Goal: Task Accomplishment & Management: Manage account settings

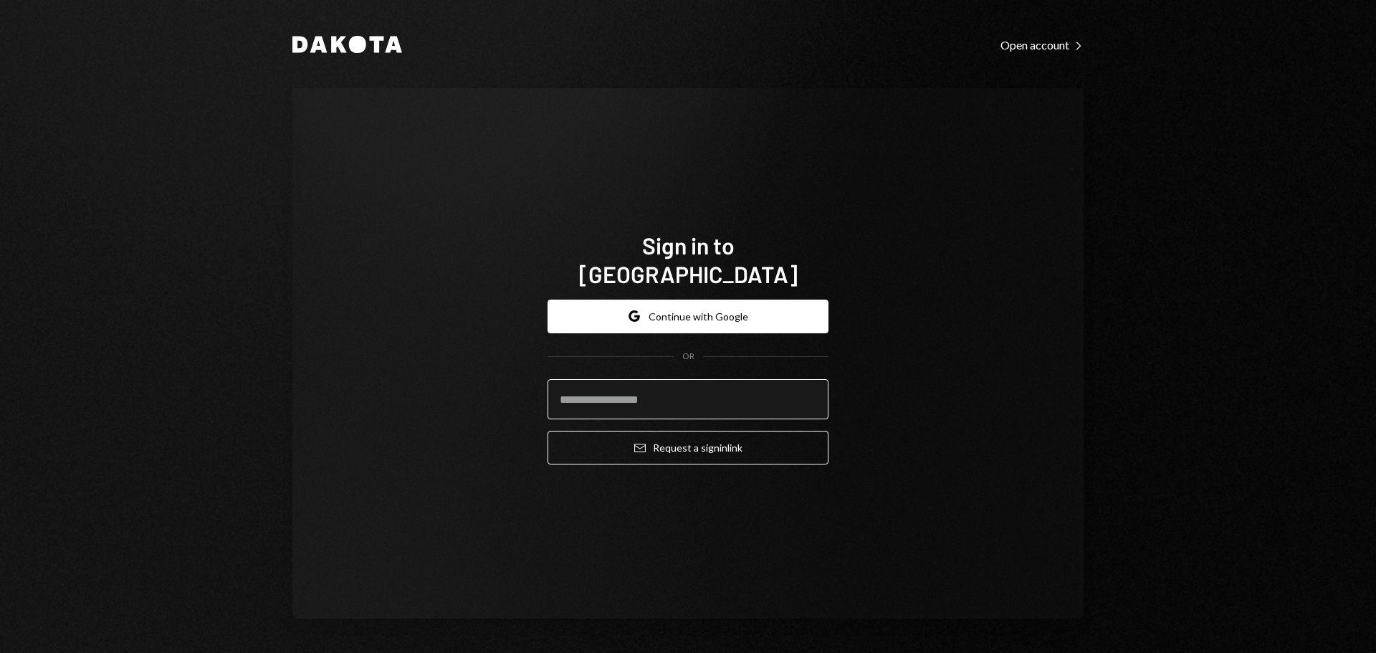
click at [679, 387] on input "email" at bounding box center [687, 399] width 281 height 40
click at [647, 391] on input "email" at bounding box center [687, 399] width 281 height 40
type input "**********"
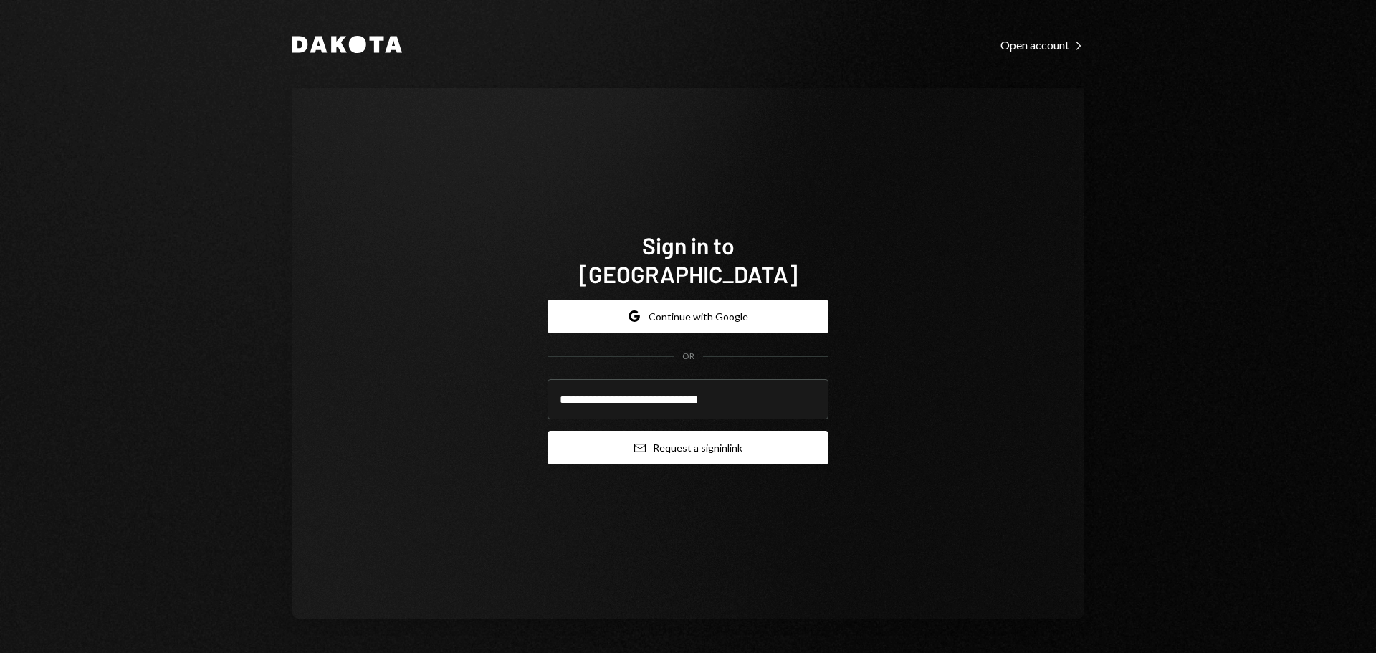
click at [625, 431] on button "Email Request a sign in link" at bounding box center [687, 448] width 281 height 34
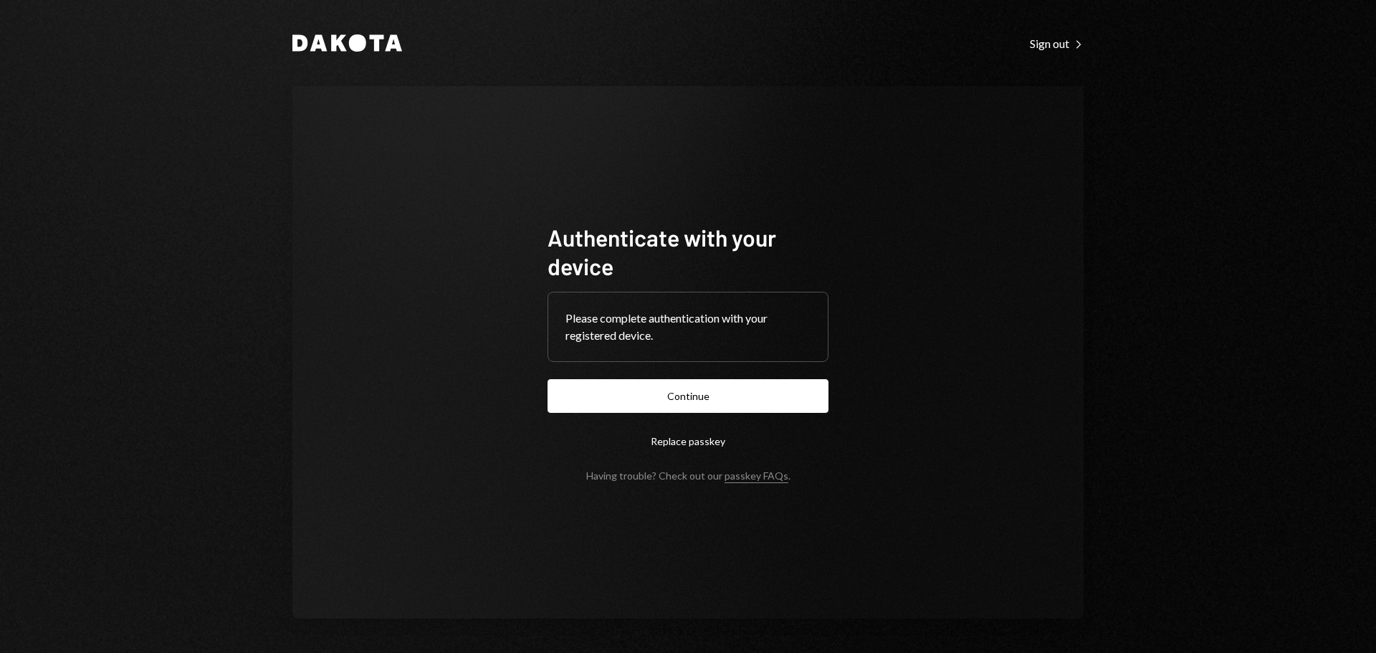
drag, startPoint x: 728, startPoint y: 391, endPoint x: 763, endPoint y: 383, distance: 36.1
click at [728, 391] on button "Continue" at bounding box center [687, 396] width 281 height 34
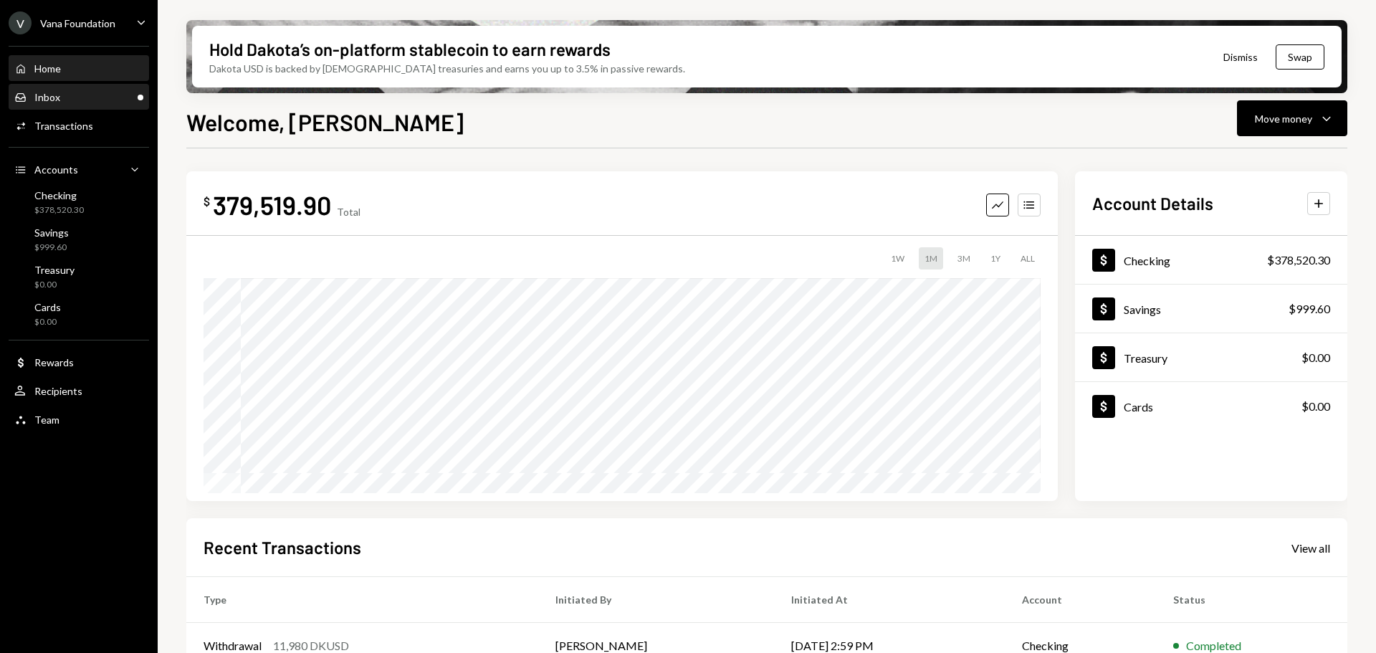
click at [106, 100] on div "Inbox Inbox" at bounding box center [78, 97] width 129 height 13
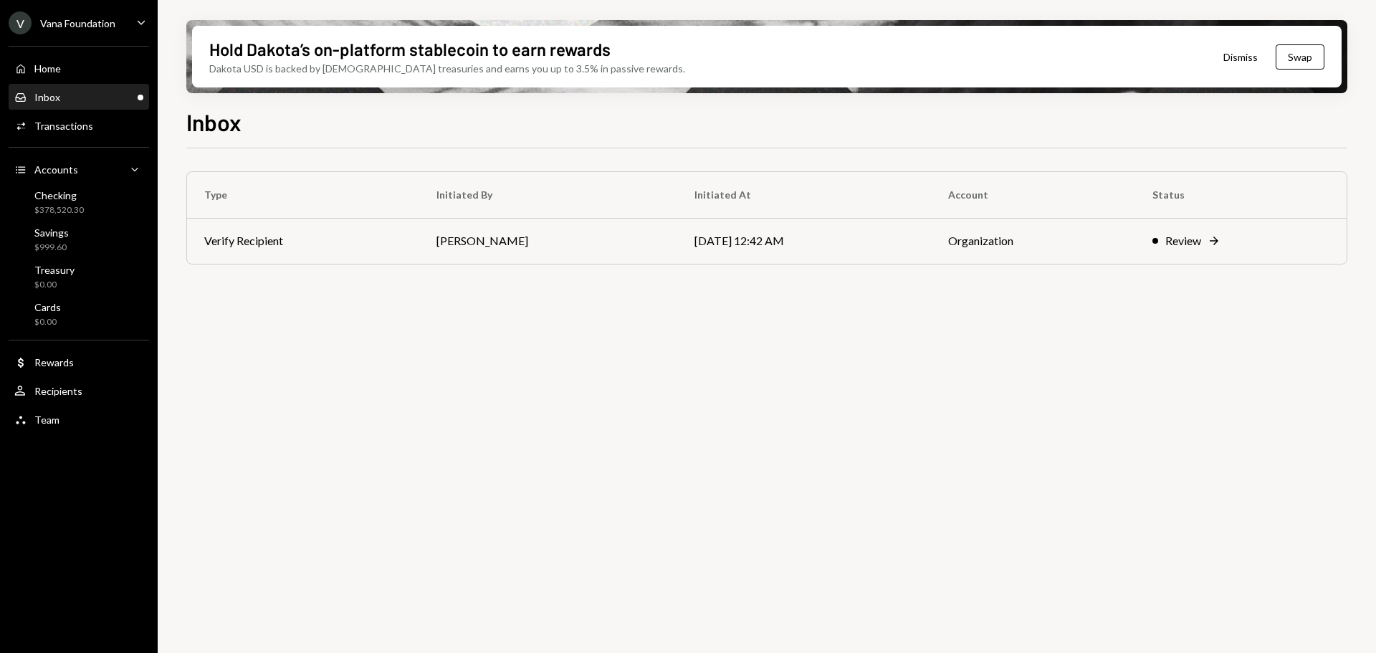
click at [105, 18] on div "Vana Foundation" at bounding box center [77, 23] width 75 height 12
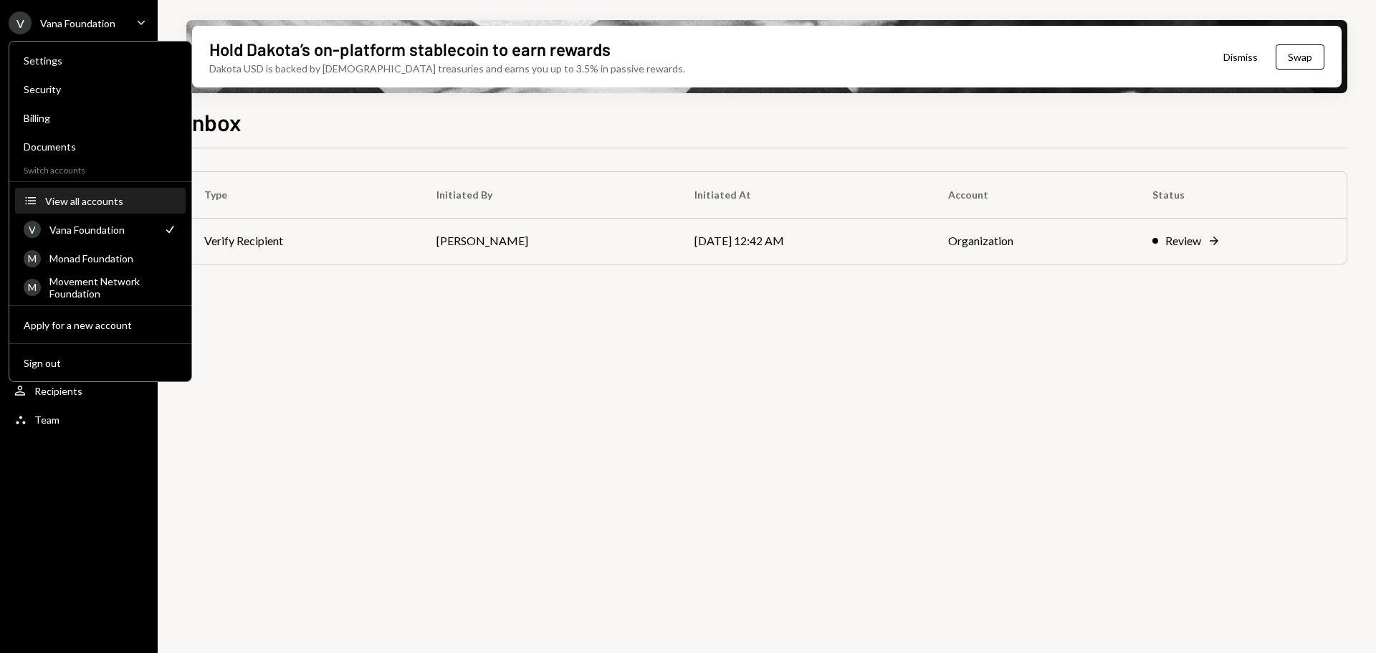
click at [87, 198] on div "View all accounts" at bounding box center [111, 201] width 132 height 12
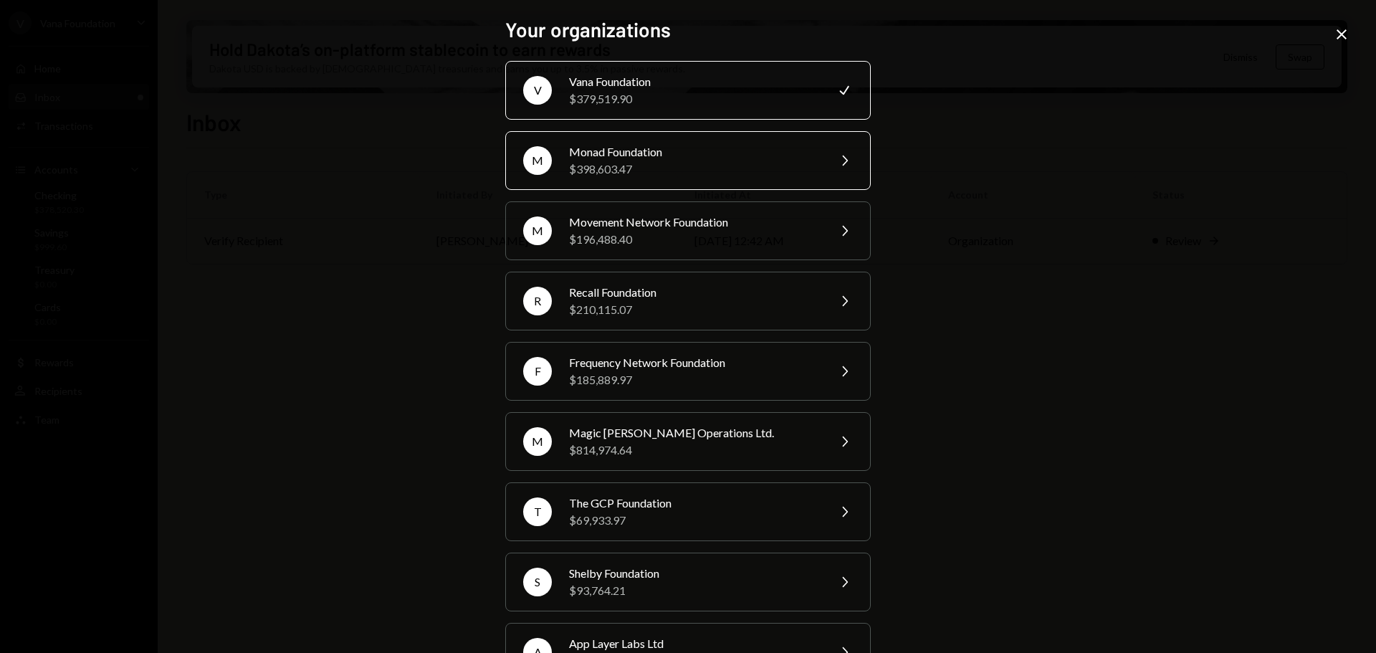
click at [662, 176] on div "$398,603.47" at bounding box center [693, 169] width 249 height 17
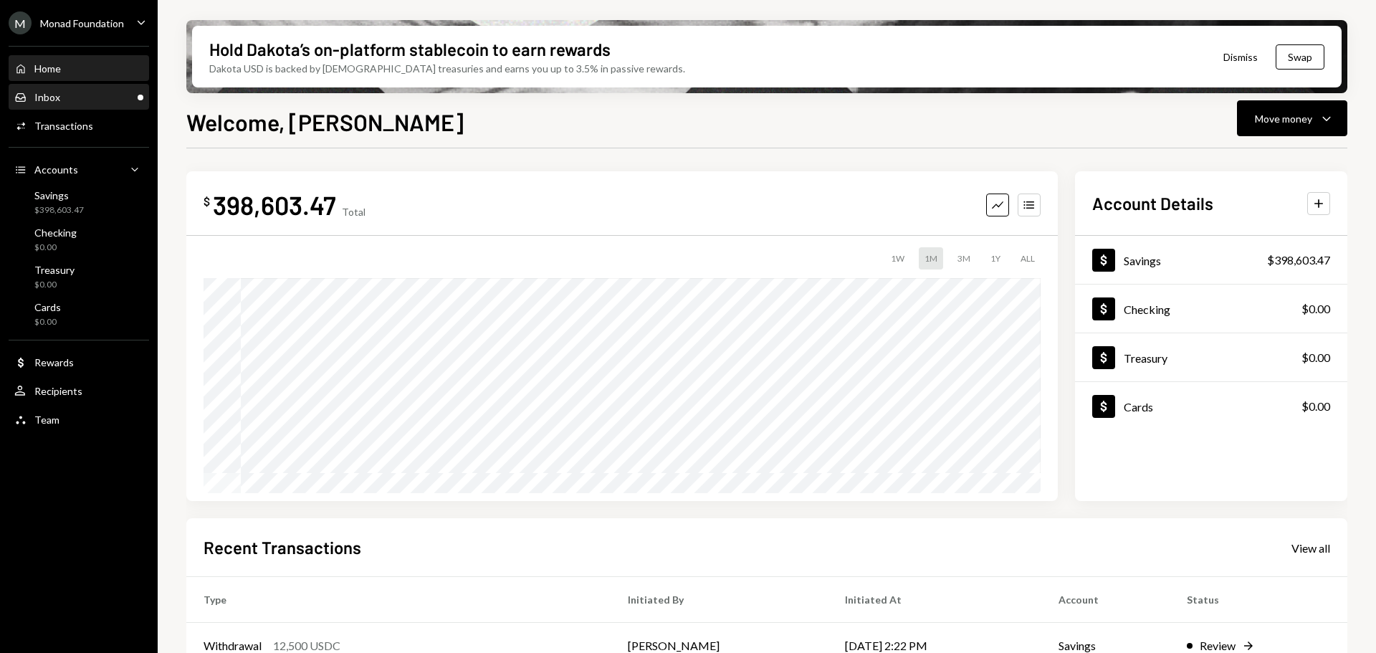
click at [68, 93] on div "Inbox Inbox" at bounding box center [78, 97] width 129 height 13
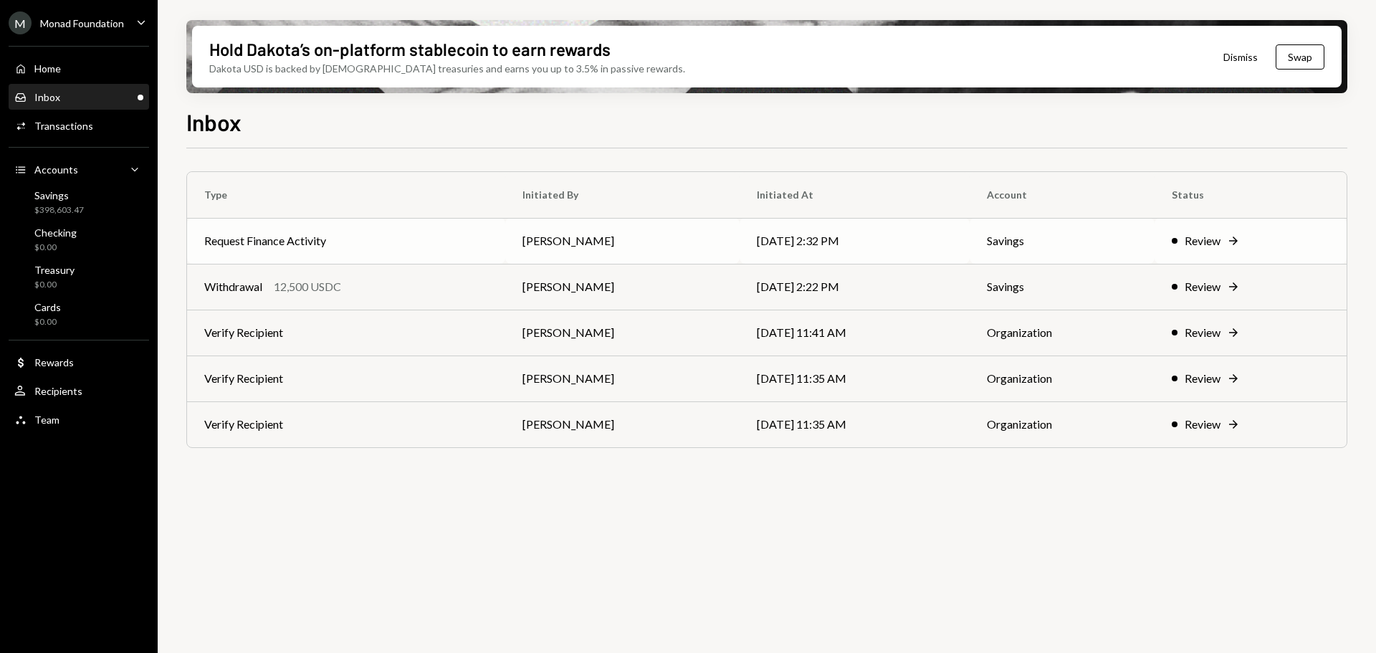
click at [447, 246] on td "Request Finance Activity" at bounding box center [346, 241] width 318 height 46
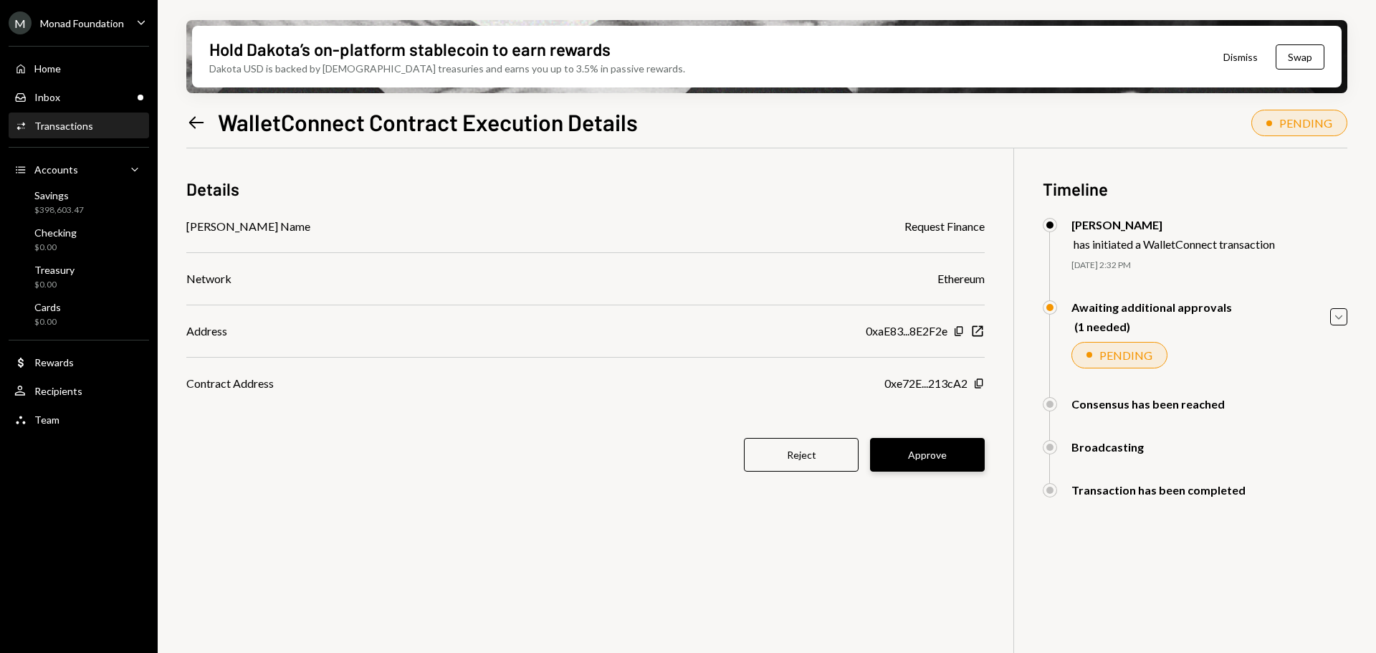
click at [935, 459] on button "Approve" at bounding box center [927, 455] width 115 height 34
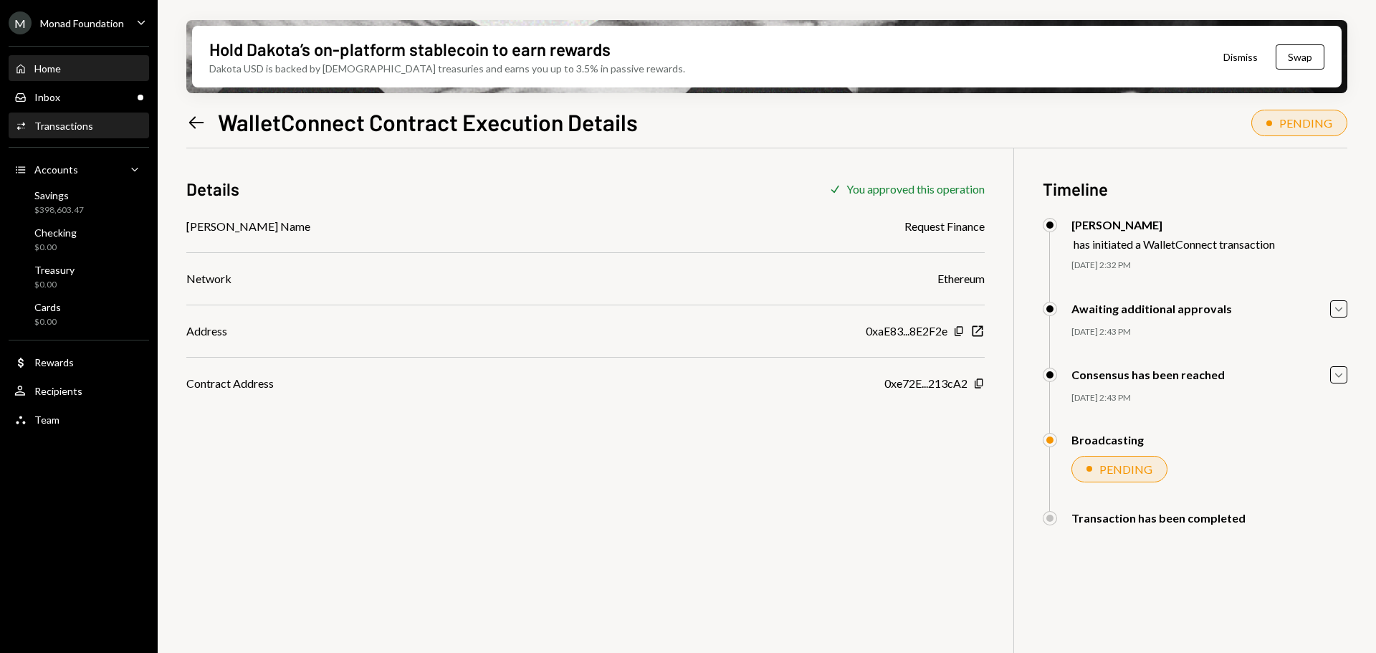
click at [53, 57] on div "Home Home" at bounding box center [78, 69] width 129 height 24
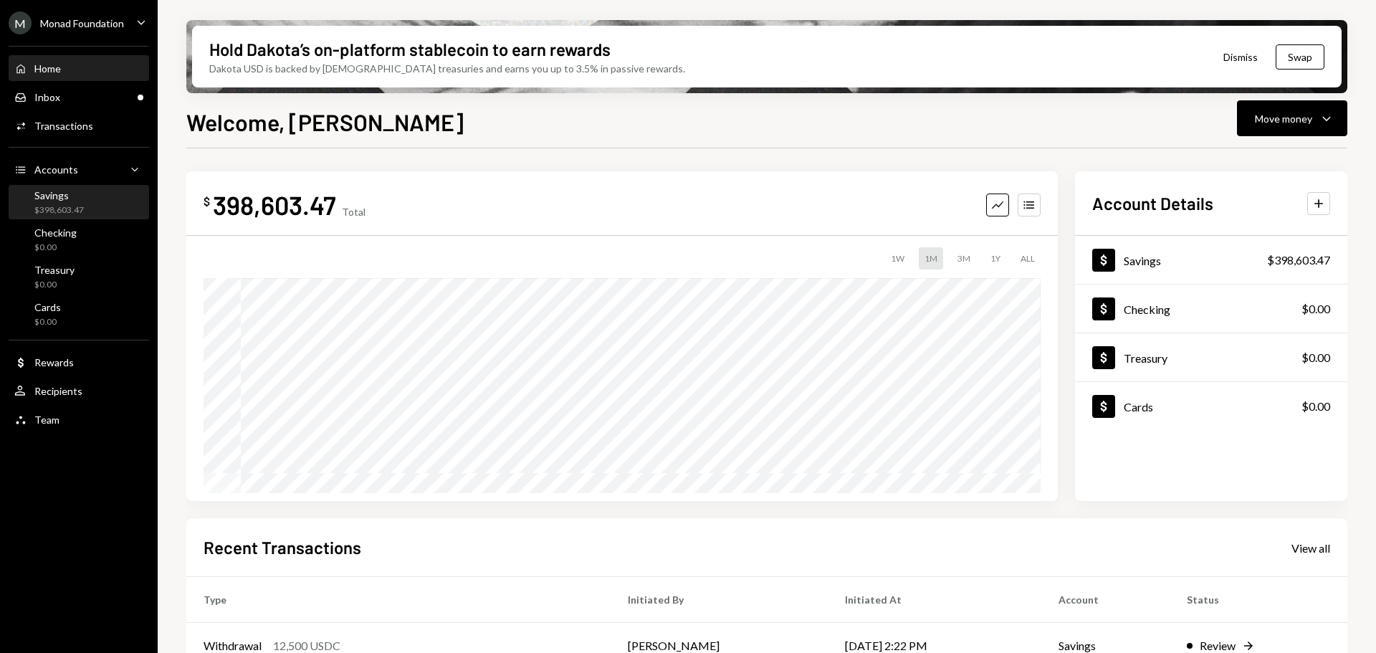
click at [79, 204] on div "$398,603.47" at bounding box center [58, 210] width 49 height 12
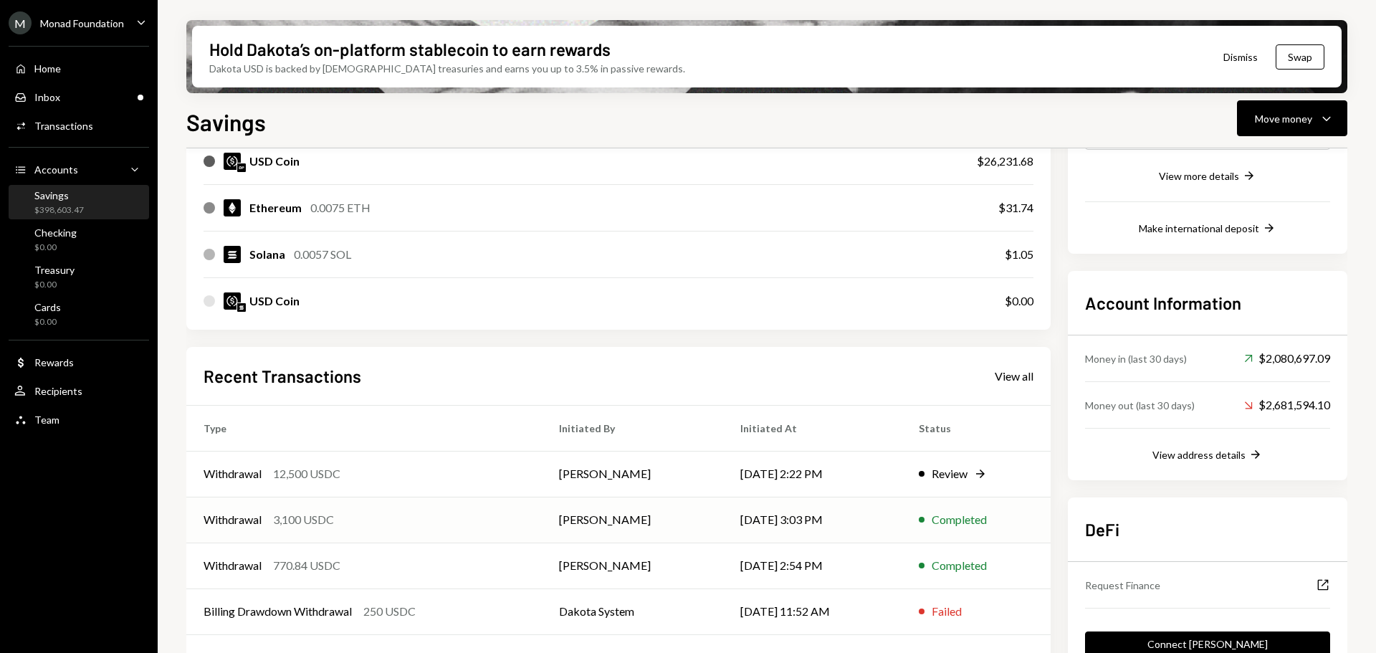
scroll to position [326, 0]
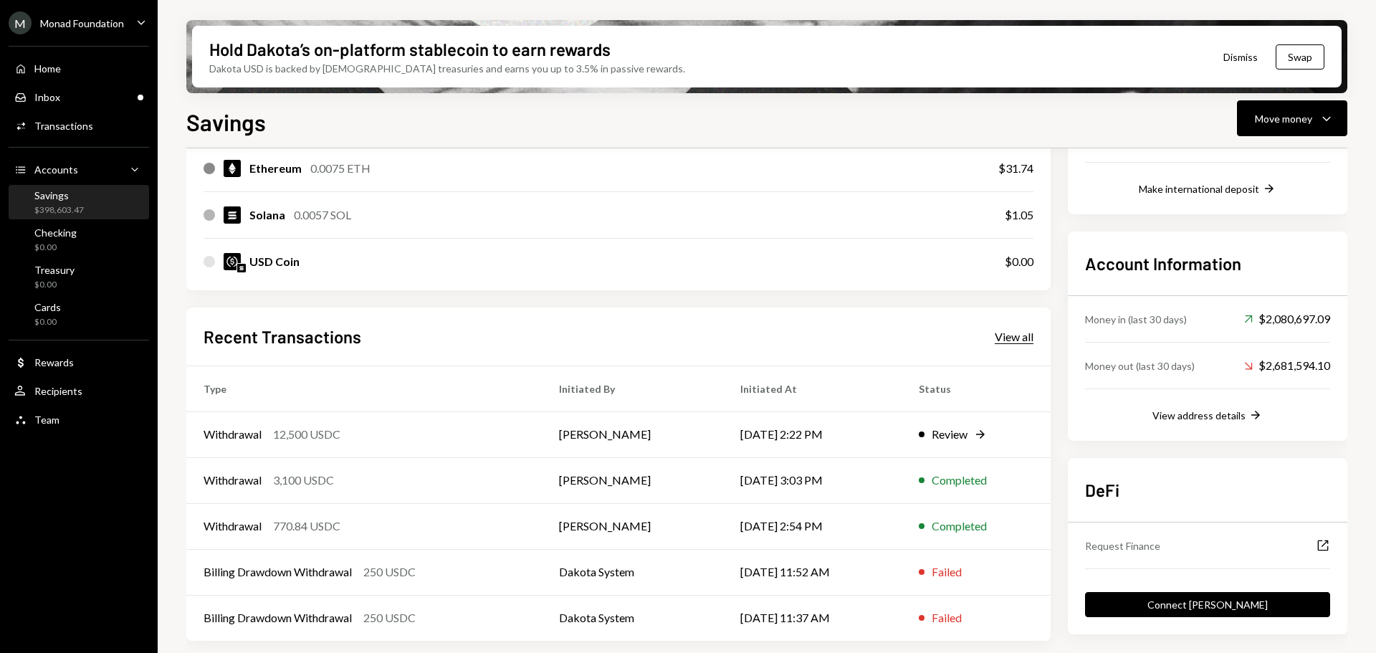
click at [1020, 339] on div "View all" at bounding box center [1014, 337] width 39 height 14
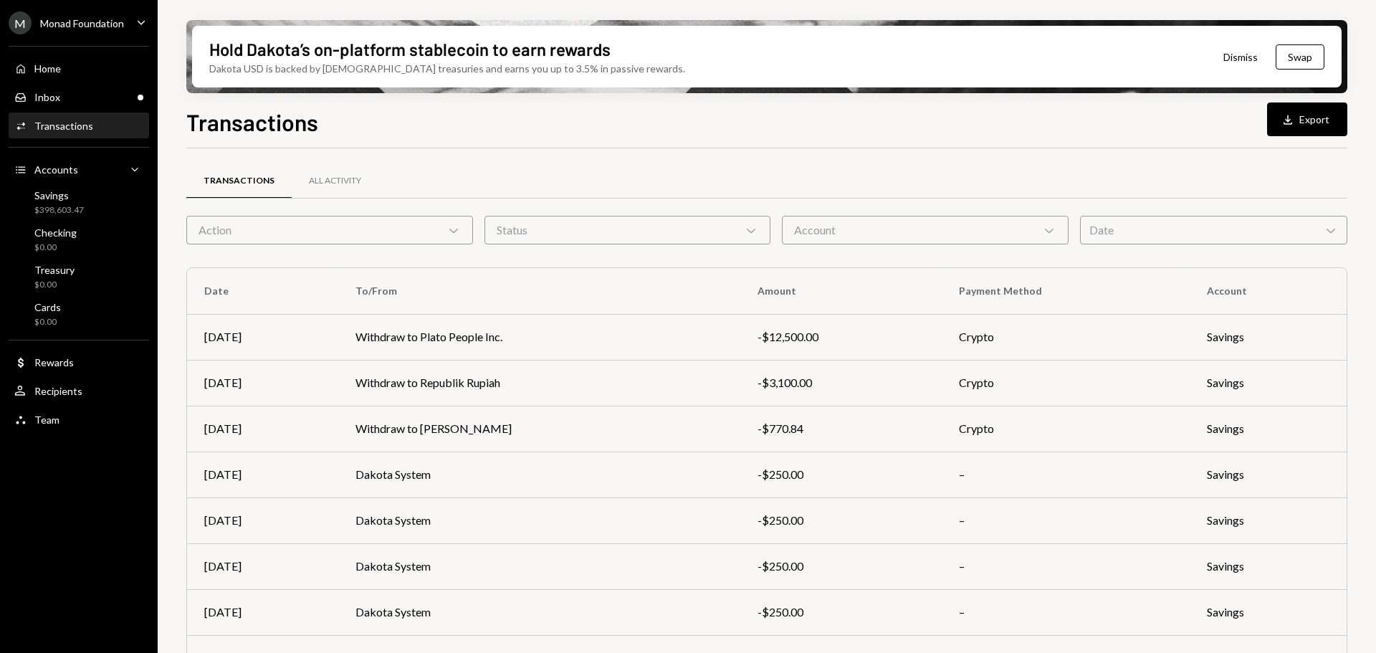
click at [302, 231] on div "Action Chevron Down" at bounding box center [329, 230] width 287 height 29
click at [322, 188] on div "All Activity" at bounding box center [335, 181] width 87 height 34
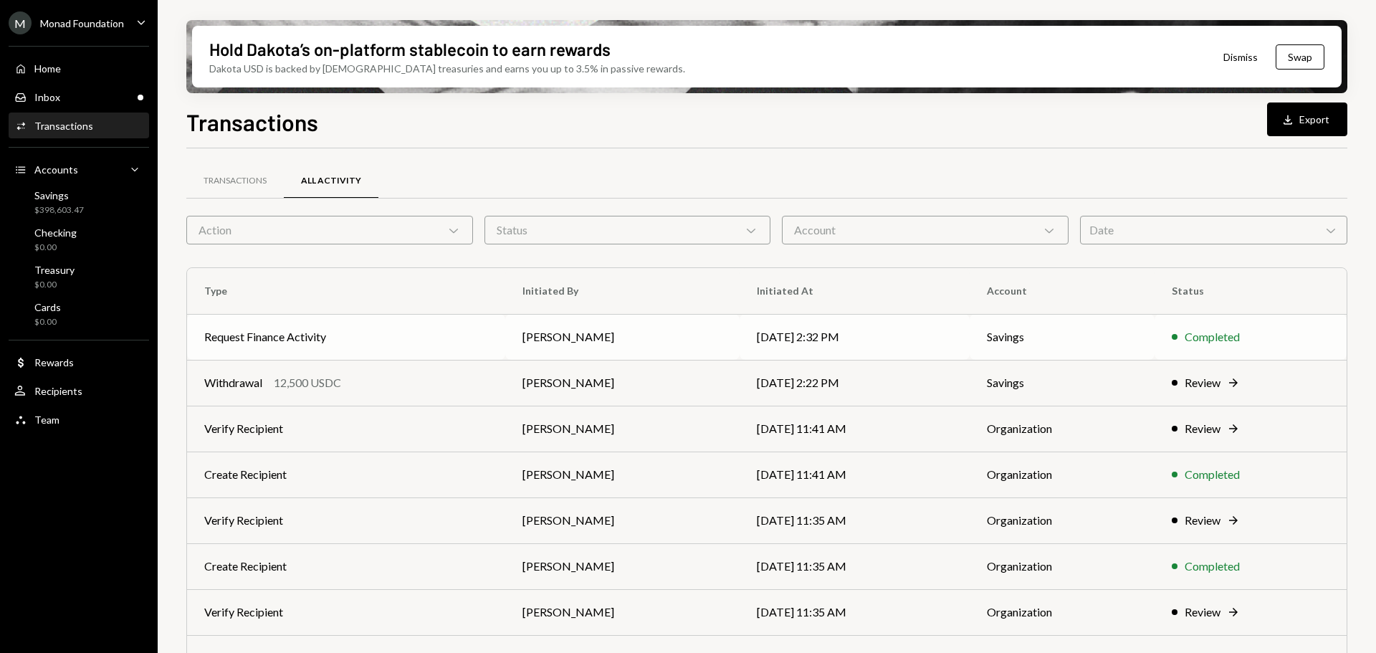
click at [398, 353] on td "Request Finance Activity" at bounding box center [346, 337] width 318 height 46
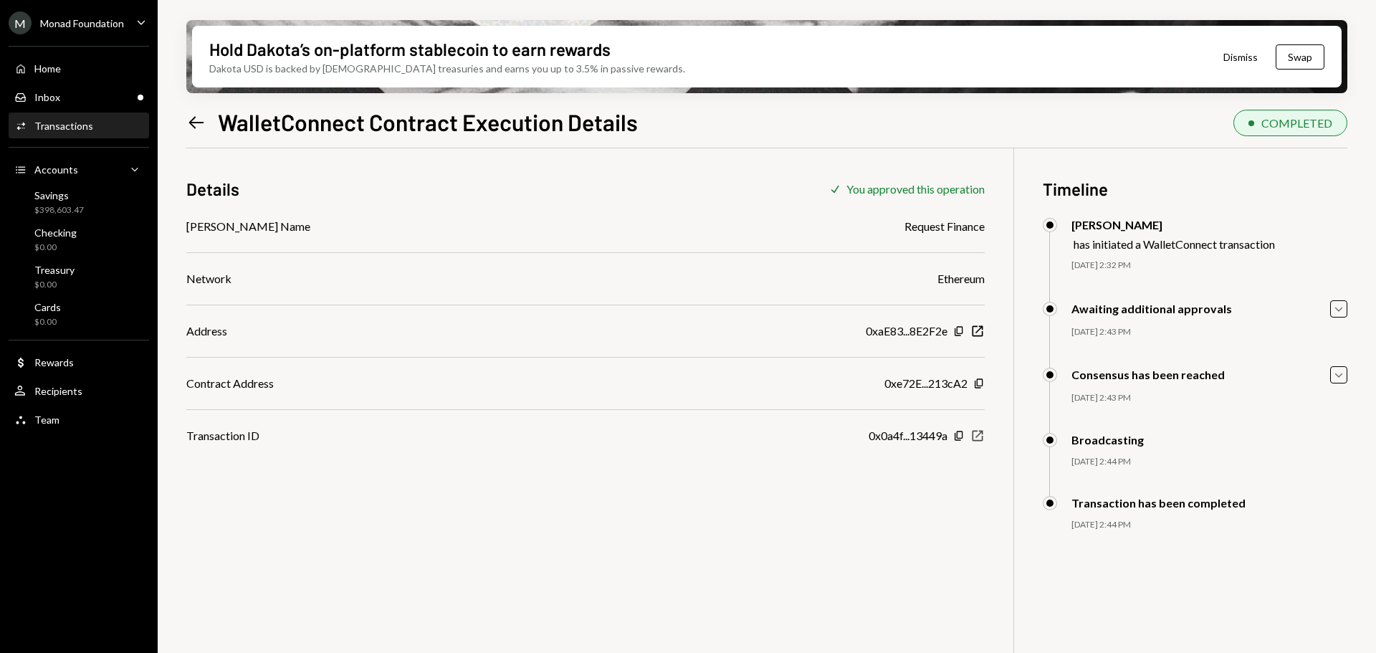
click at [982, 439] on icon "button" at bounding box center [977, 436] width 11 height 11
click at [70, 91] on div "Inbox Inbox" at bounding box center [78, 97] width 129 height 13
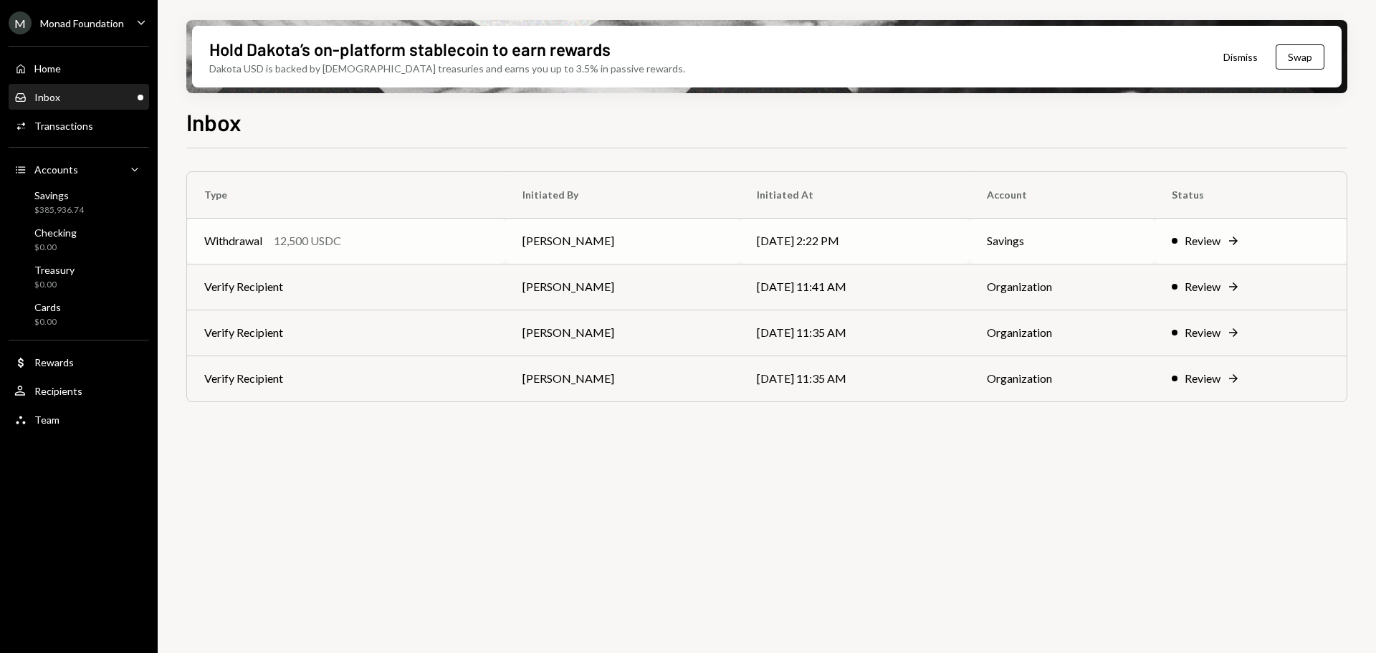
click at [427, 248] on div "Withdrawal 12,500 USDC" at bounding box center [346, 240] width 284 height 17
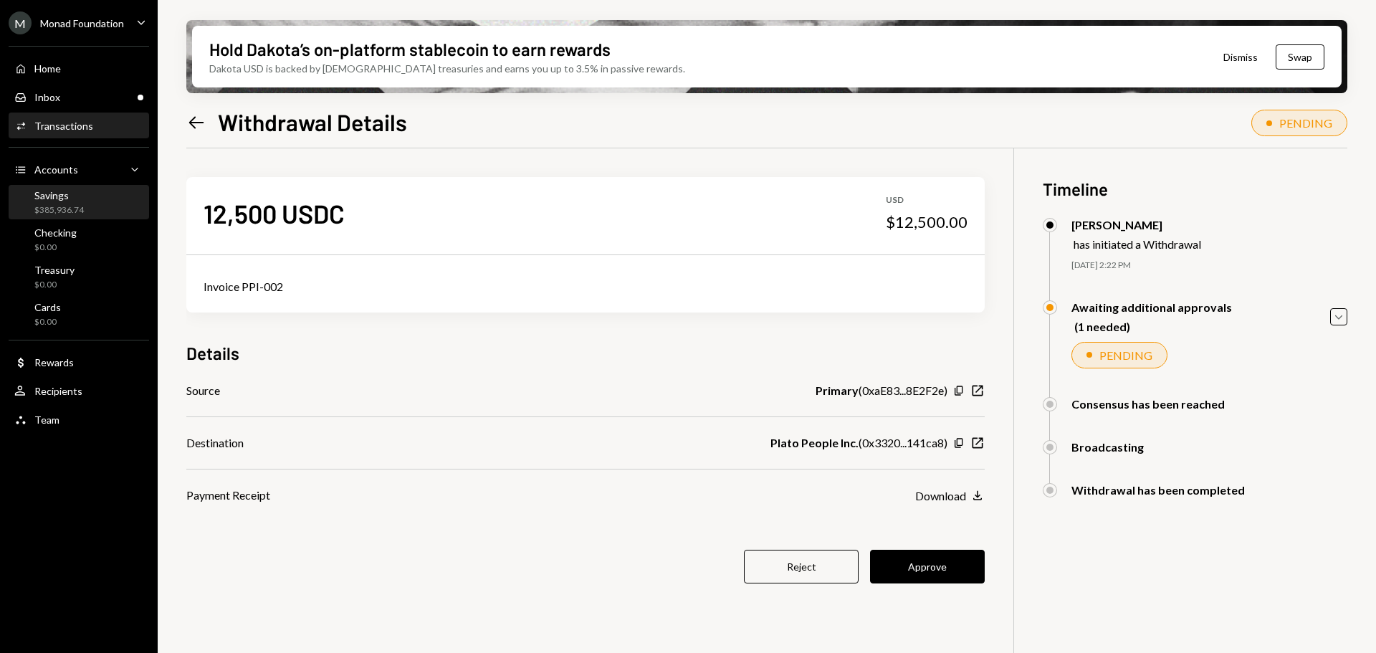
click at [60, 204] on div "$385,936.74" at bounding box center [58, 210] width 49 height 12
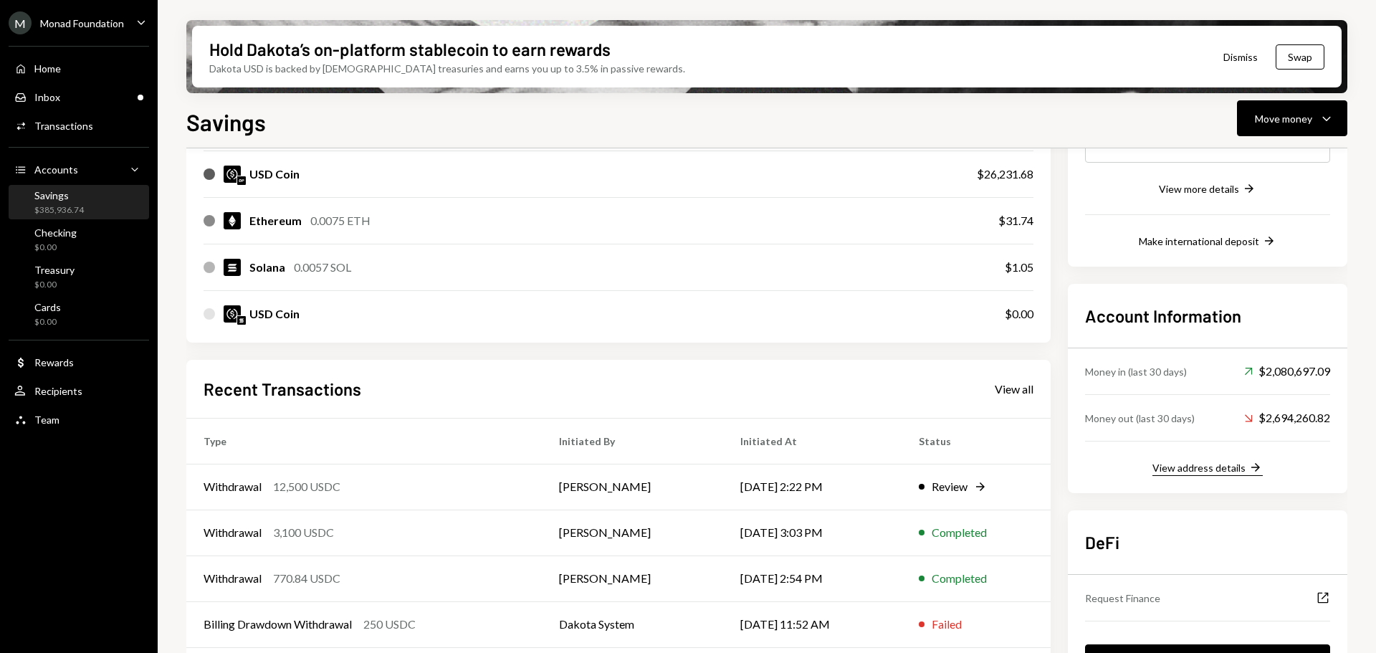
scroll to position [326, 0]
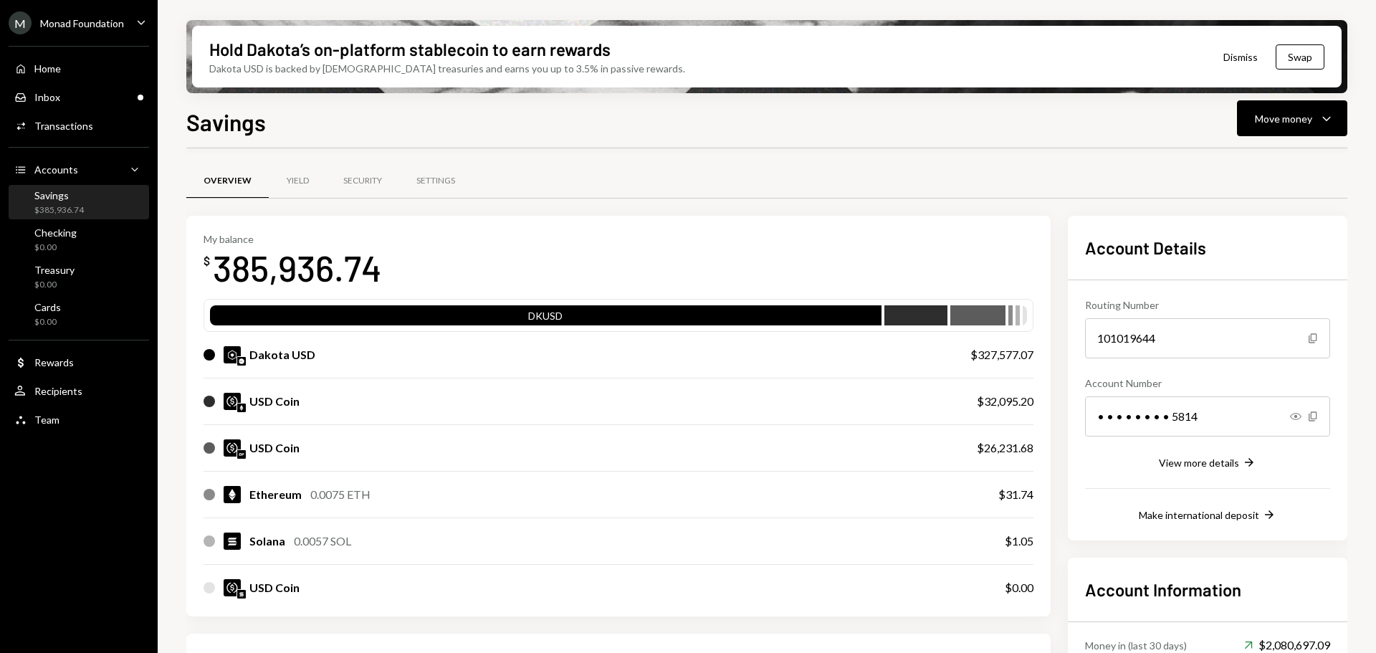
scroll to position [326, 0]
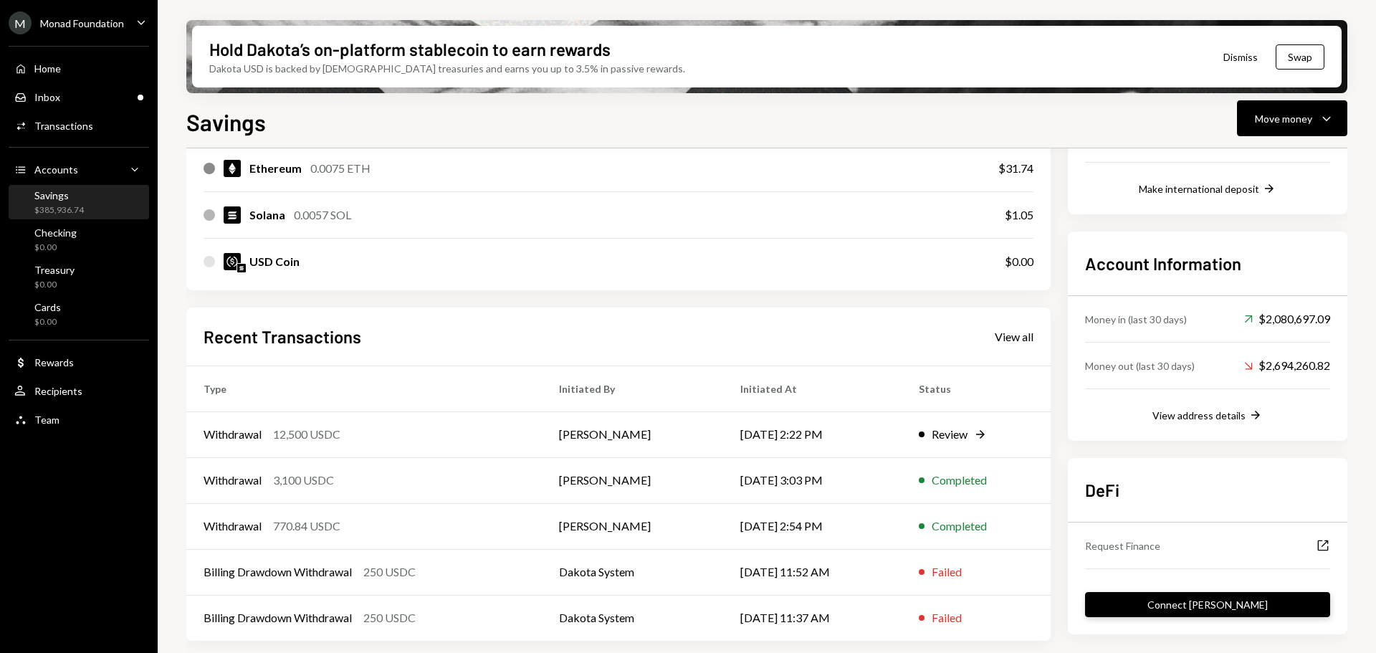
click at [1235, 607] on button "Connect [PERSON_NAME]" at bounding box center [1207, 604] width 245 height 25
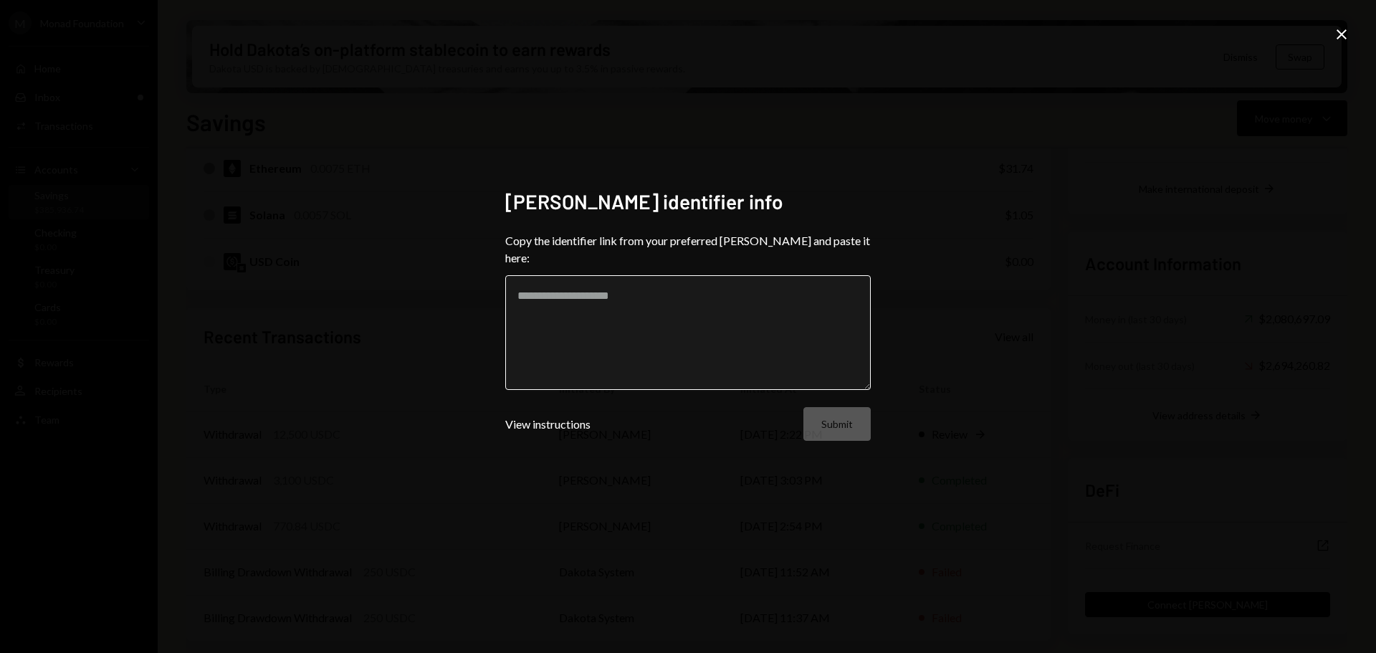
click at [580, 318] on textarea at bounding box center [687, 332] width 365 height 115
paste textarea "**********"
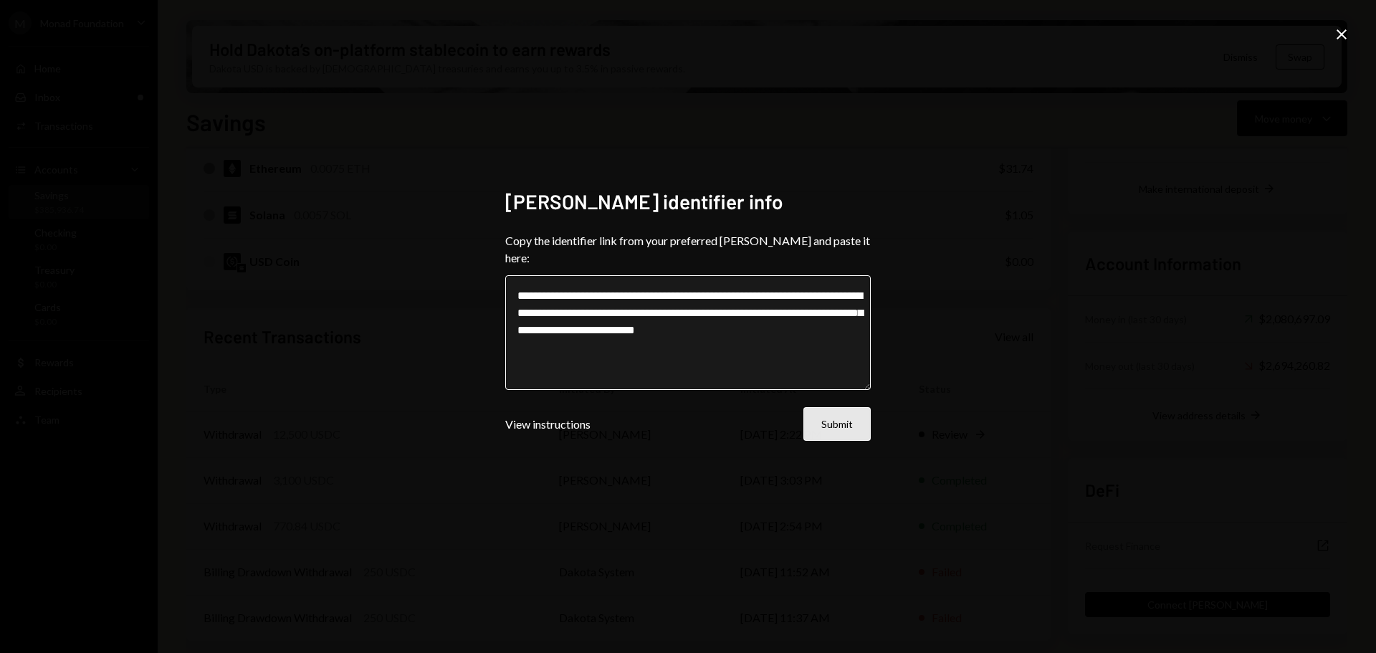
type textarea "**********"
click at [843, 418] on button "Submit" at bounding box center [836, 424] width 67 height 34
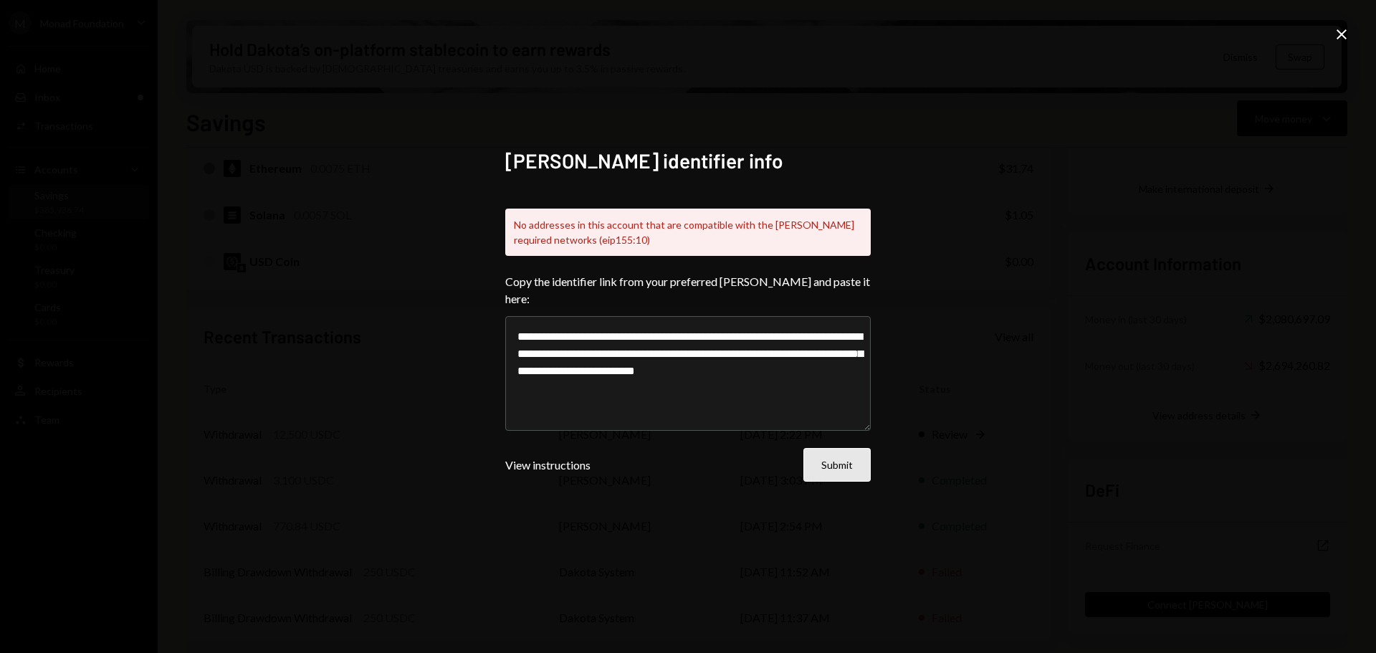
click at [834, 460] on button "Submit" at bounding box center [836, 465] width 67 height 34
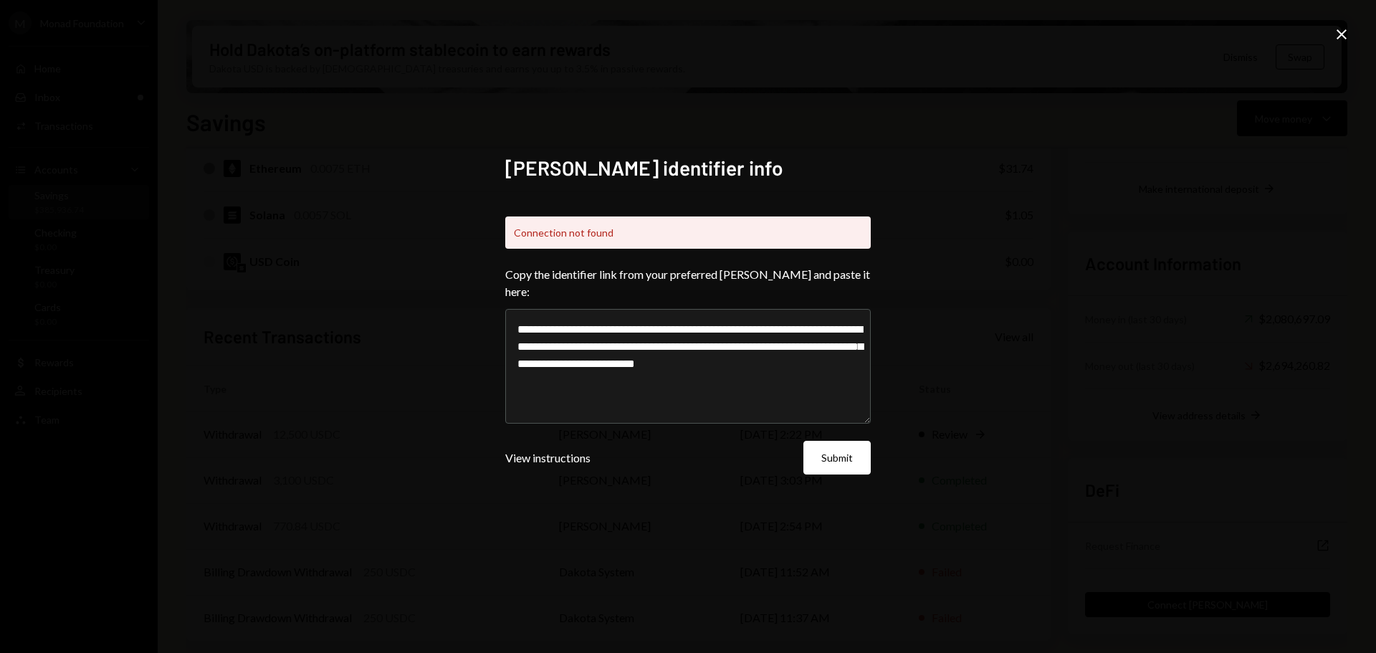
click at [1339, 34] on icon "Close" at bounding box center [1341, 34] width 17 height 17
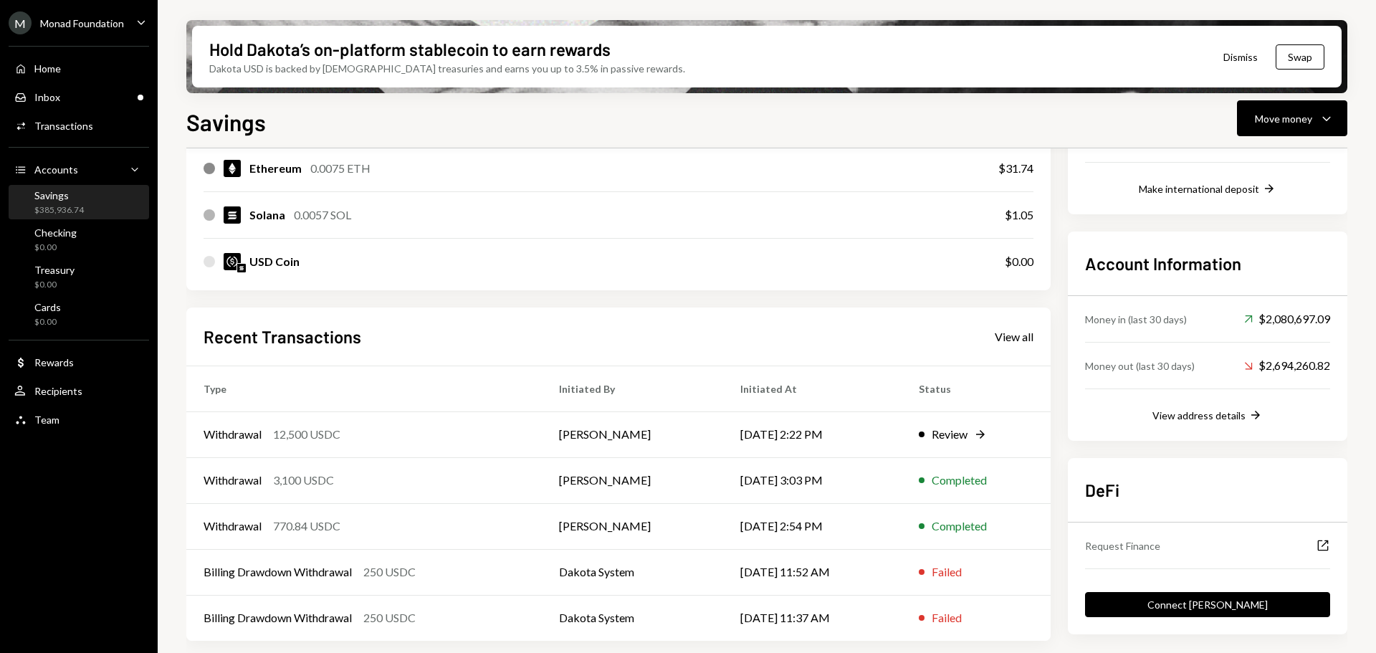
click at [78, 200] on div "Savings" at bounding box center [58, 195] width 49 height 12
click at [75, 27] on div "Monad Foundation" at bounding box center [82, 23] width 84 height 12
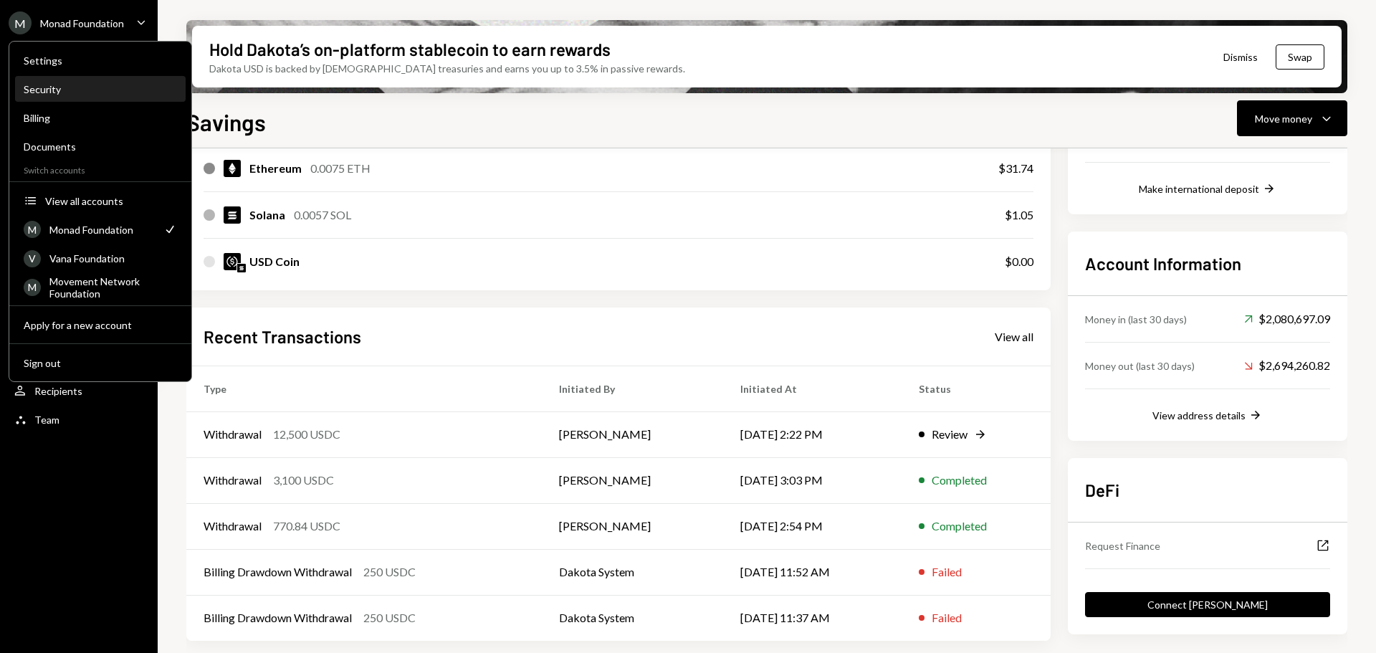
click at [60, 87] on div "Security" at bounding box center [100, 89] width 153 height 12
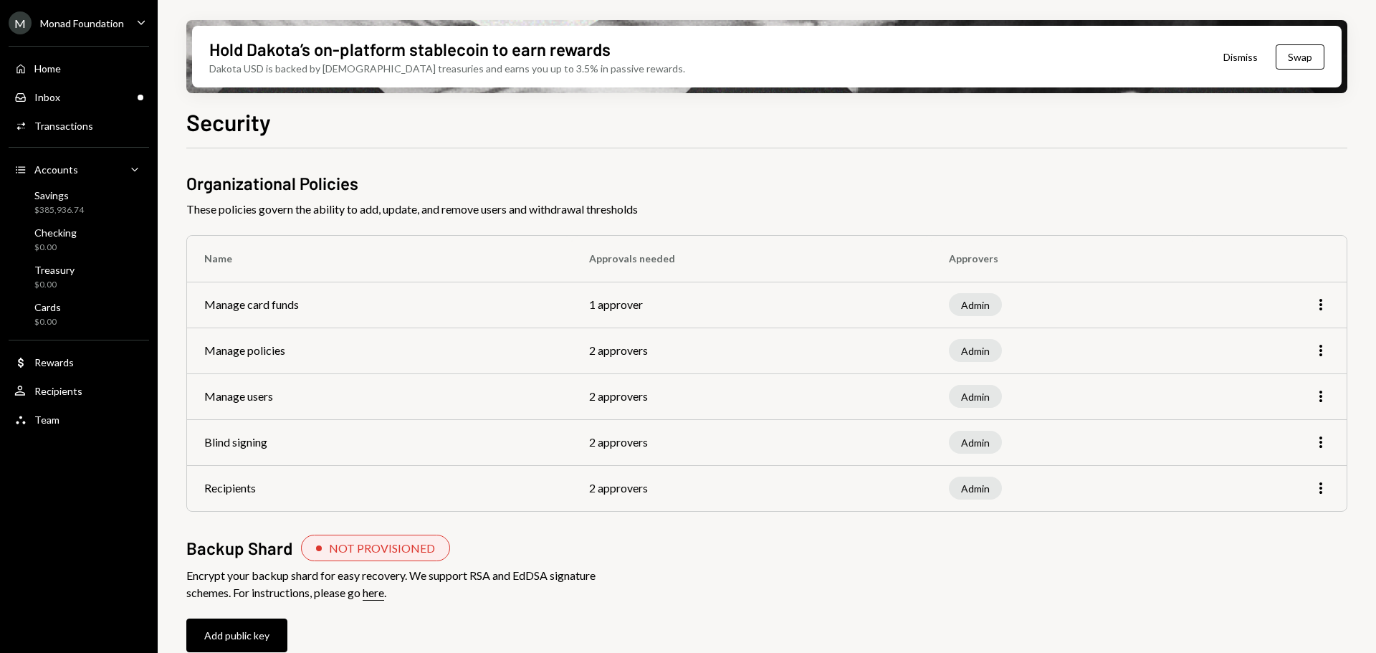
click at [99, 26] on div "Monad Foundation" at bounding box center [82, 23] width 84 height 12
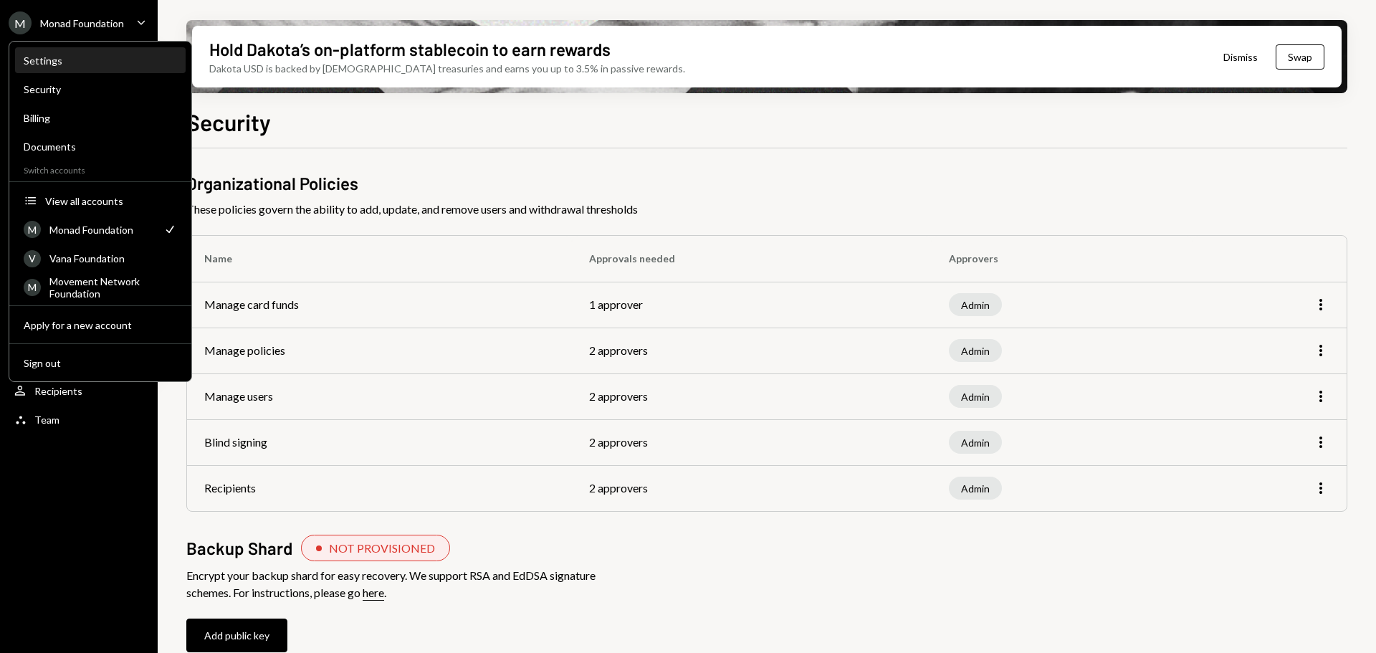
click at [54, 61] on div "Settings" at bounding box center [100, 60] width 153 height 12
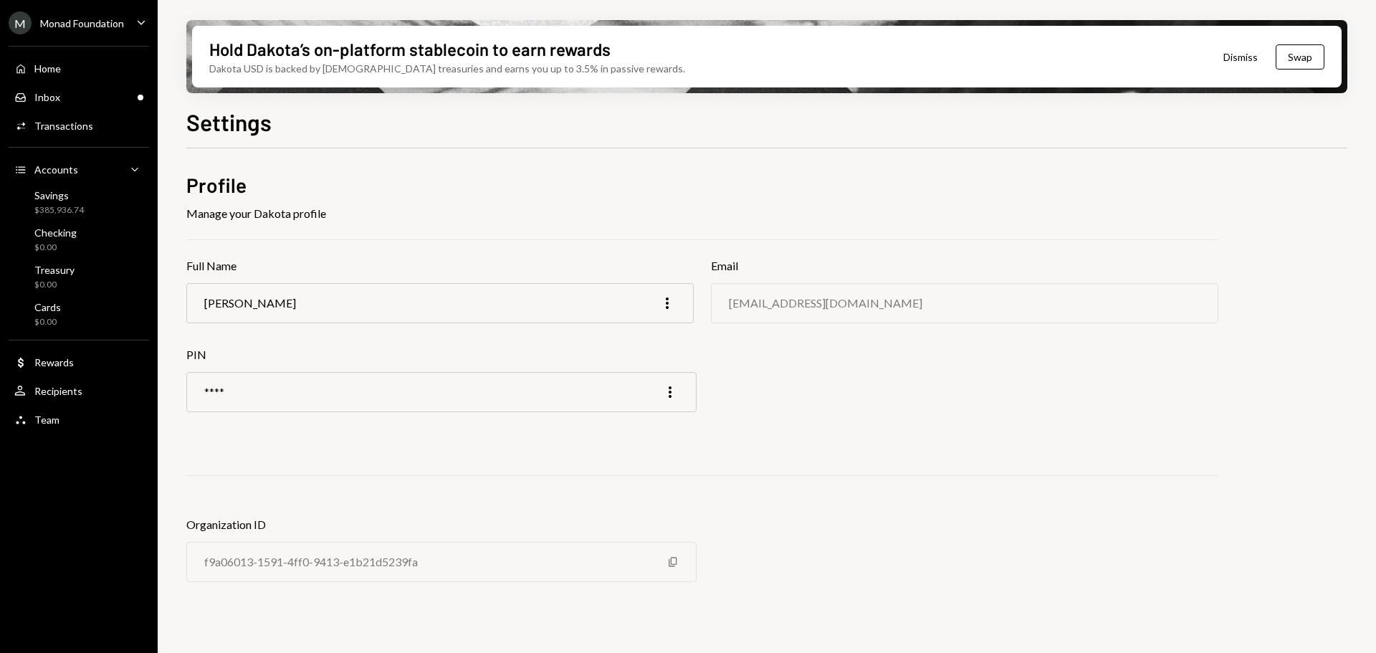
click at [86, 33] on div "M Monad Foundation" at bounding box center [66, 22] width 115 height 23
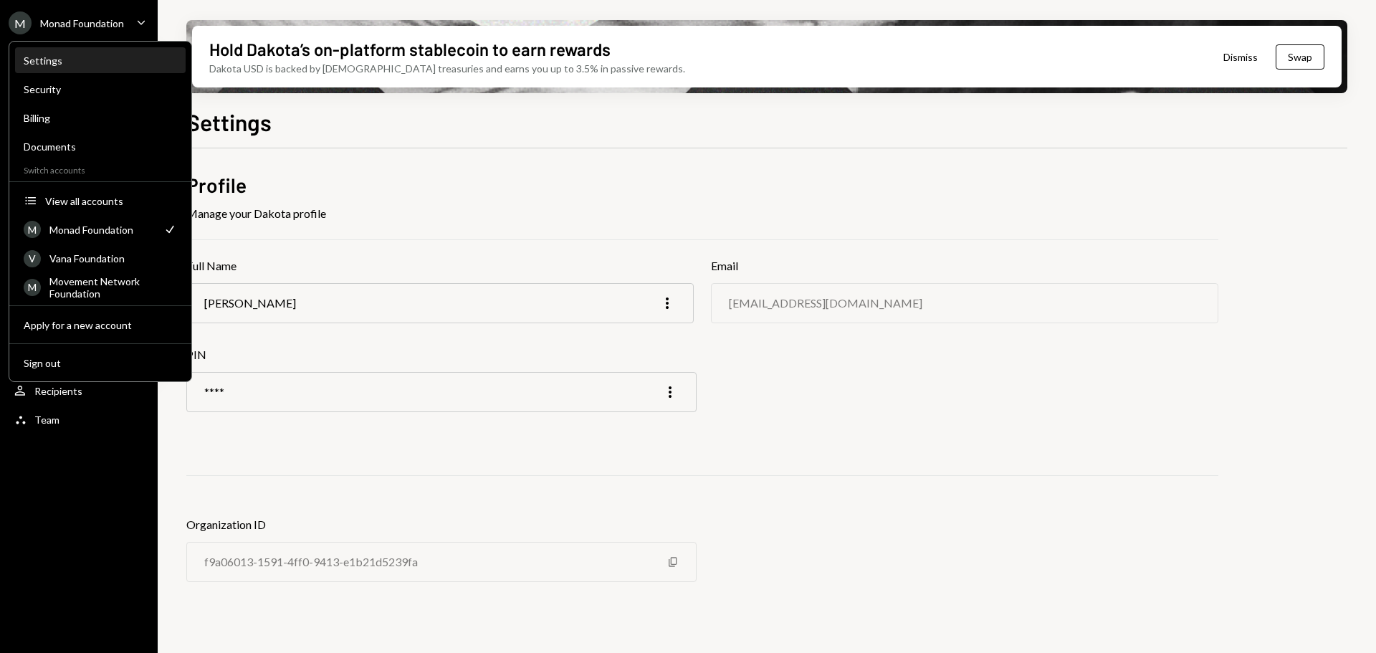
click at [54, 59] on div "Settings" at bounding box center [100, 60] width 153 height 12
click at [80, 24] on div "Monad Foundation" at bounding box center [82, 23] width 84 height 12
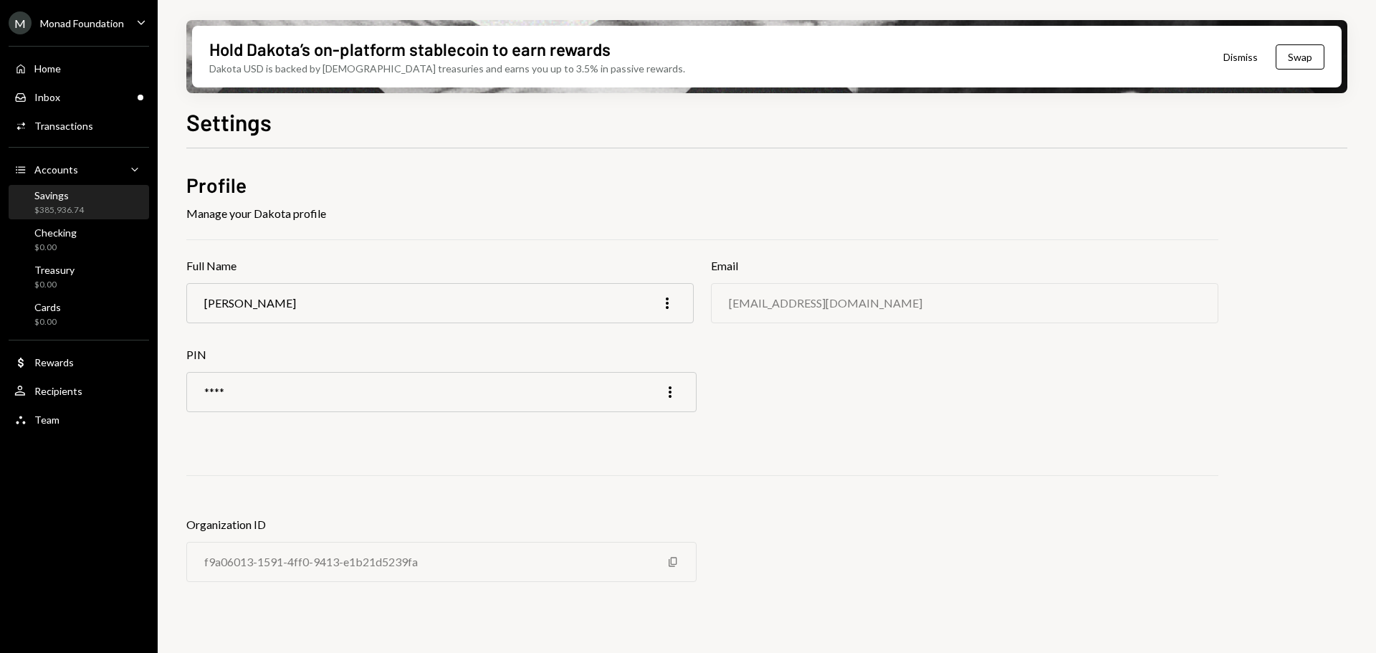
click at [70, 193] on div "Savings" at bounding box center [58, 195] width 49 height 12
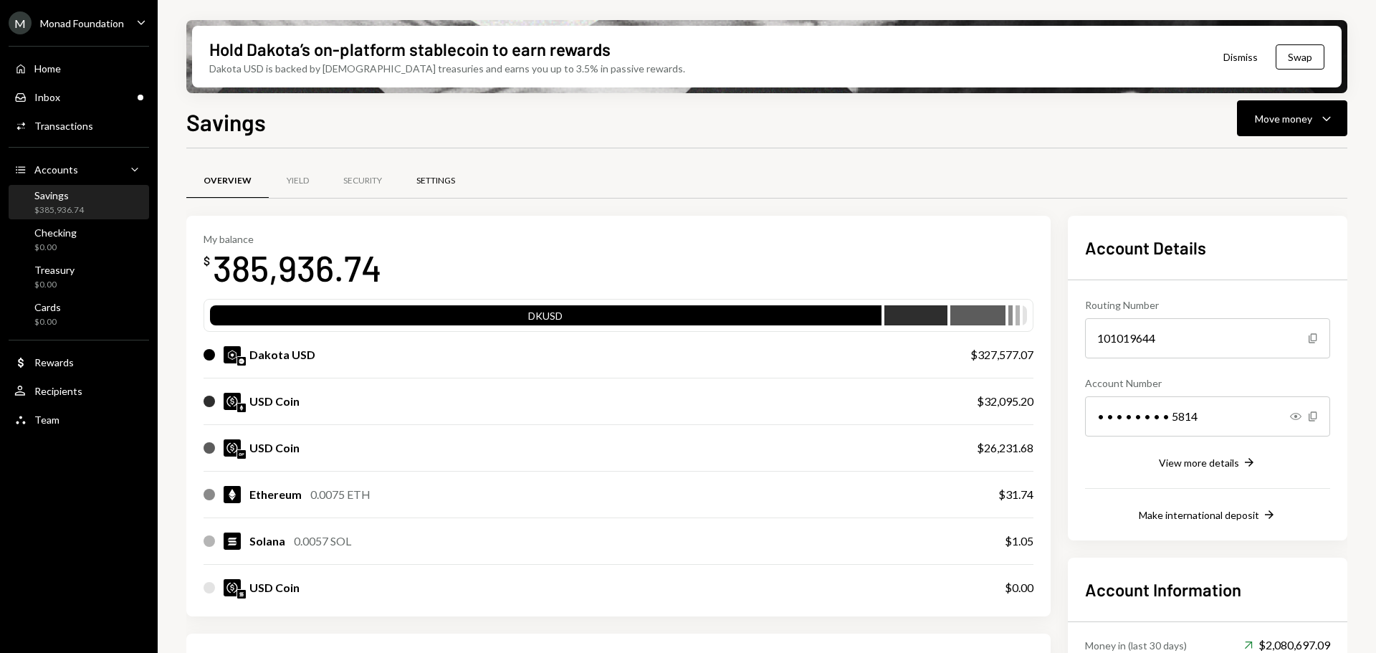
click at [453, 186] on div "Settings" at bounding box center [435, 181] width 39 height 12
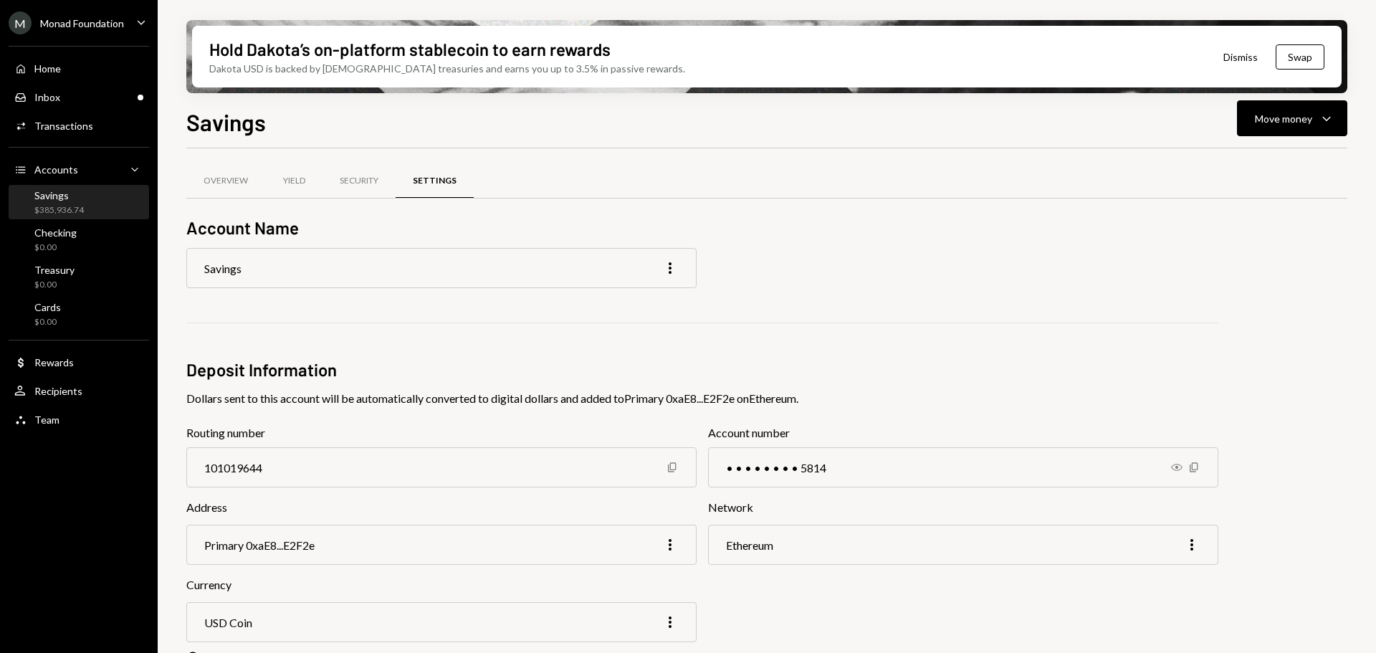
click at [350, 198] on div "Security" at bounding box center [358, 181] width 73 height 35
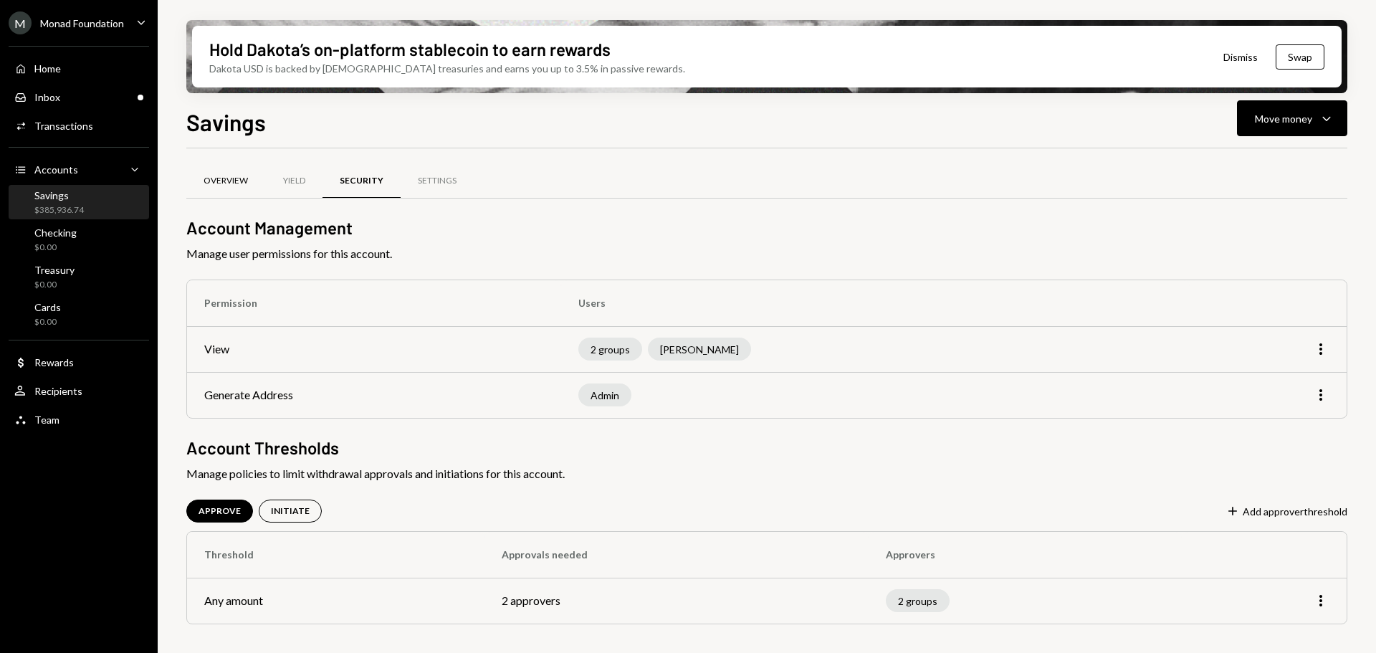
click at [234, 175] on div "Overview" at bounding box center [226, 181] width 44 height 12
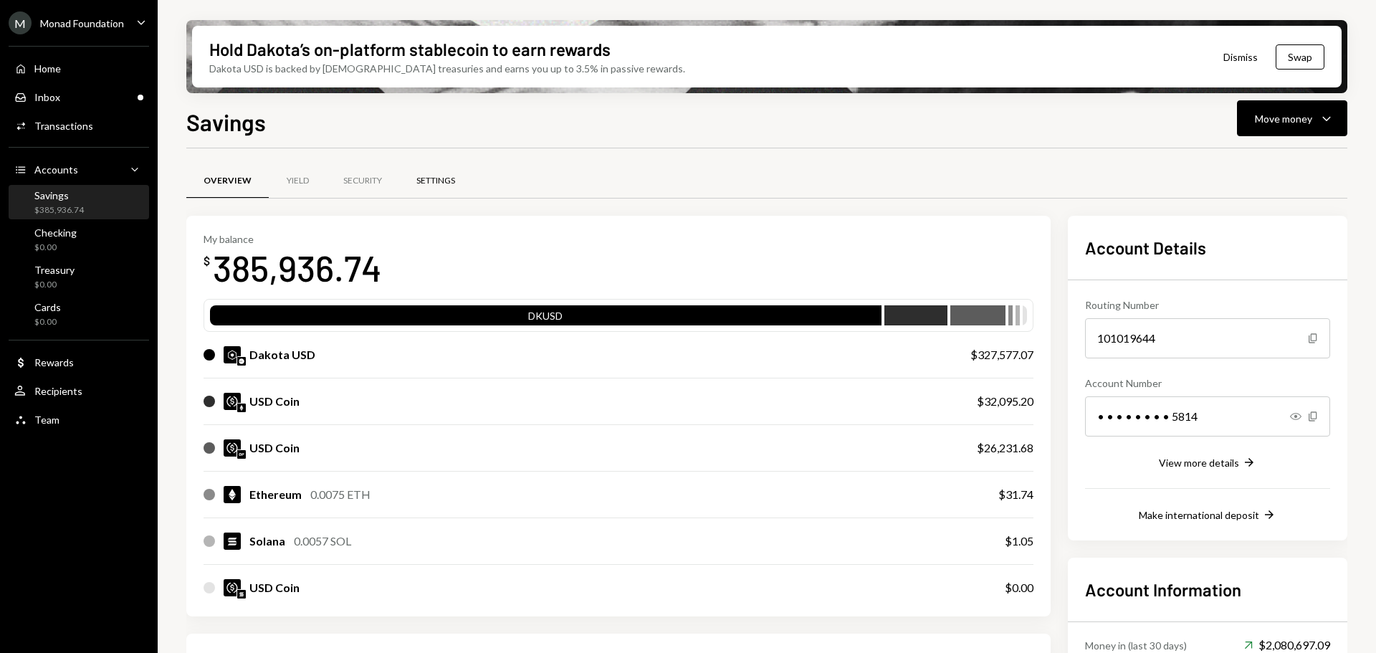
click at [434, 178] on div "Settings" at bounding box center [435, 181] width 39 height 12
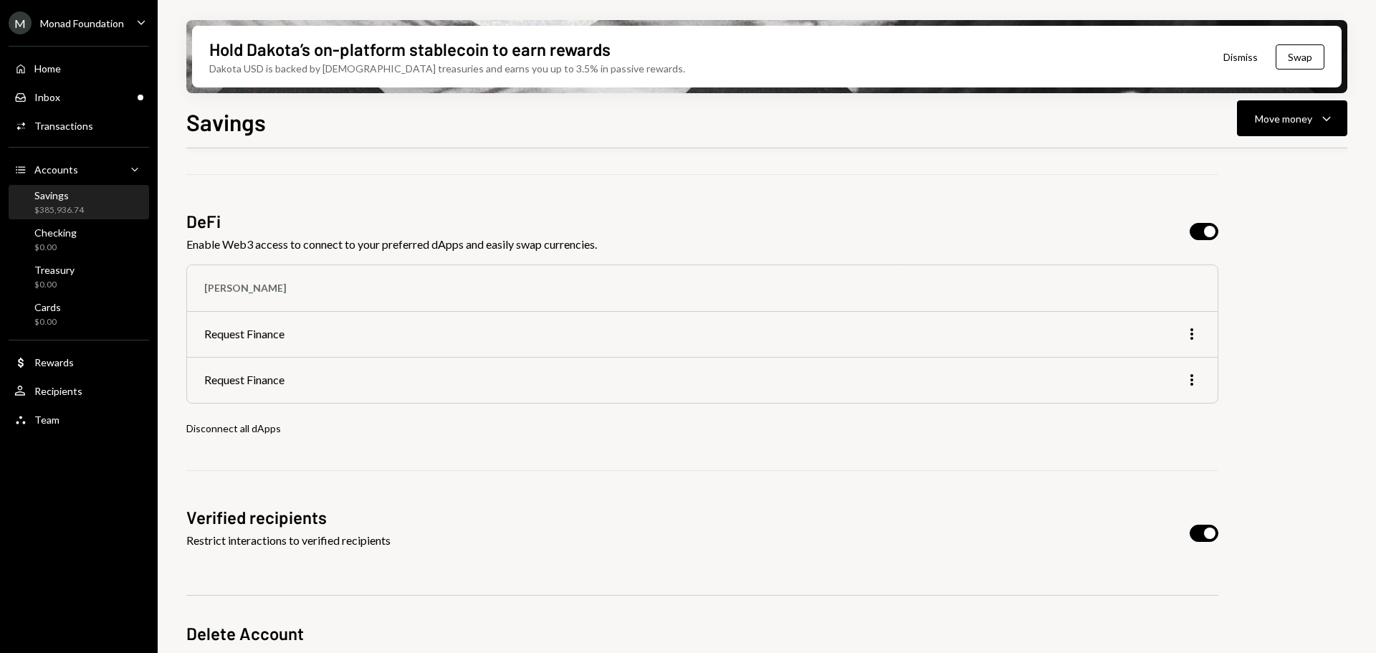
scroll to position [502, 0]
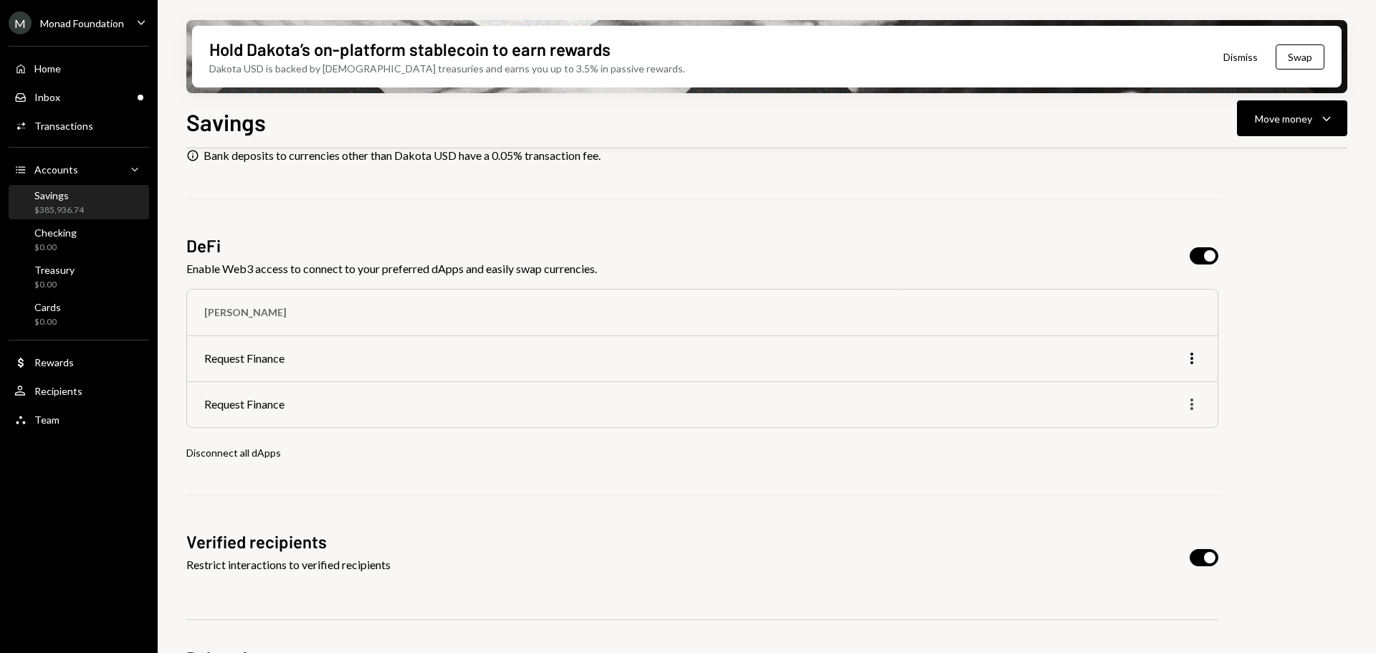
click at [1194, 405] on icon "More" at bounding box center [1191, 404] width 17 height 17
click at [1177, 441] on div "Disconnect" at bounding box center [1157, 434] width 73 height 25
click at [1177, 432] on div "Disconnect" at bounding box center [1157, 434] width 73 height 25
click at [1158, 439] on div "Disconnect" at bounding box center [1157, 434] width 73 height 25
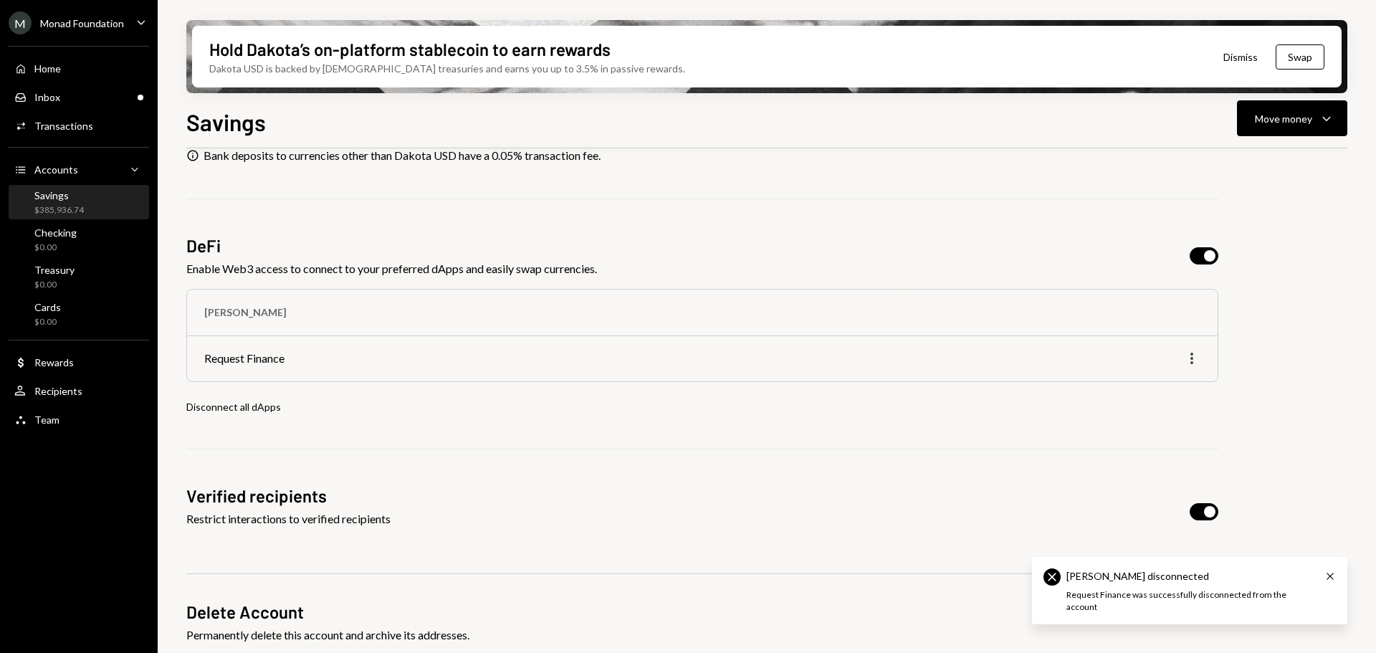
click at [1187, 355] on icon "More" at bounding box center [1191, 358] width 17 height 17
click at [1187, 396] on div "Disconnect" at bounding box center [1157, 388] width 73 height 25
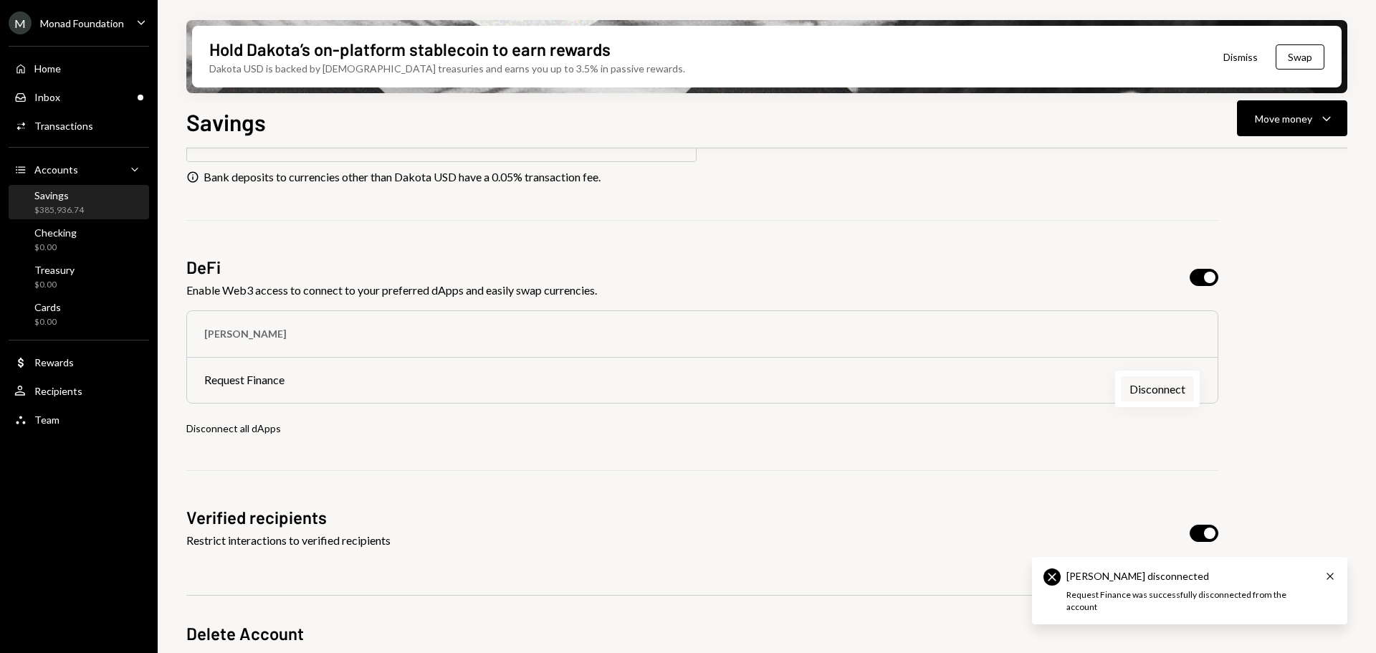
click at [1151, 392] on div "Account Name Savings More Deposit Information Dollars sent to this account will…" at bounding box center [702, 219] width 1032 height 966
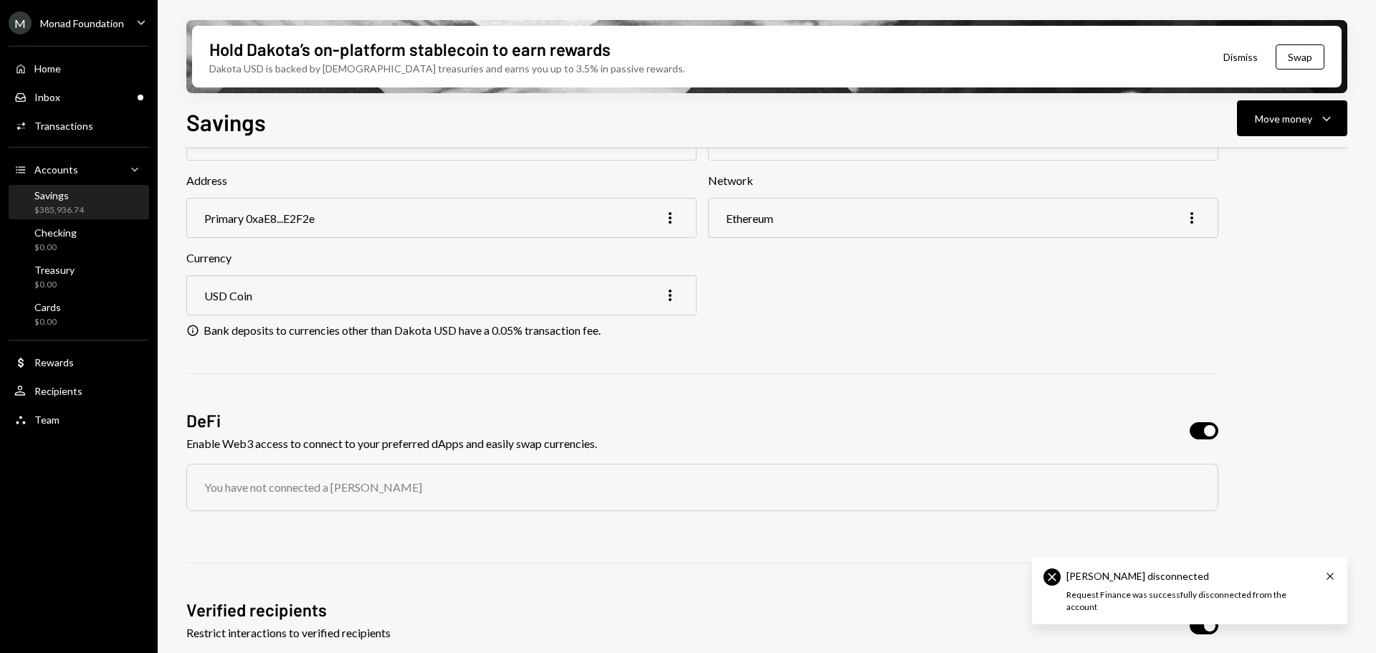
scroll to position [193, 0]
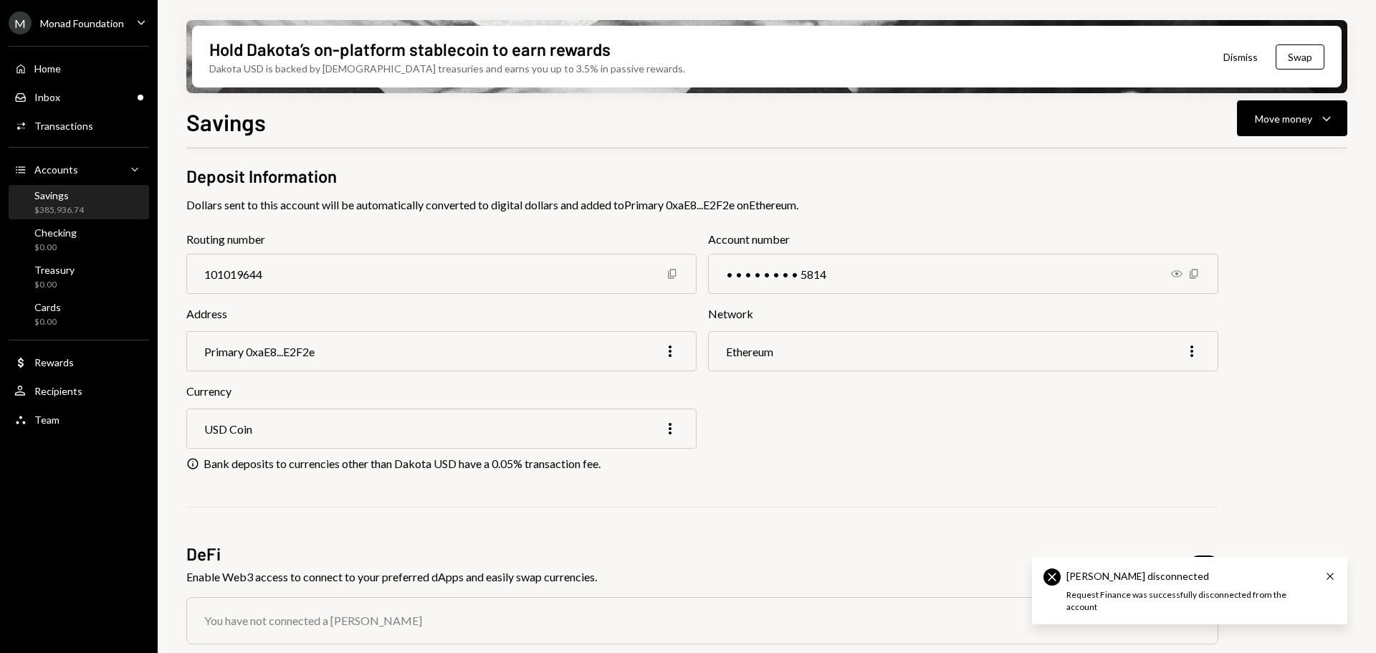
click at [92, 198] on div "Savings $385,936.74" at bounding box center [78, 202] width 129 height 27
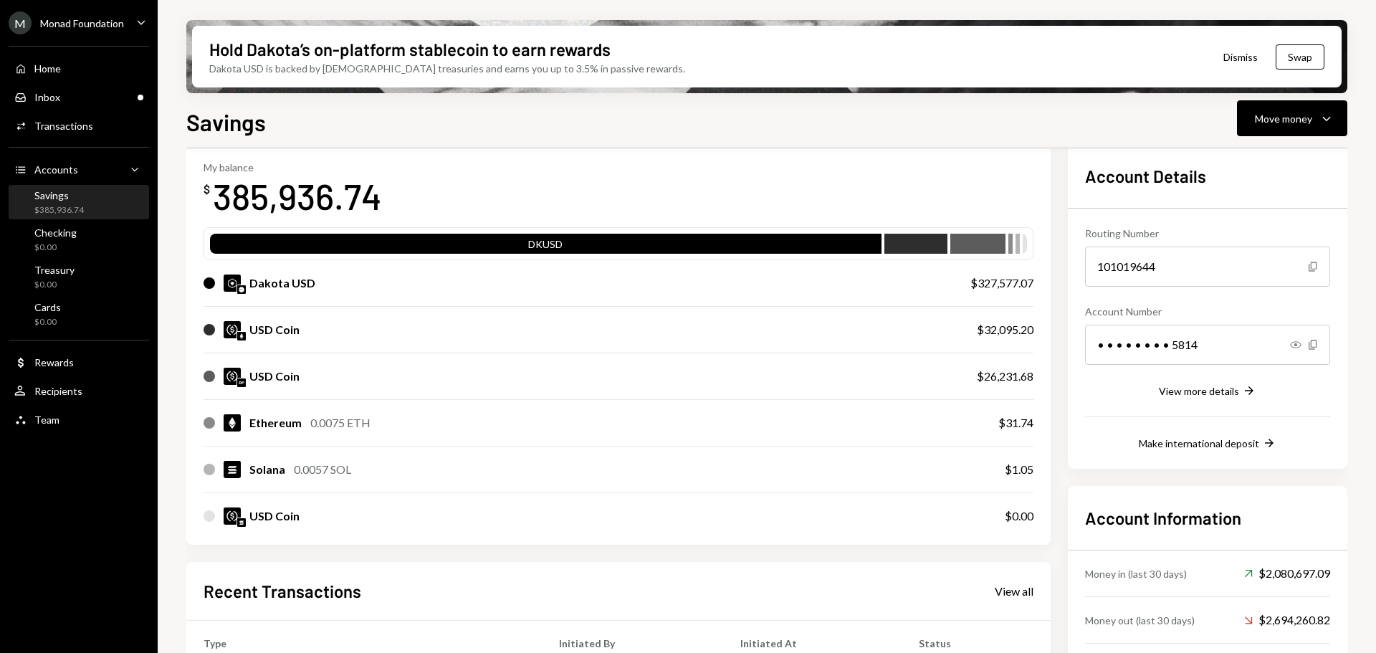
scroll to position [326, 0]
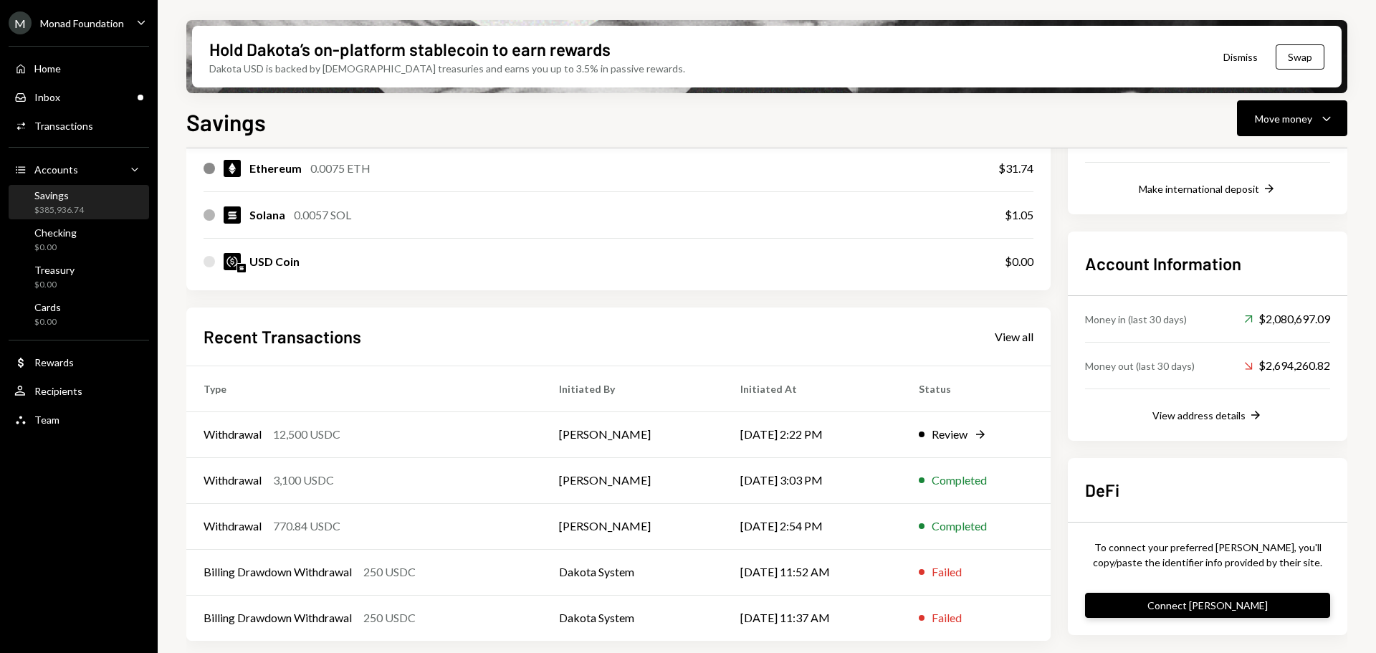
click at [1215, 605] on button "Connect dApp" at bounding box center [1207, 605] width 245 height 25
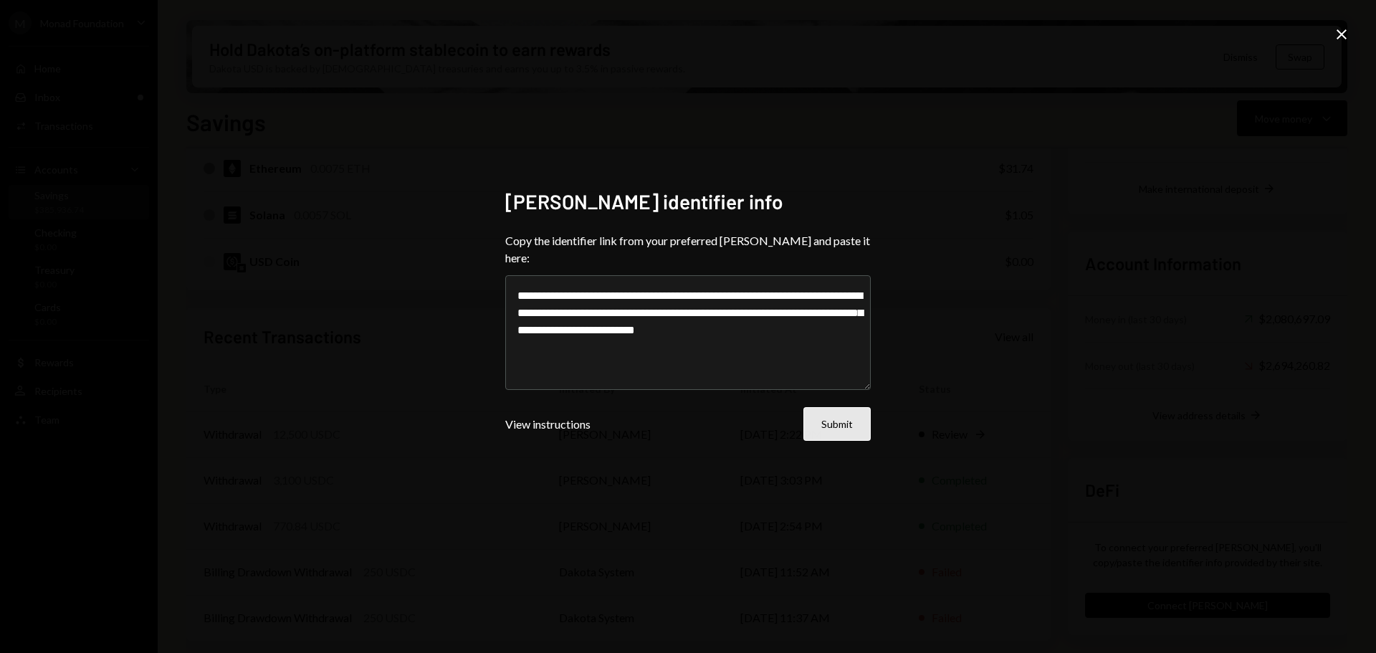
type textarea "**********"
click at [829, 409] on button "Submit" at bounding box center [836, 424] width 67 height 34
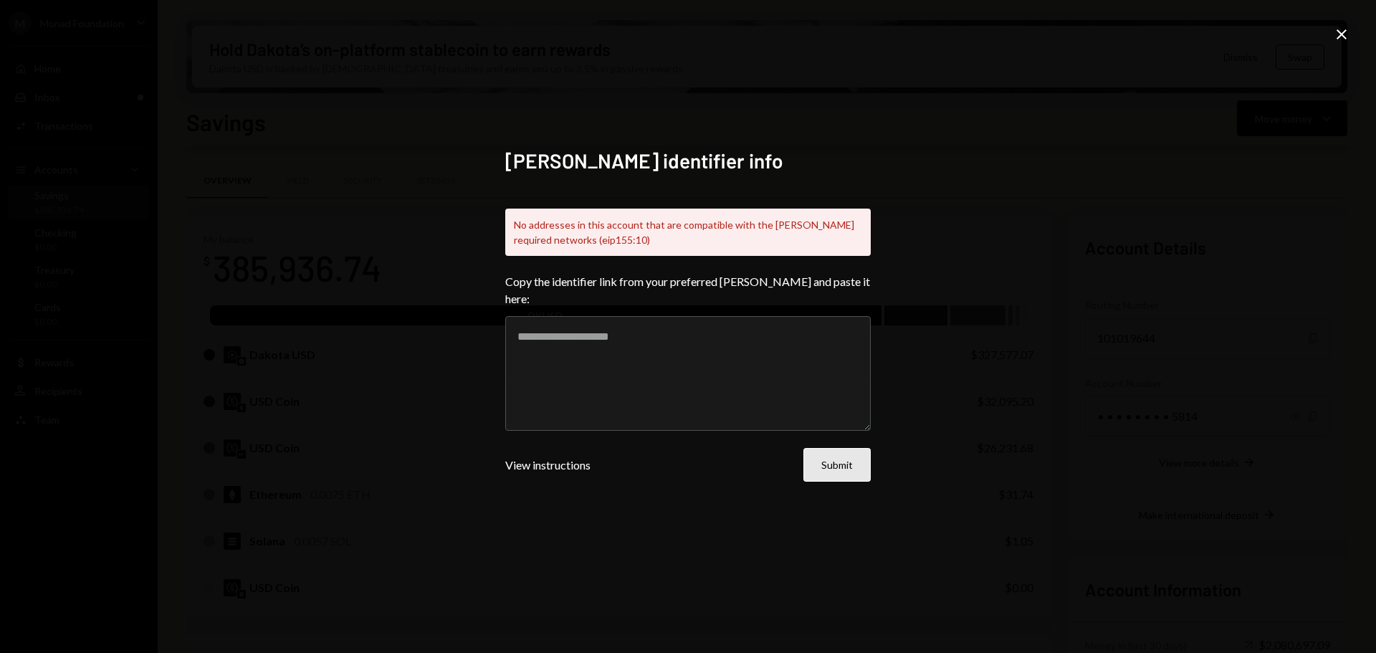
scroll to position [326, 0]
click at [840, 454] on button "Submit" at bounding box center [836, 465] width 67 height 34
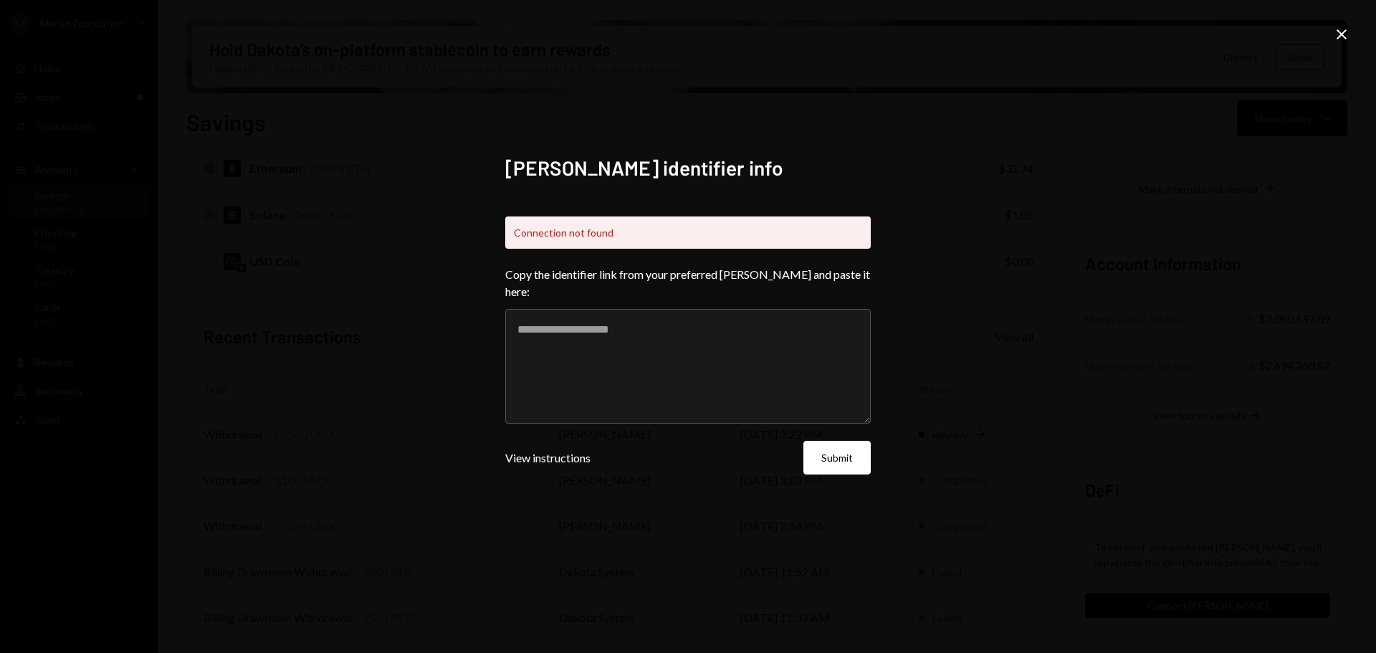
click at [1344, 34] on icon "Close" at bounding box center [1341, 34] width 17 height 17
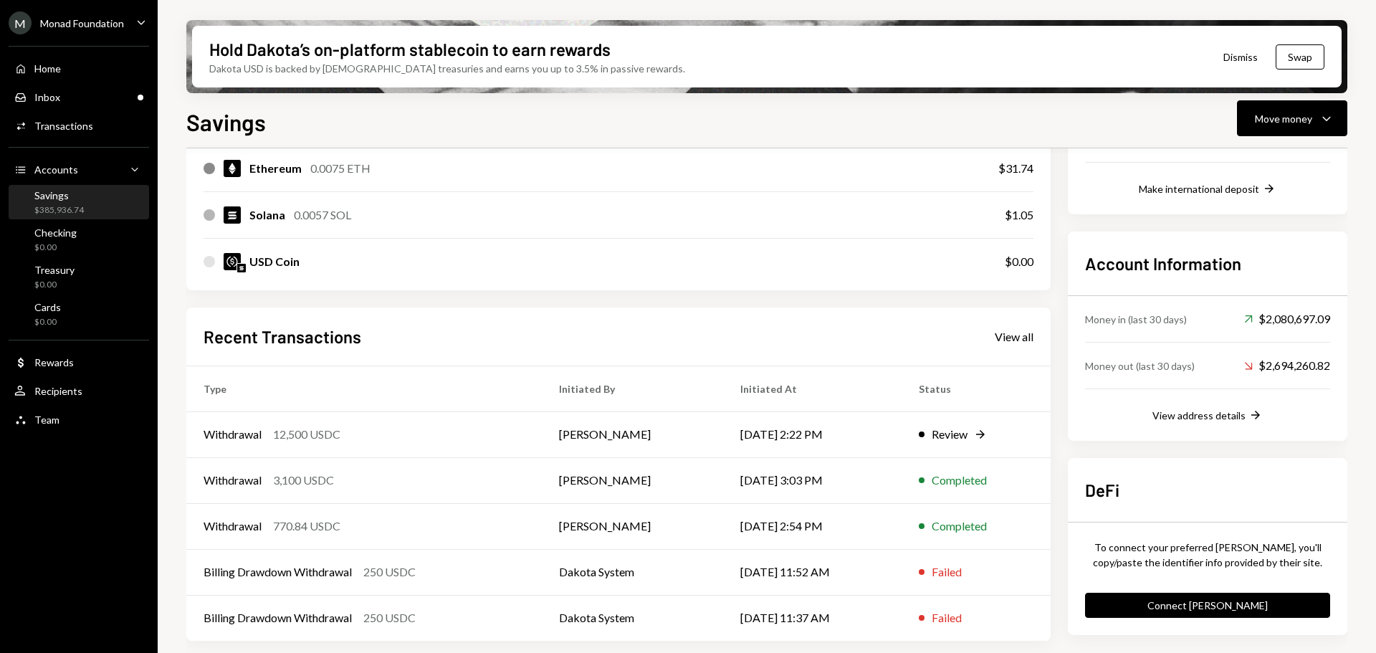
click at [54, 191] on div "Savings" at bounding box center [58, 195] width 49 height 12
click at [1303, 123] on div "Move money" at bounding box center [1283, 118] width 57 height 15
click at [1269, 166] on div "Send" at bounding box center [1280, 161] width 105 height 15
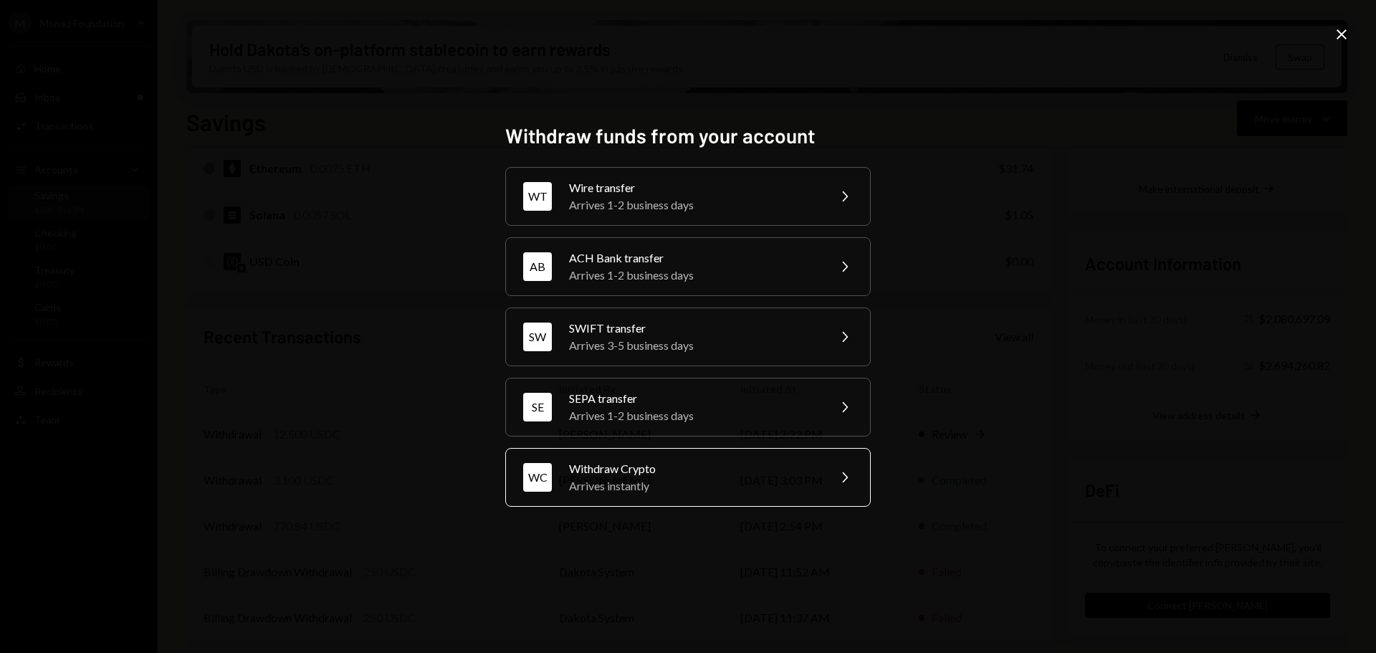
click at [709, 479] on div "Arrives instantly" at bounding box center [693, 485] width 249 height 17
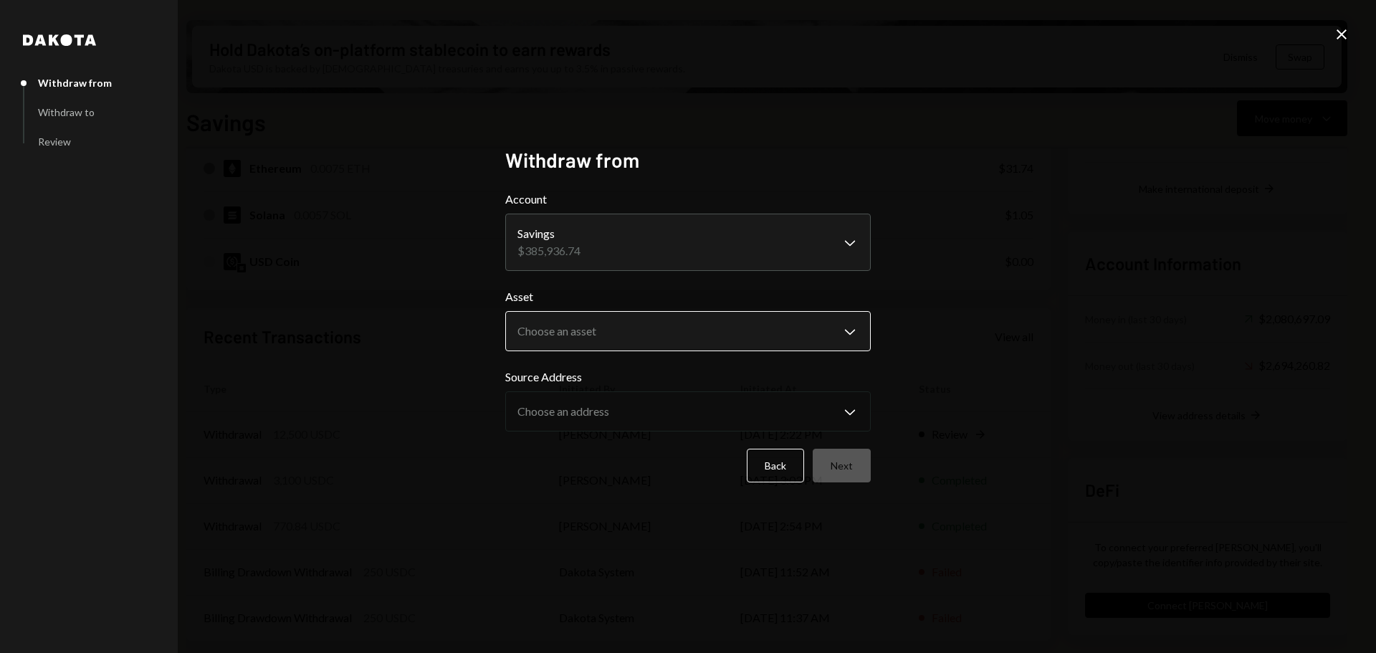
click at [626, 330] on body "M Monad Foundation Caret Down Home Home Inbox Inbox Activities Transactions Acc…" at bounding box center [688, 326] width 1376 height 653
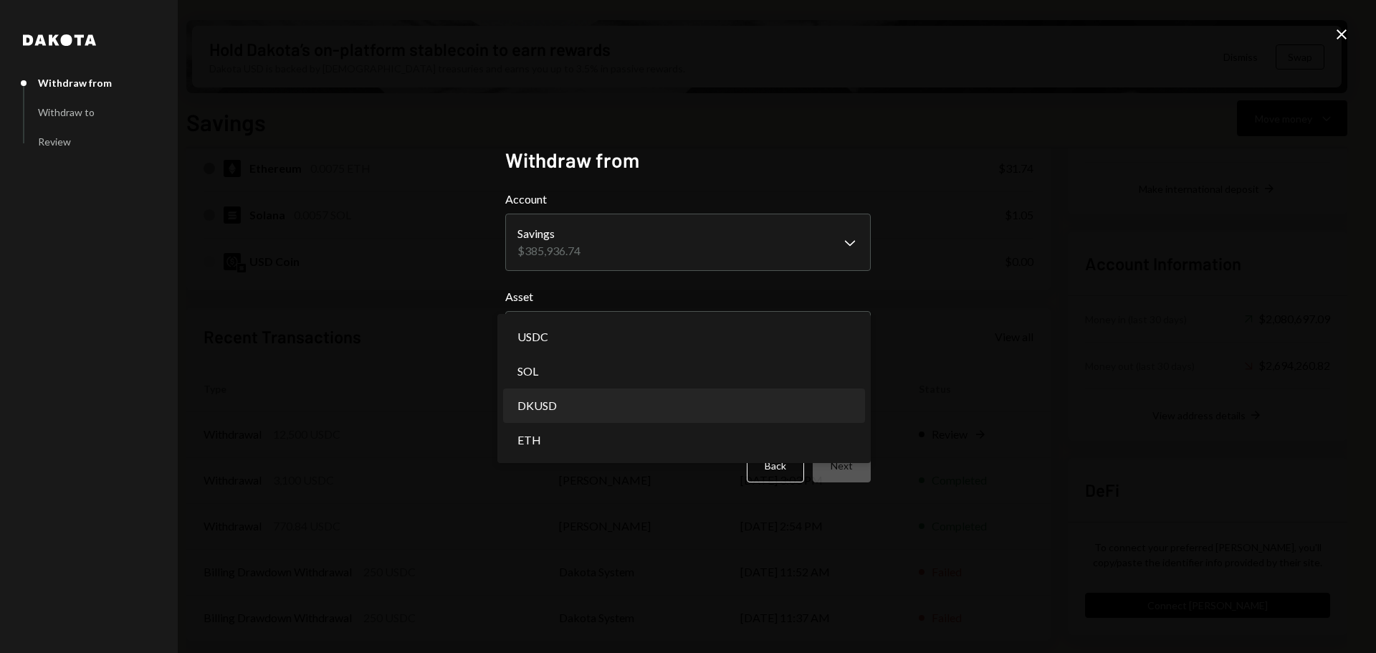
select select "*****"
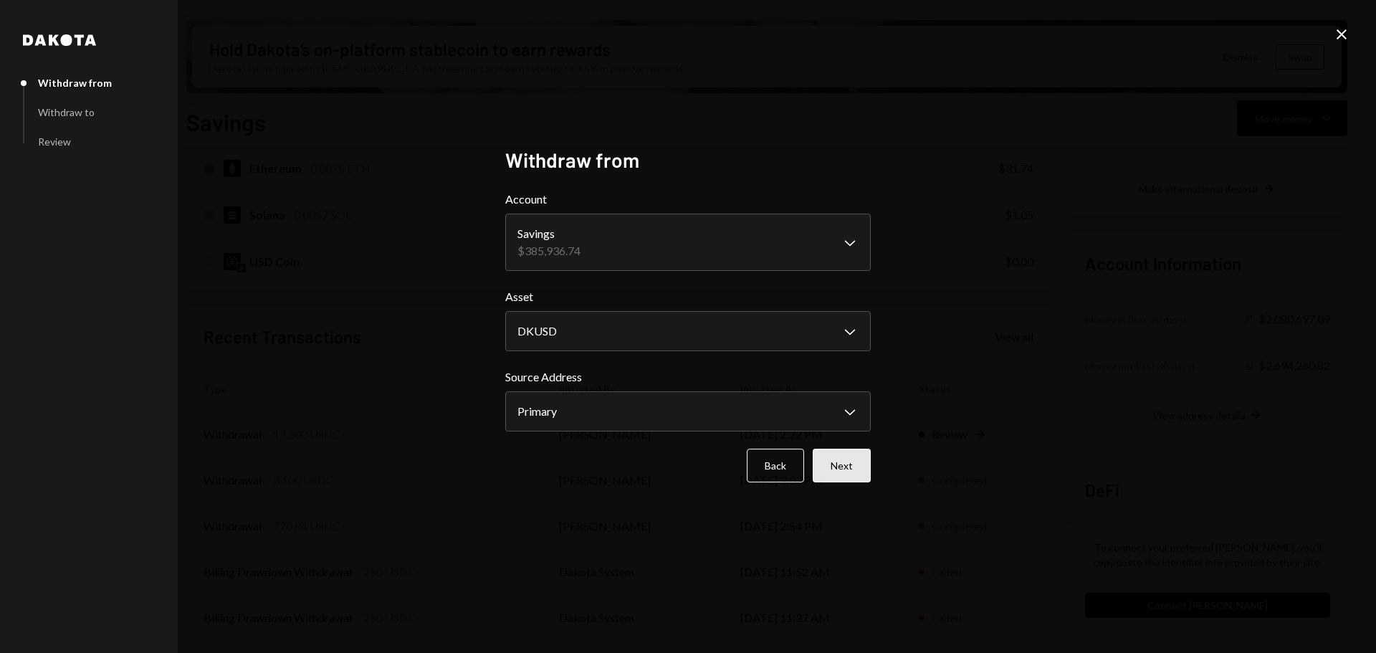
click at [838, 457] on button "Next" at bounding box center [842, 466] width 58 height 34
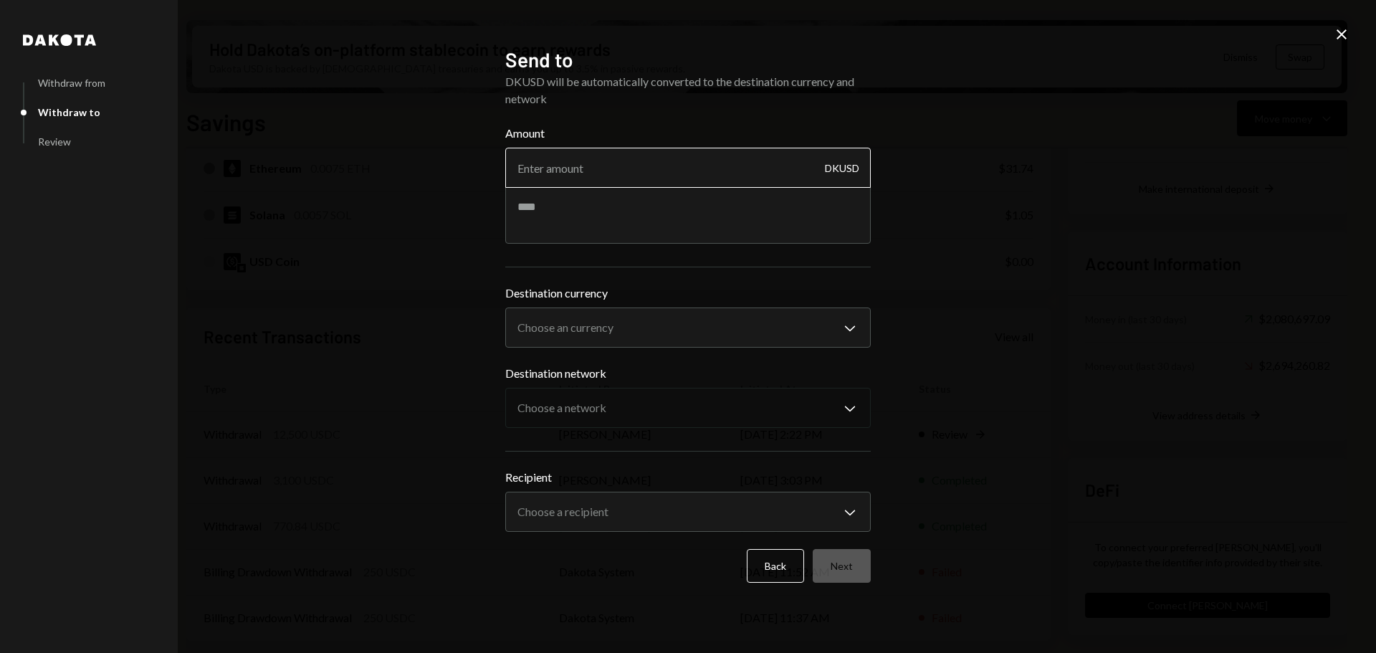
click at [610, 179] on input "Amount" at bounding box center [687, 168] width 365 height 40
type input "1000"
click at [682, 210] on textarea at bounding box center [687, 214] width 365 height 57
type textarea "**********"
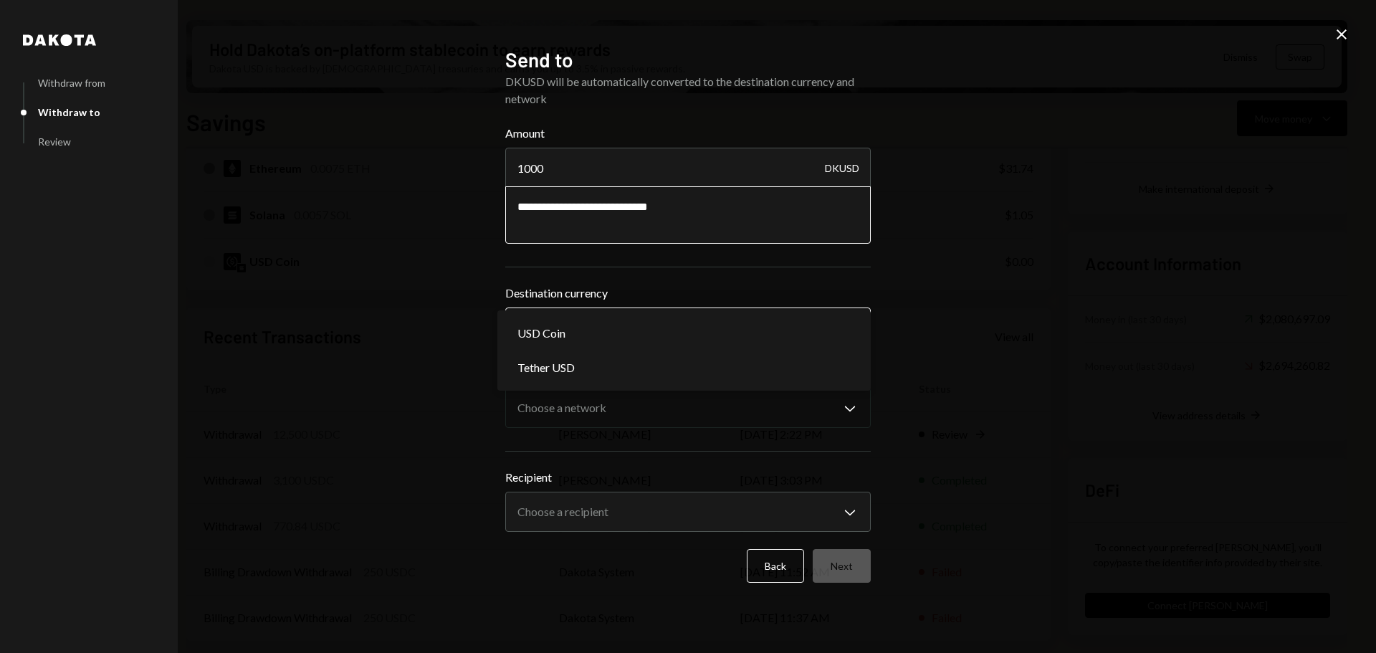
click at [618, 327] on body "M Monad Foundation Caret Down Home Home Inbox Inbox Activities Transactions Acc…" at bounding box center [688, 326] width 1376 height 653
select select "****"
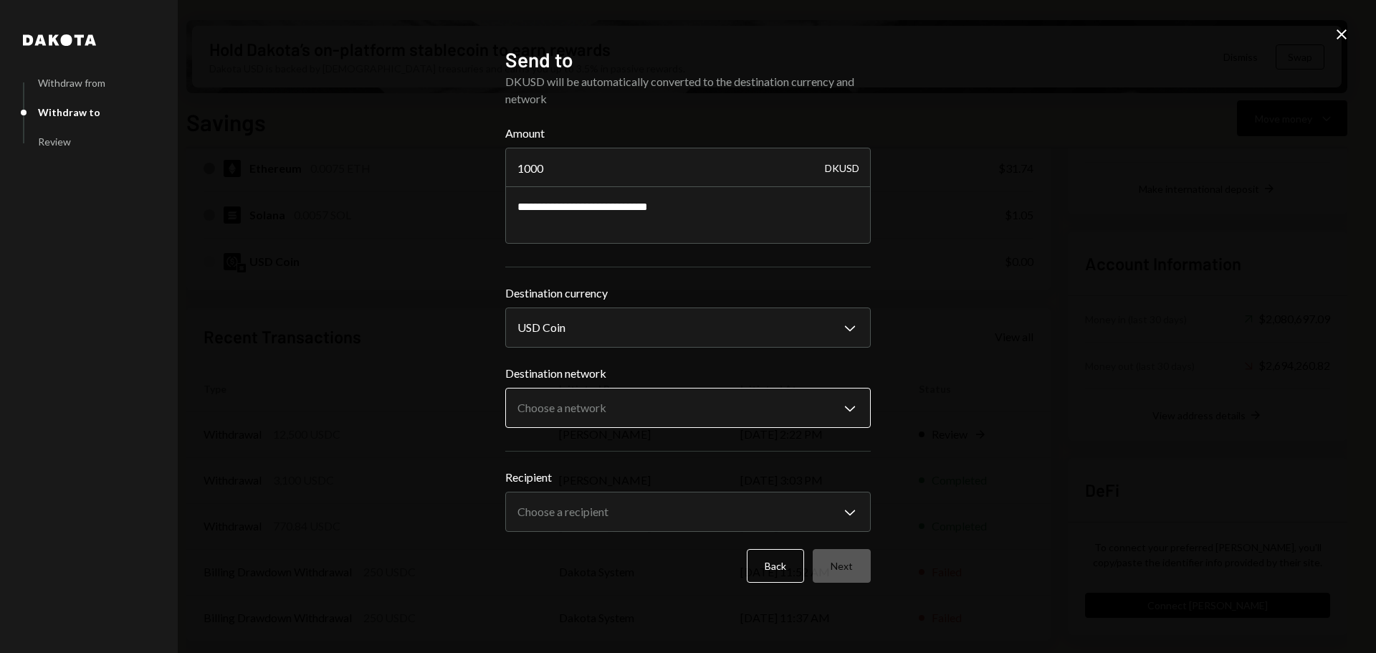
click at [695, 402] on body "M Monad Foundation Caret Down Home Home Inbox Inbox Activities Transactions Acc…" at bounding box center [688, 326] width 1376 height 653
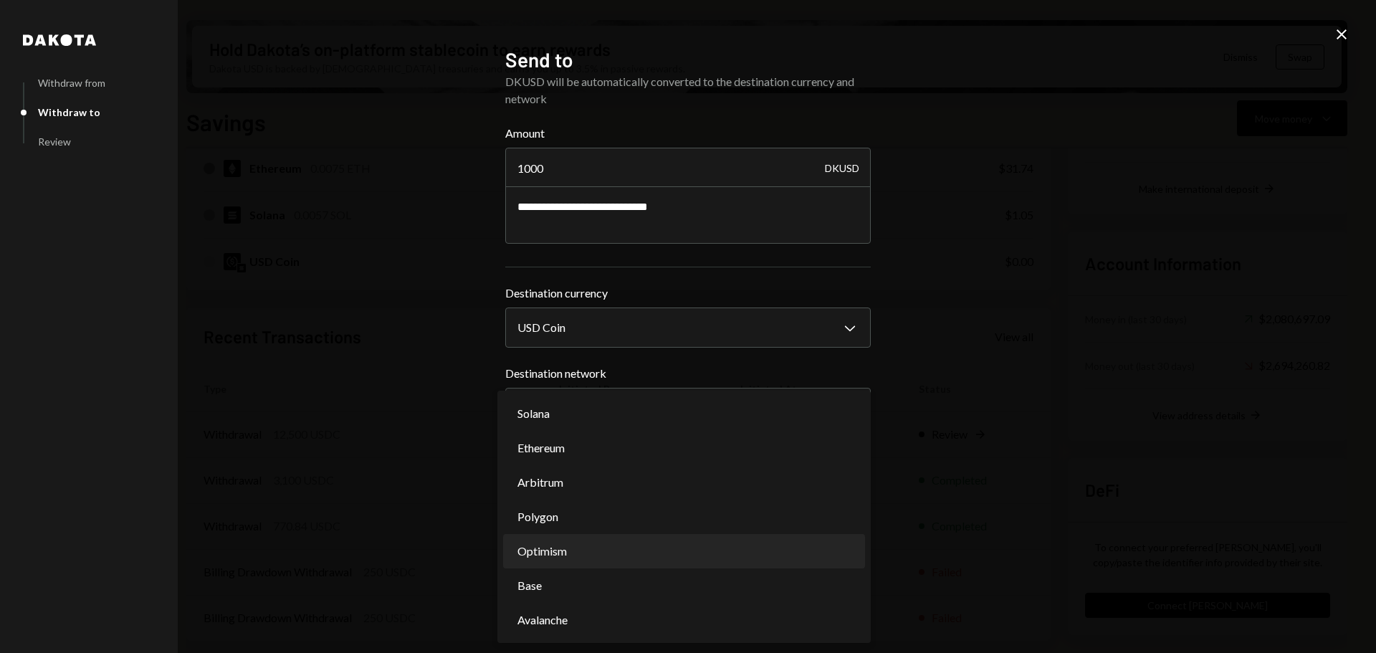
select select "**********"
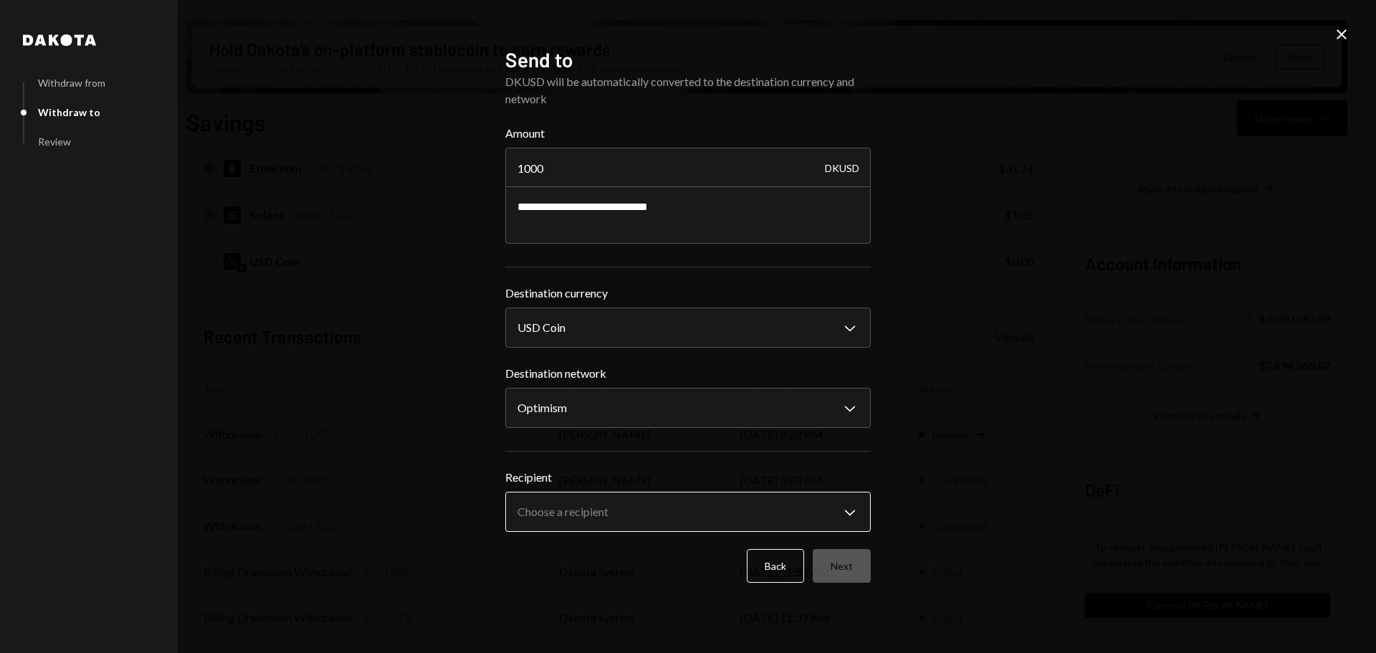
click at [695, 520] on body "M Monad Foundation Caret Down Home Home Inbox Inbox Activities Transactions Acc…" at bounding box center [688, 326] width 1376 height 653
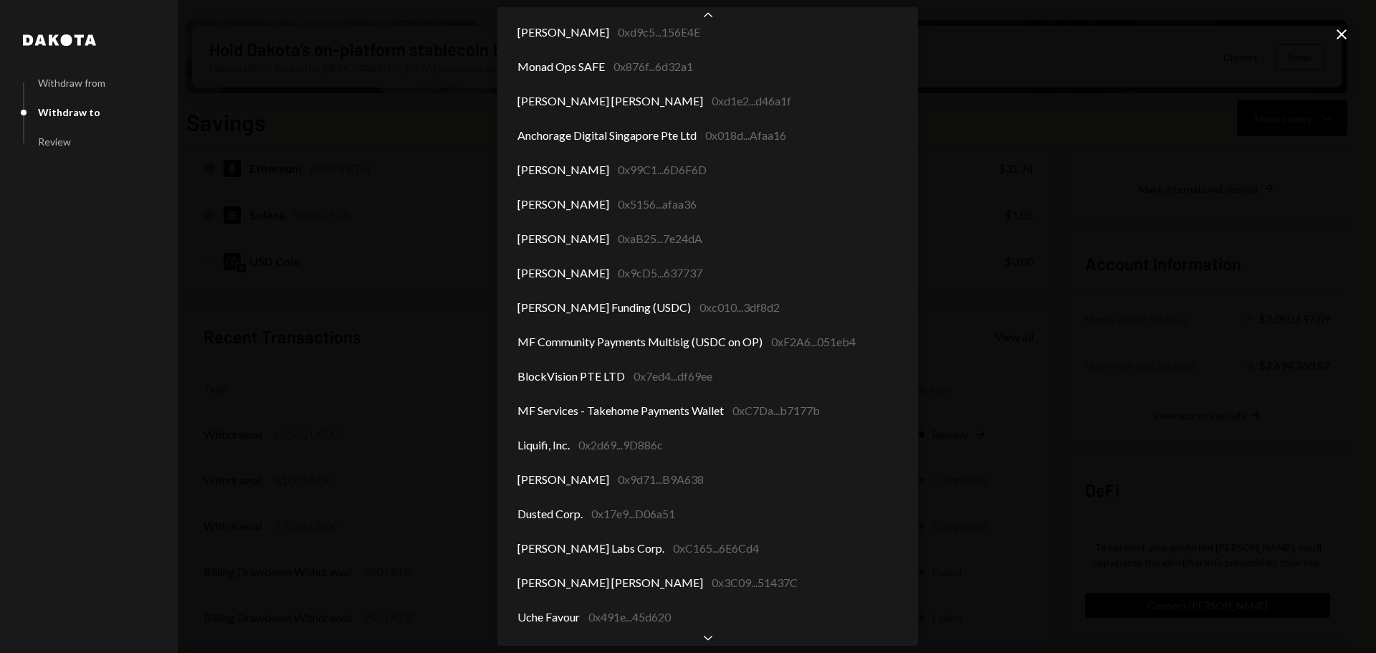
scroll to position [806, 0]
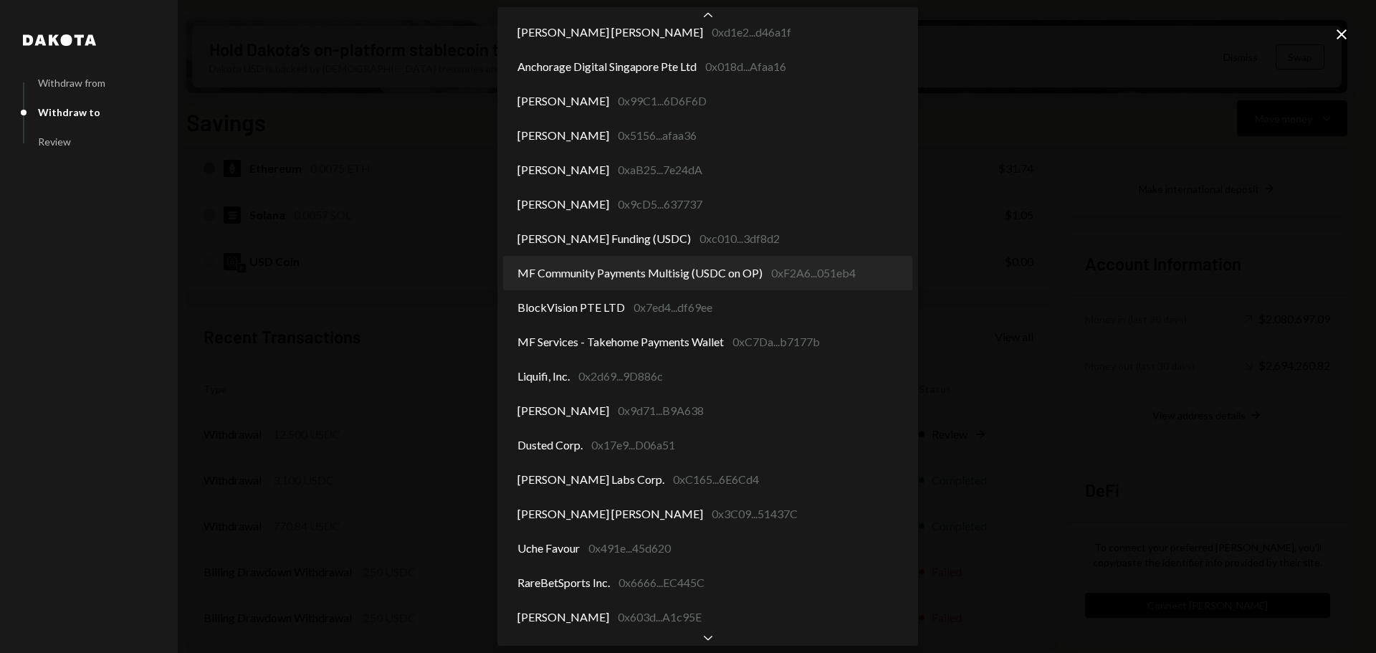
select select "**********"
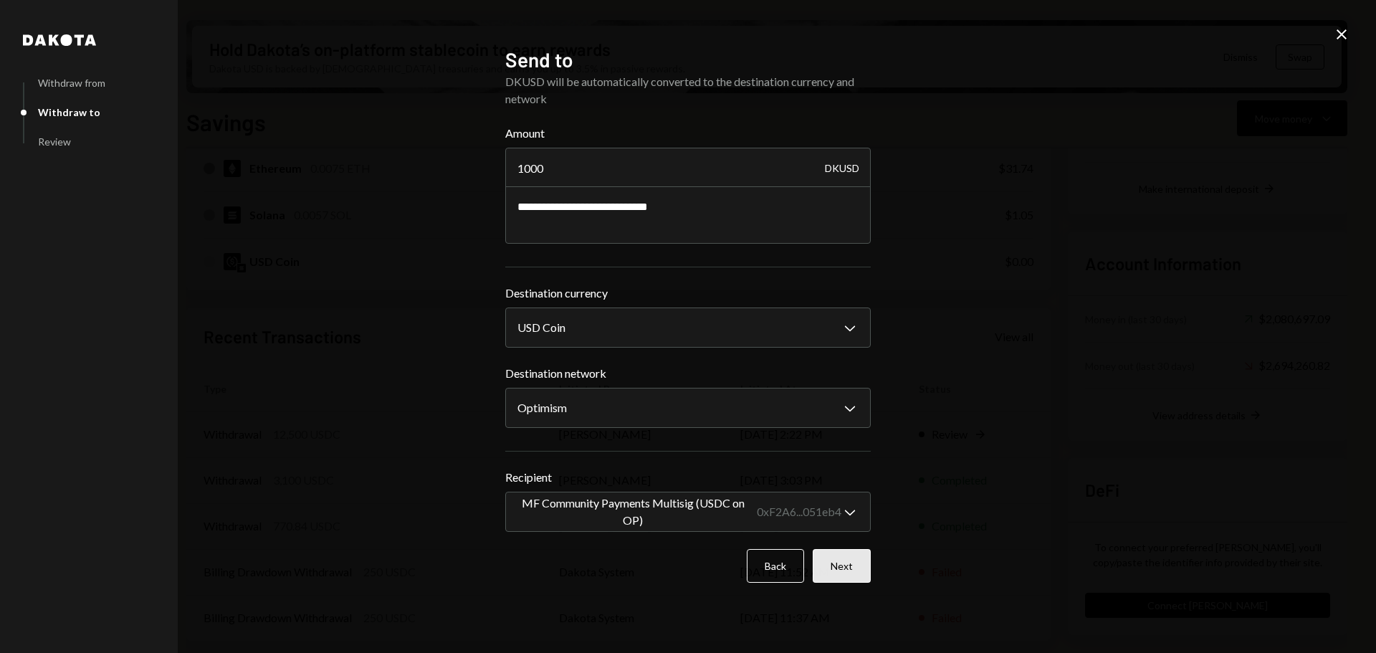
click at [855, 570] on button "Next" at bounding box center [842, 566] width 58 height 34
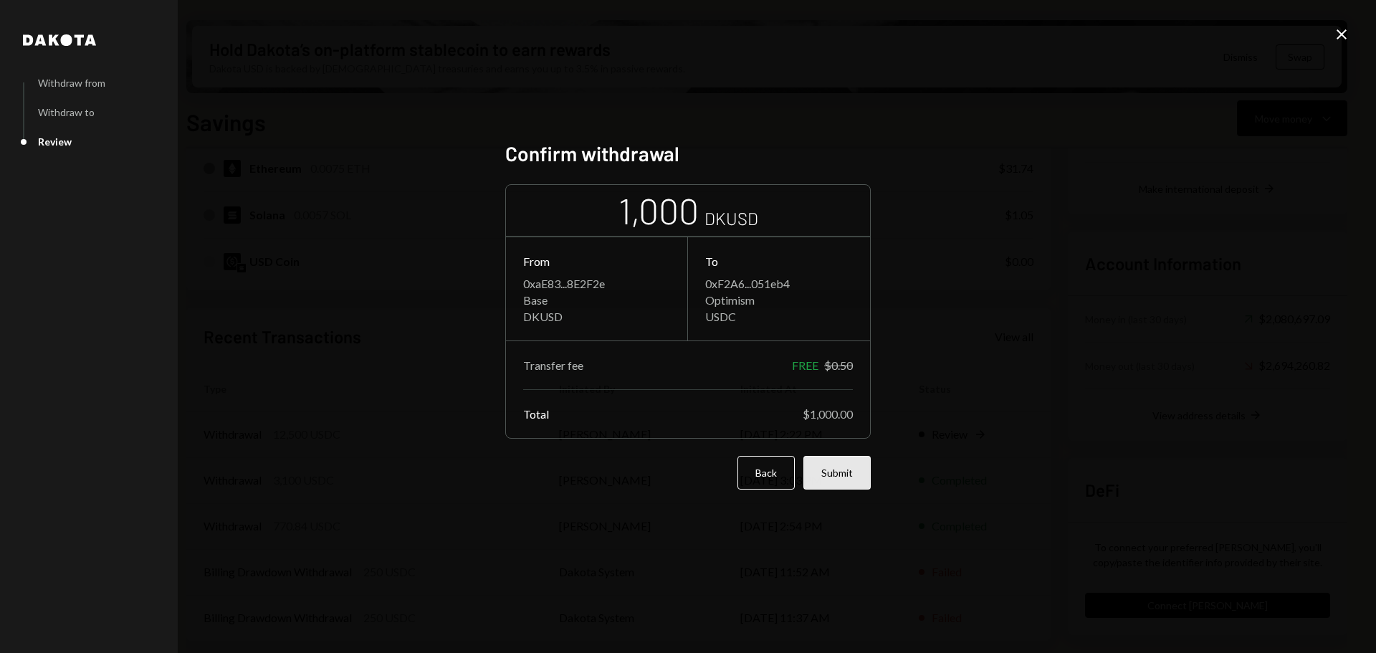
click at [849, 479] on button "Submit" at bounding box center [836, 473] width 67 height 34
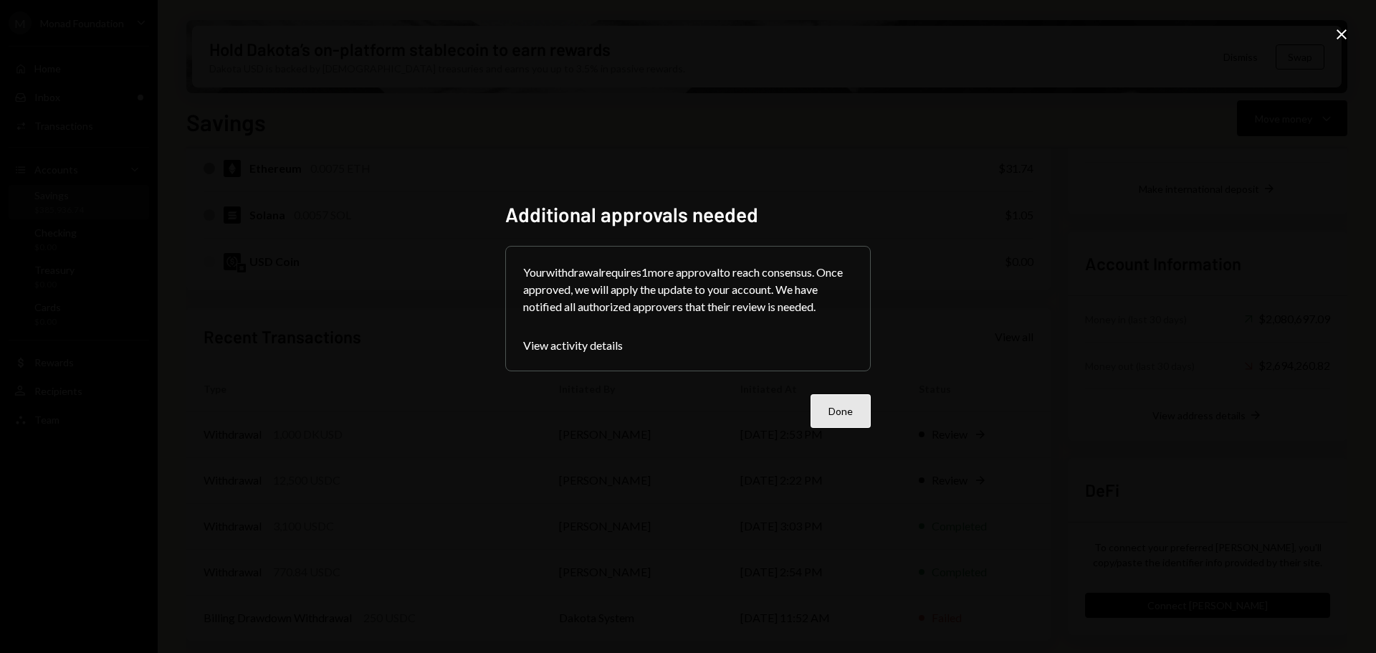
click at [838, 410] on button "Done" at bounding box center [840, 411] width 60 height 34
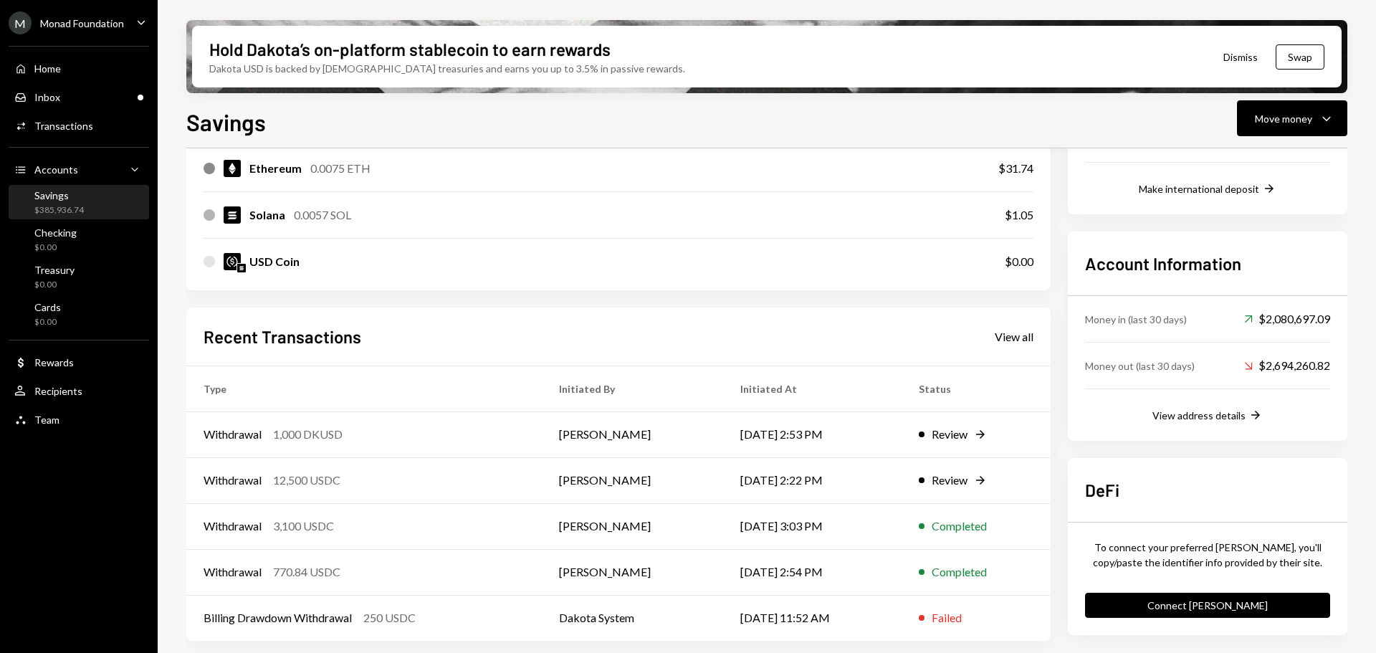
click at [52, 197] on div "Savings" at bounding box center [58, 195] width 49 height 12
click at [37, 95] on div "Inbox" at bounding box center [47, 97] width 26 height 12
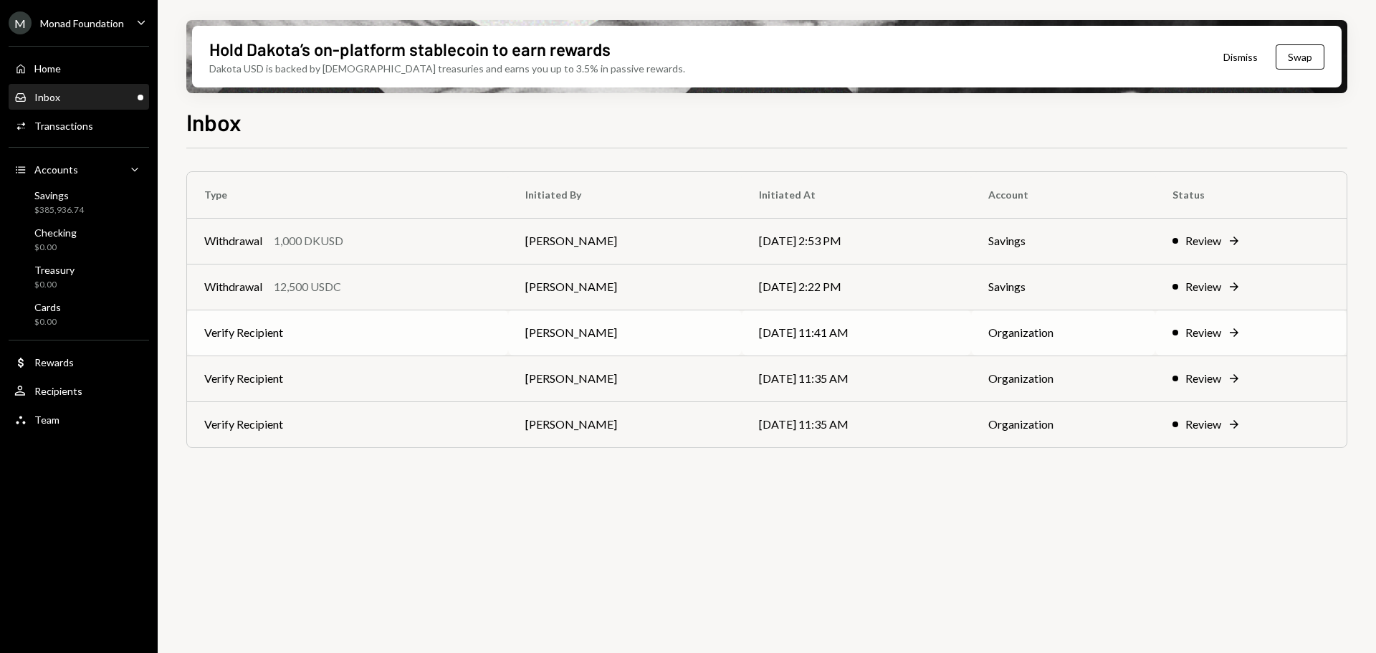
click at [378, 337] on td "Verify Recipient" at bounding box center [347, 333] width 321 height 46
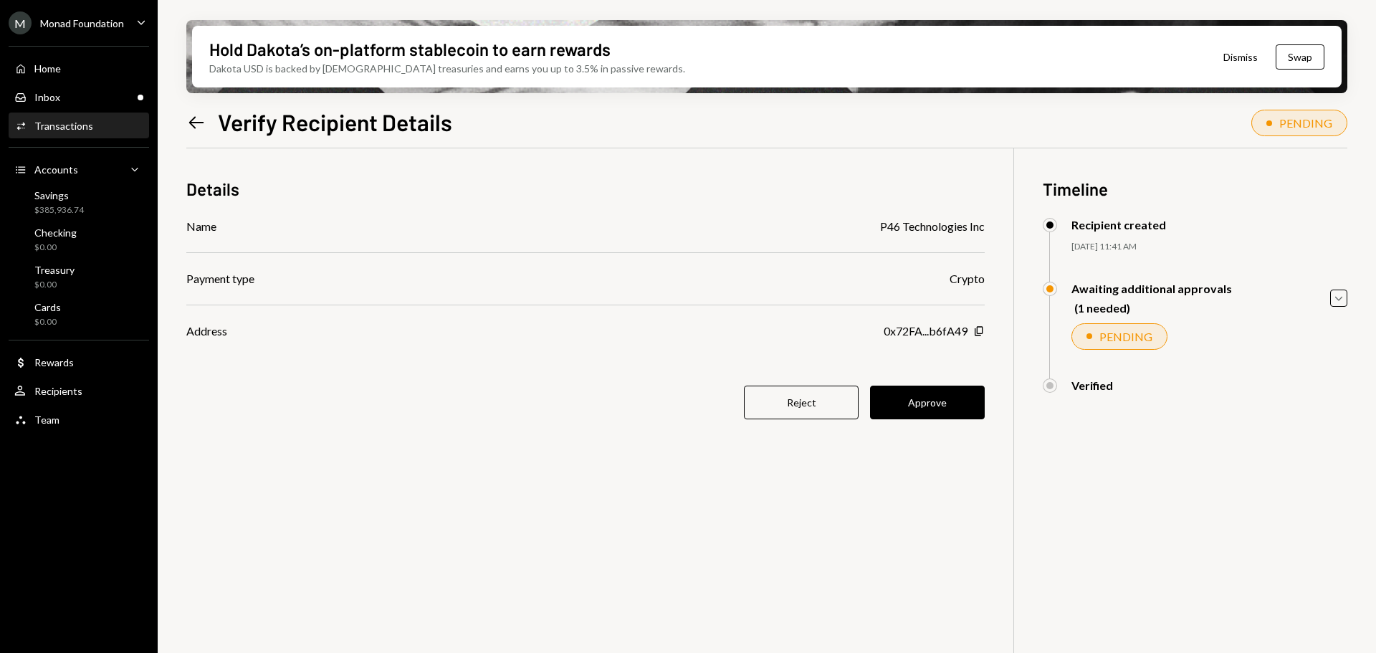
click at [198, 118] on icon "Left Arrow" at bounding box center [196, 122] width 20 height 20
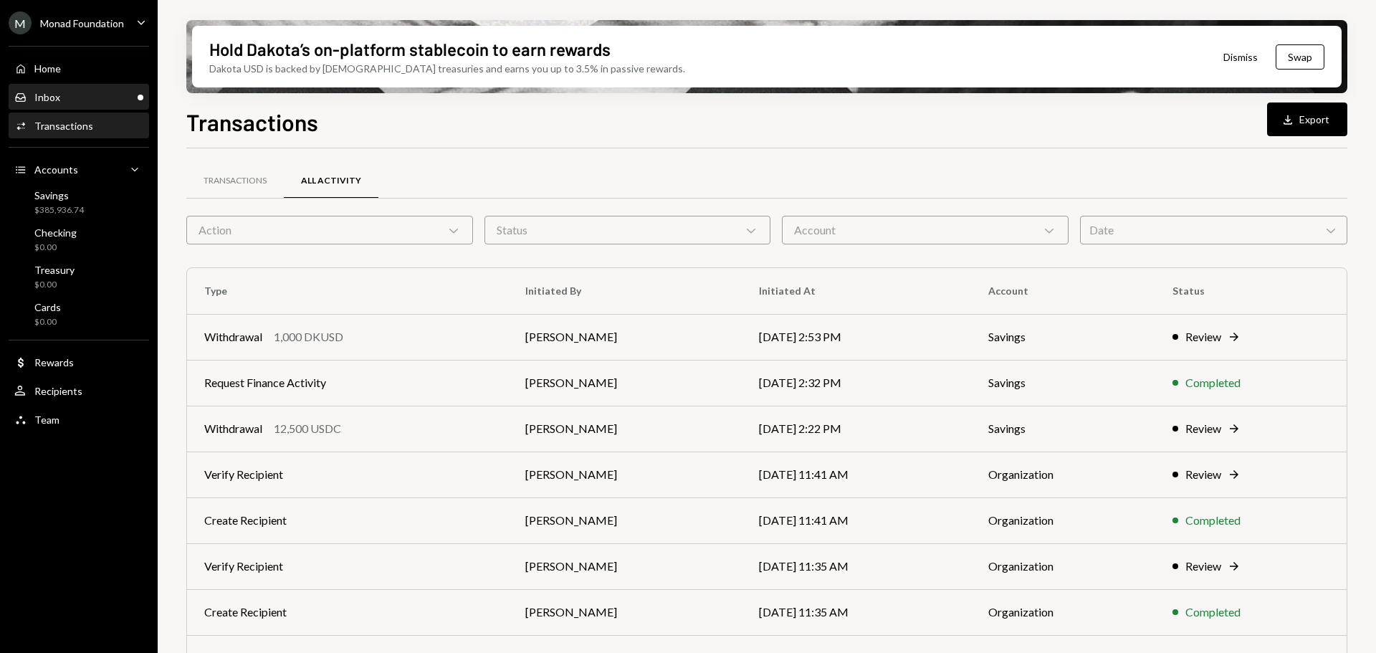
click at [99, 101] on div "Inbox Inbox" at bounding box center [78, 97] width 129 height 13
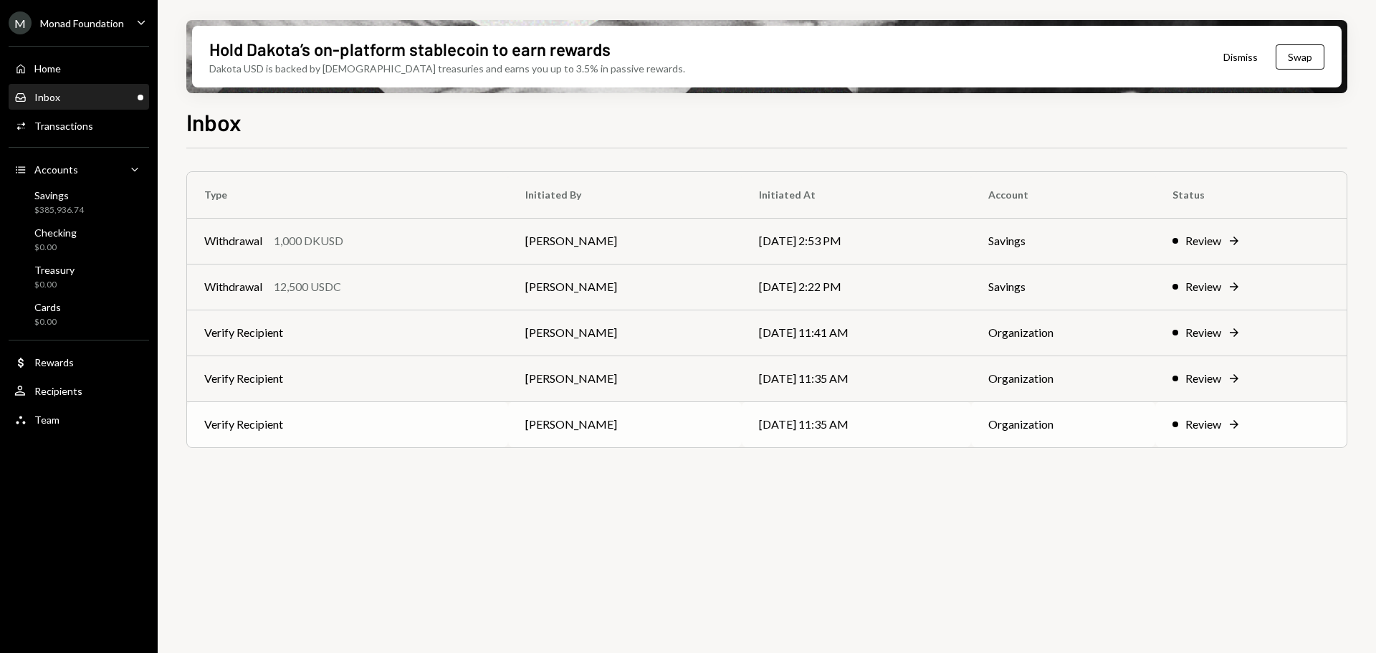
click at [368, 424] on td "Verify Recipient" at bounding box center [347, 424] width 321 height 46
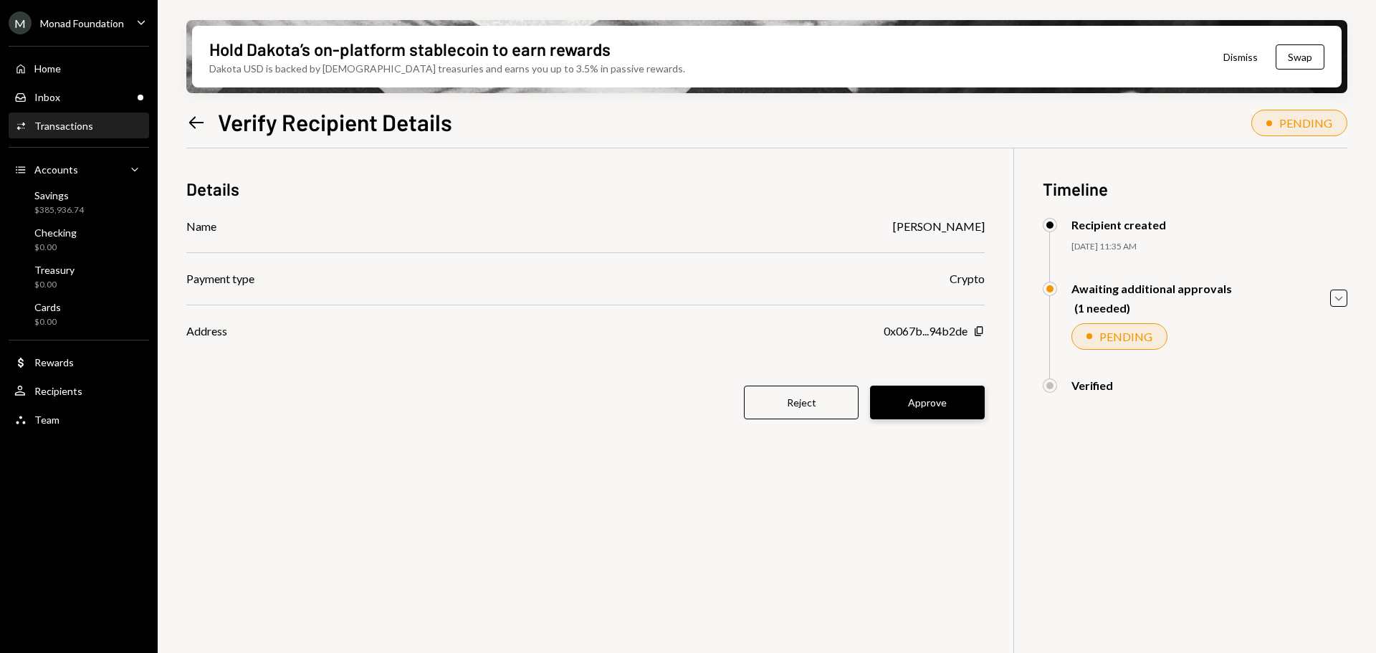
click at [959, 391] on button "Approve" at bounding box center [927, 403] width 115 height 34
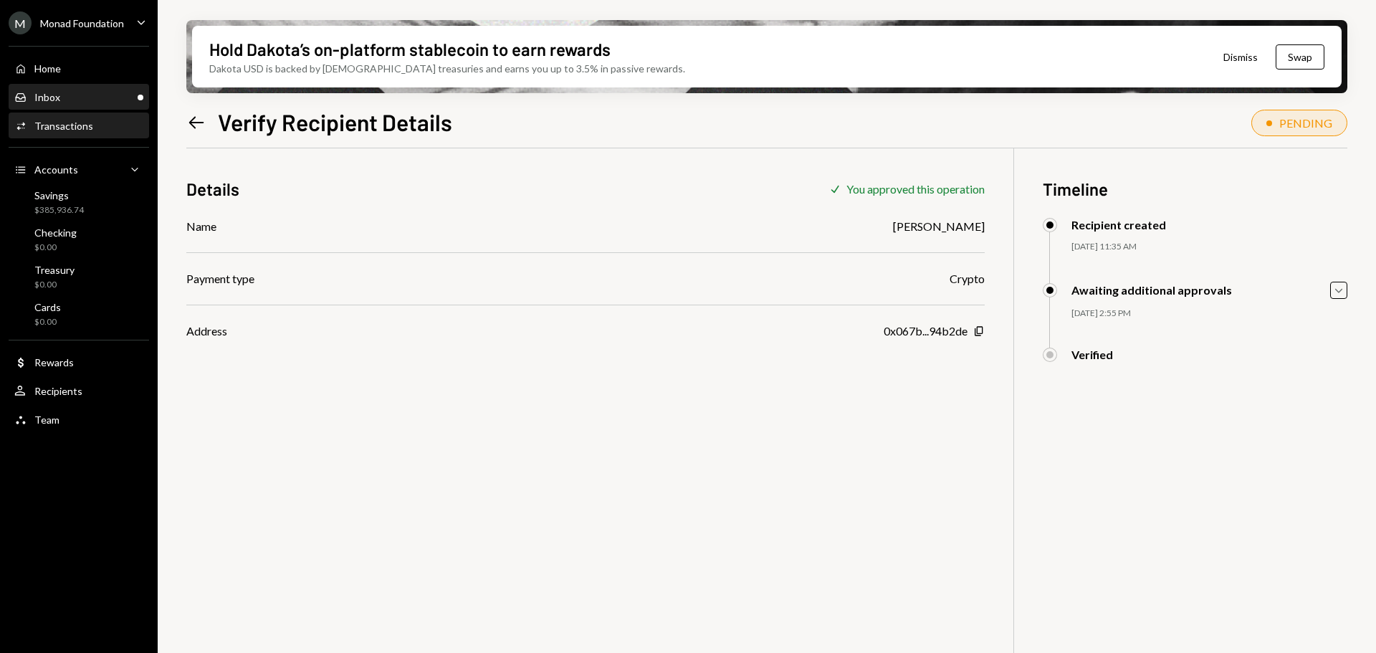
click at [106, 102] on div "Inbox Inbox" at bounding box center [78, 97] width 129 height 13
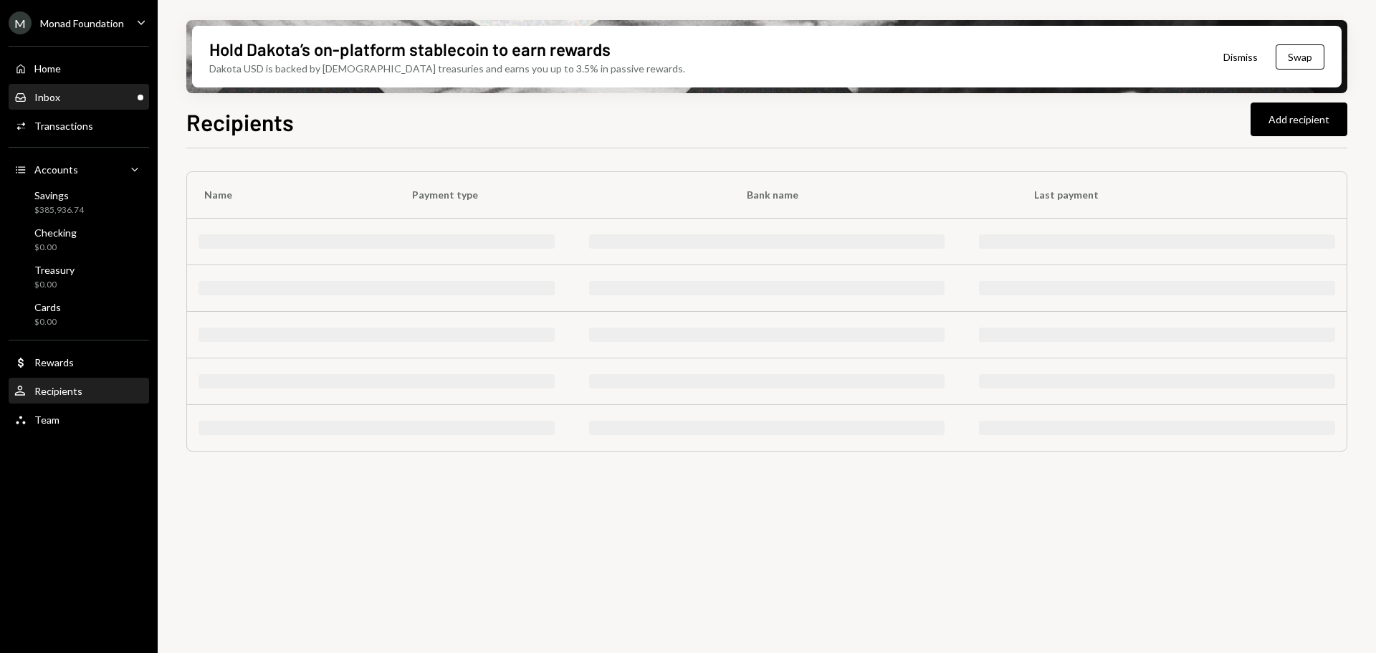
click at [69, 100] on div "Inbox Inbox" at bounding box center [78, 97] width 129 height 13
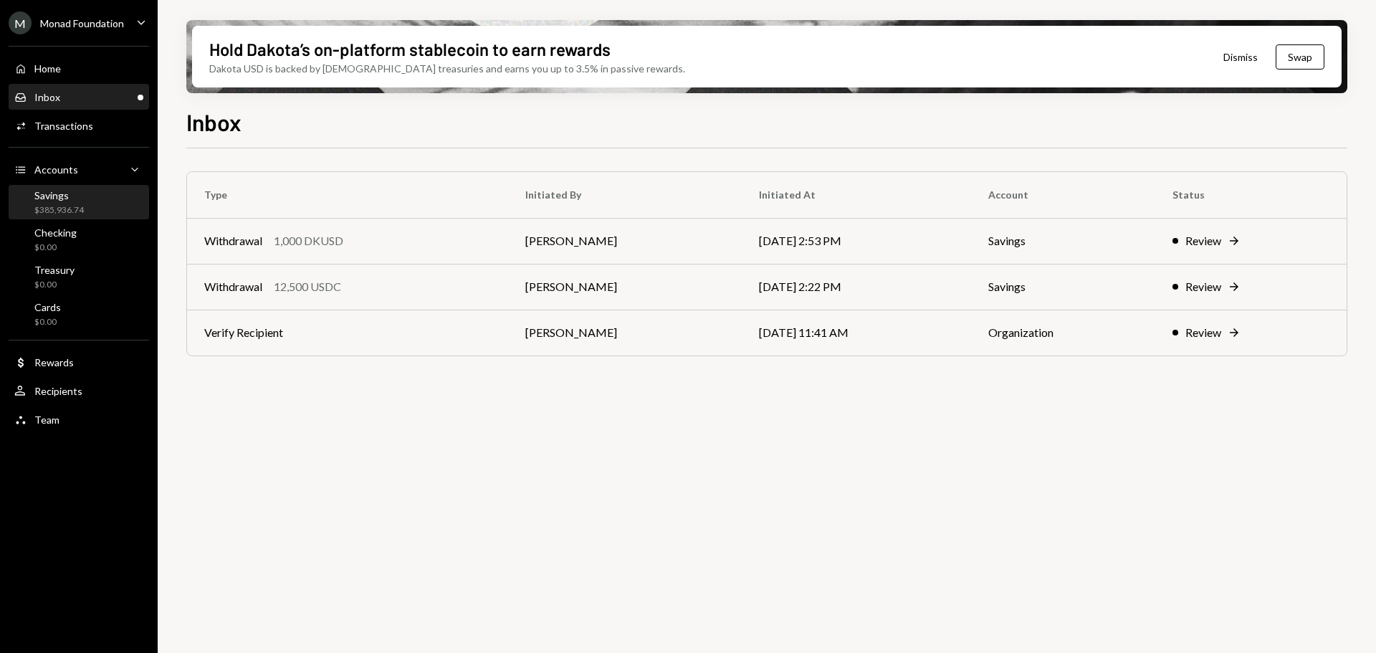
click at [68, 201] on div "Savings $385,936.74" at bounding box center [58, 202] width 49 height 27
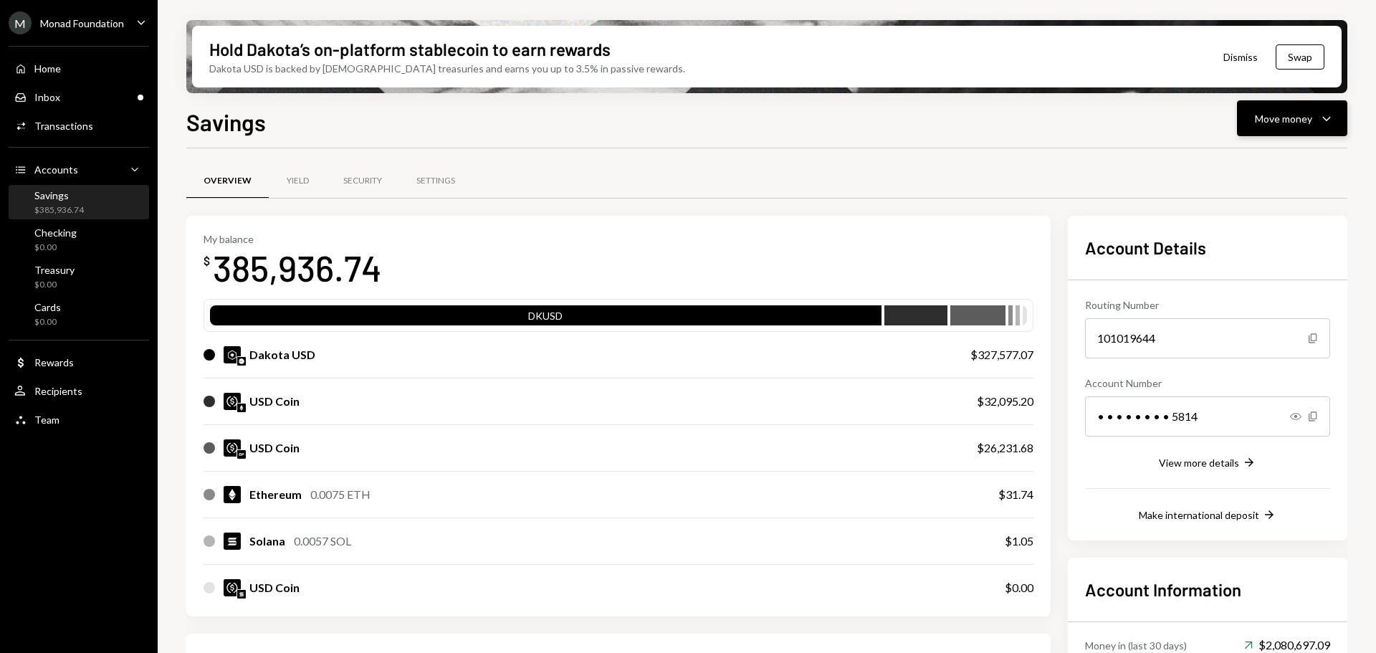
click at [1293, 120] on div "Move money" at bounding box center [1283, 118] width 57 height 15
click at [1276, 154] on div "Send" at bounding box center [1280, 161] width 105 height 15
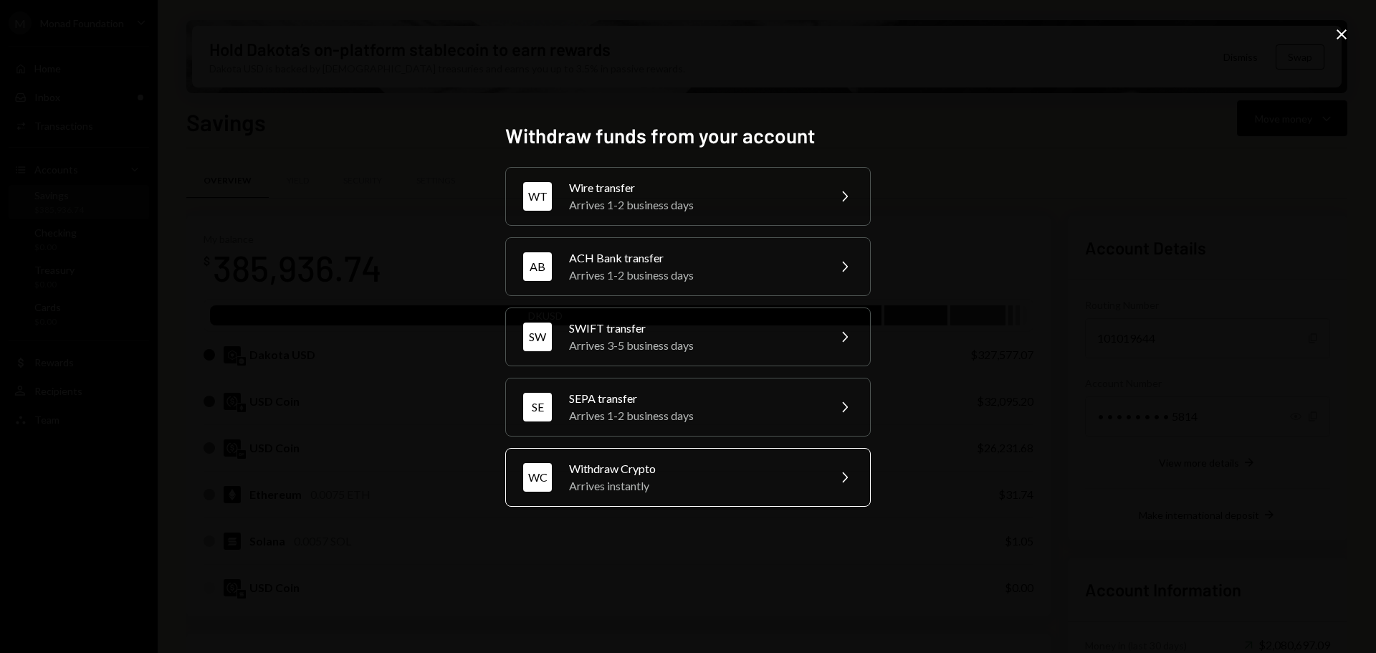
click at [685, 484] on div "Arrives instantly" at bounding box center [693, 485] width 249 height 17
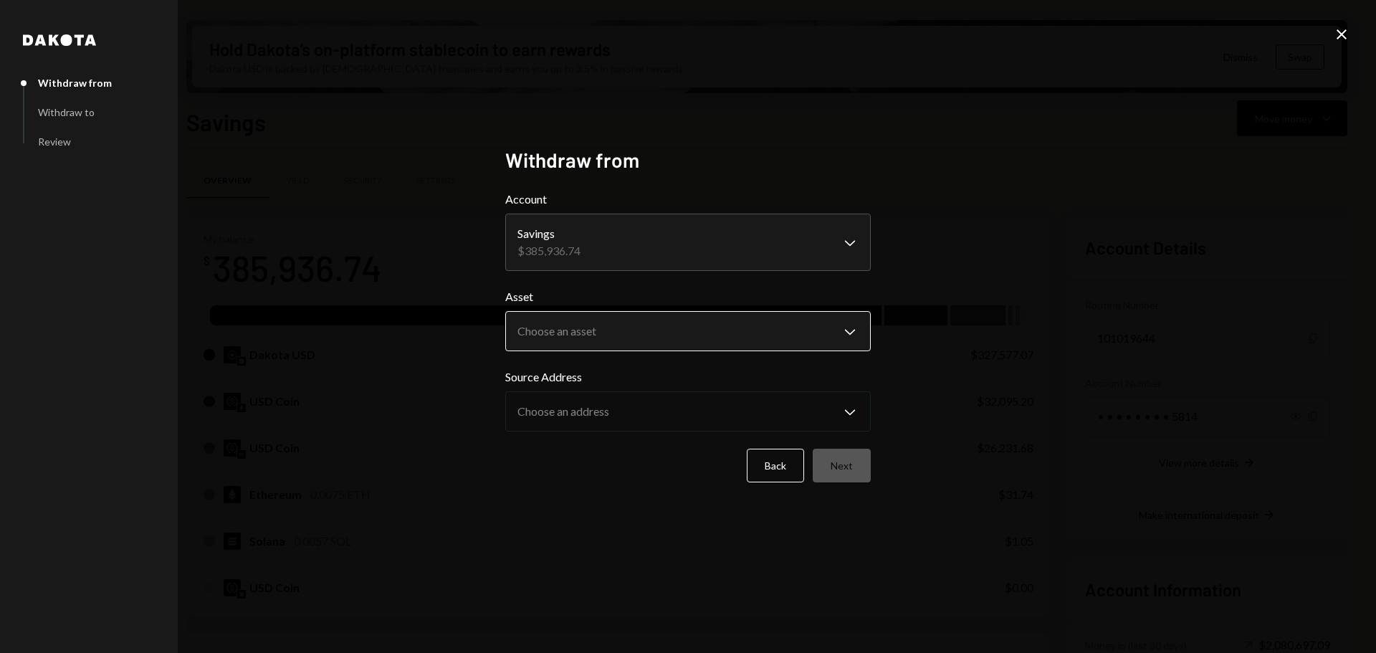
click at [633, 336] on body "M Monad Foundation Caret Down Home Home Inbox Inbox Activities Transactions Acc…" at bounding box center [688, 326] width 1376 height 653
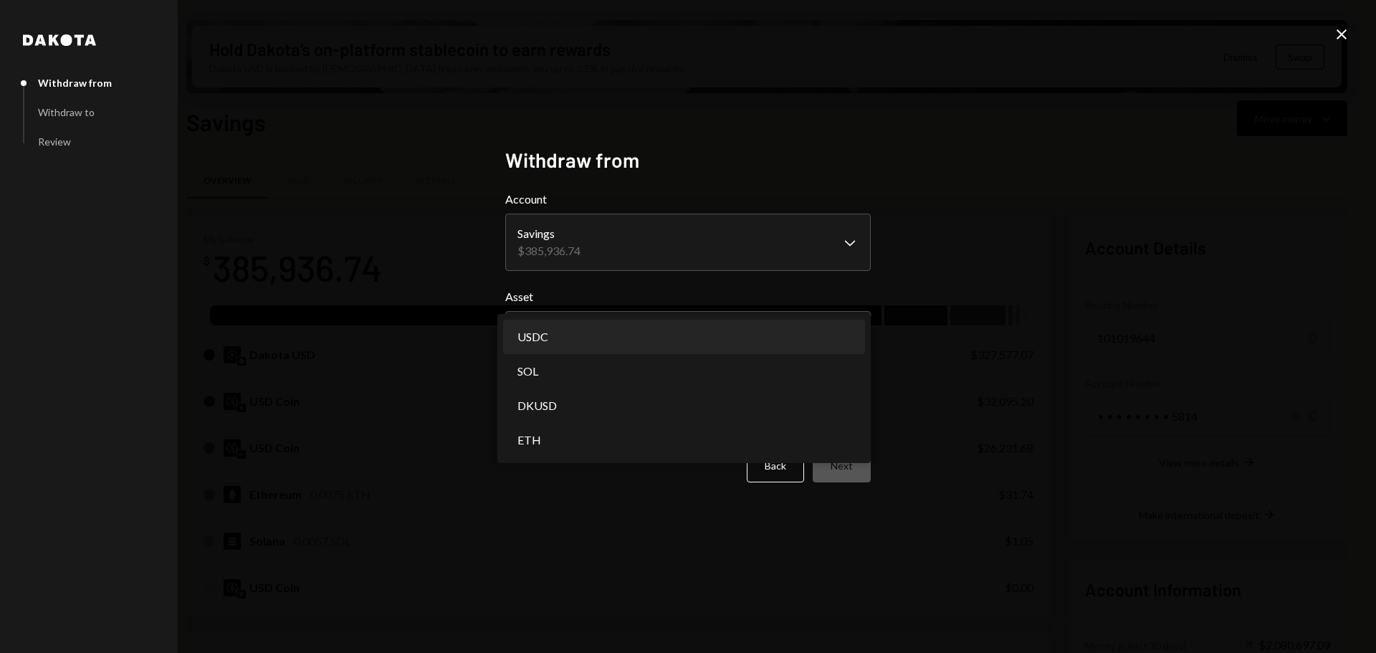
select select "****"
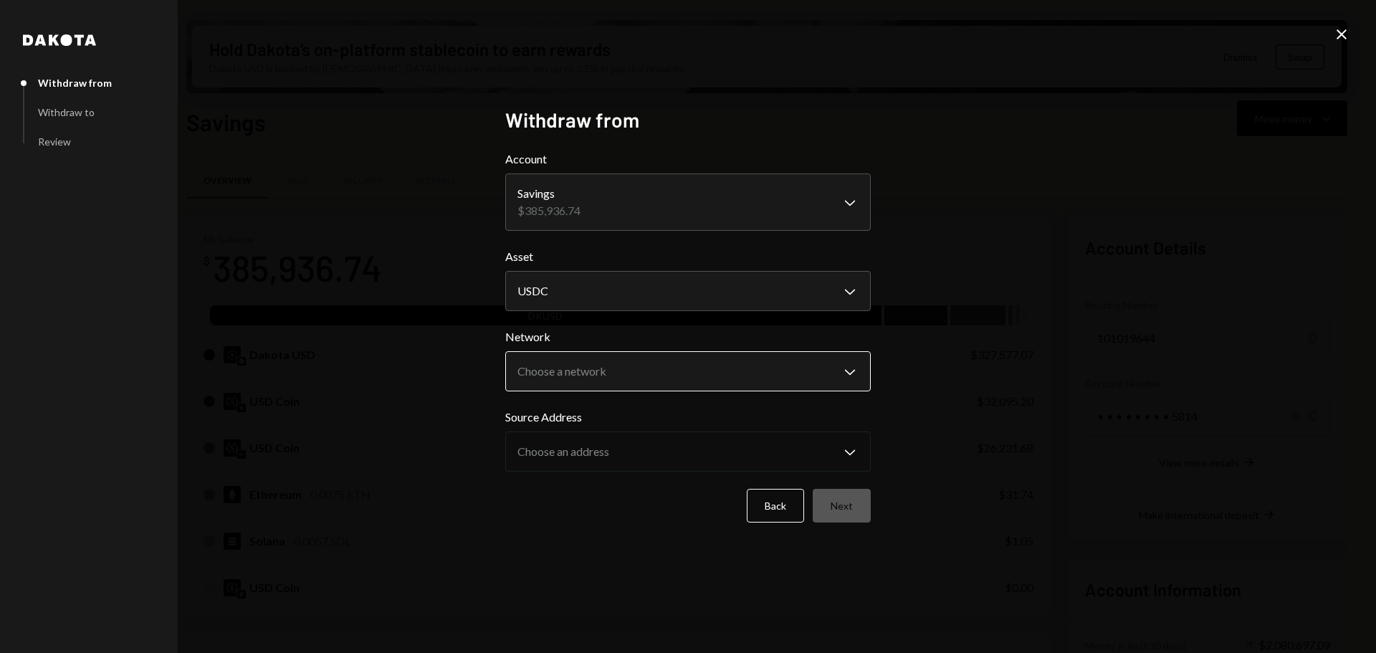
click at [733, 368] on body "M Monad Foundation Caret Down Home Home Inbox Inbox Activities Transactions Acc…" at bounding box center [688, 326] width 1376 height 653
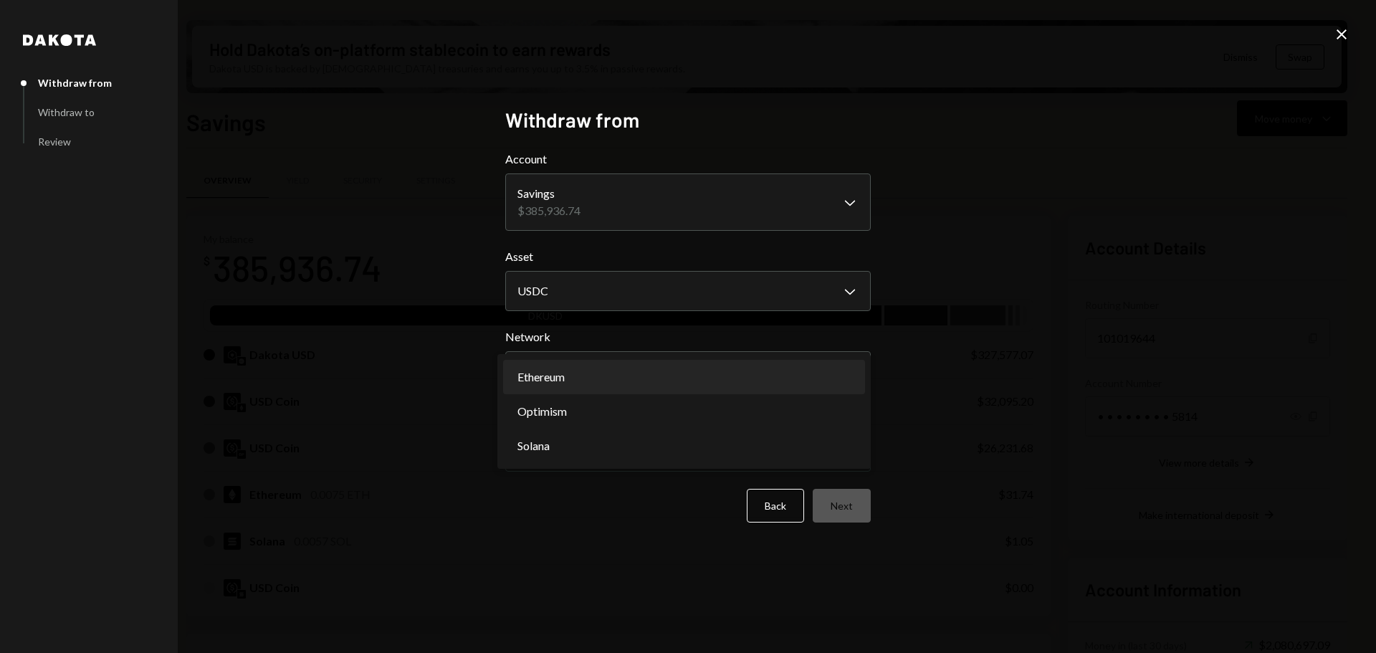
select select "**********"
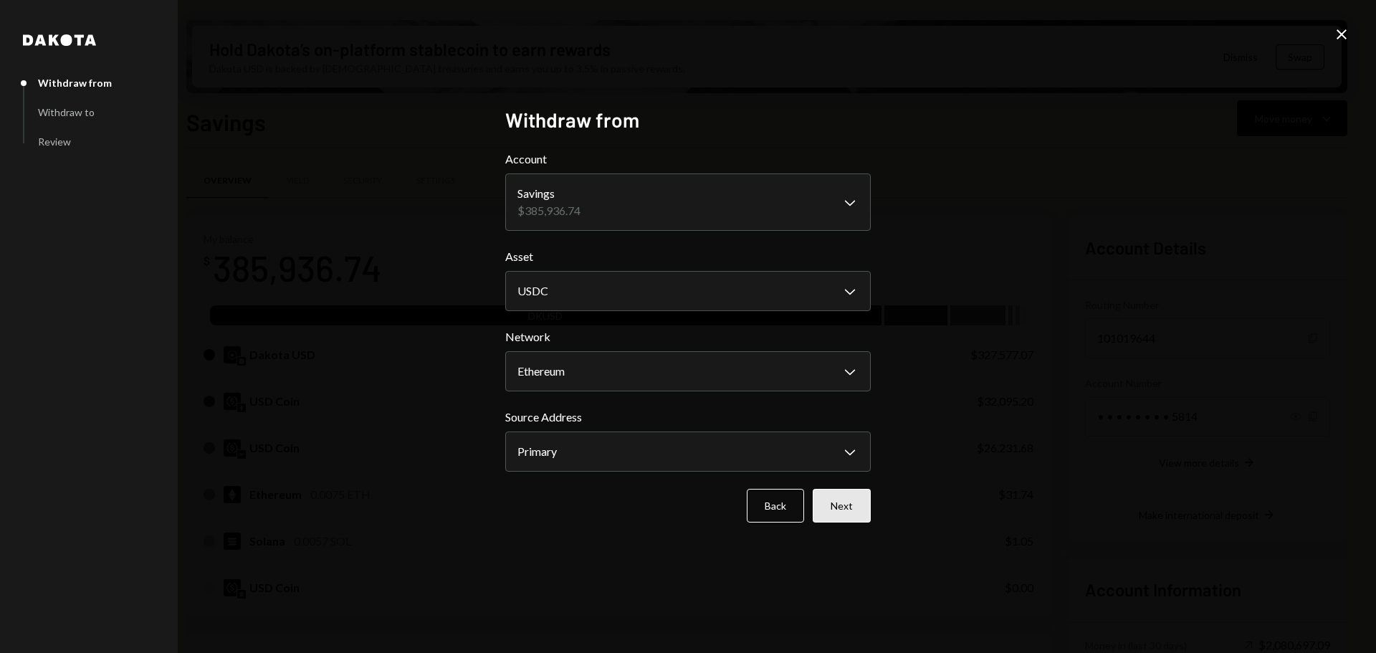
click at [830, 512] on button "Next" at bounding box center [842, 506] width 58 height 34
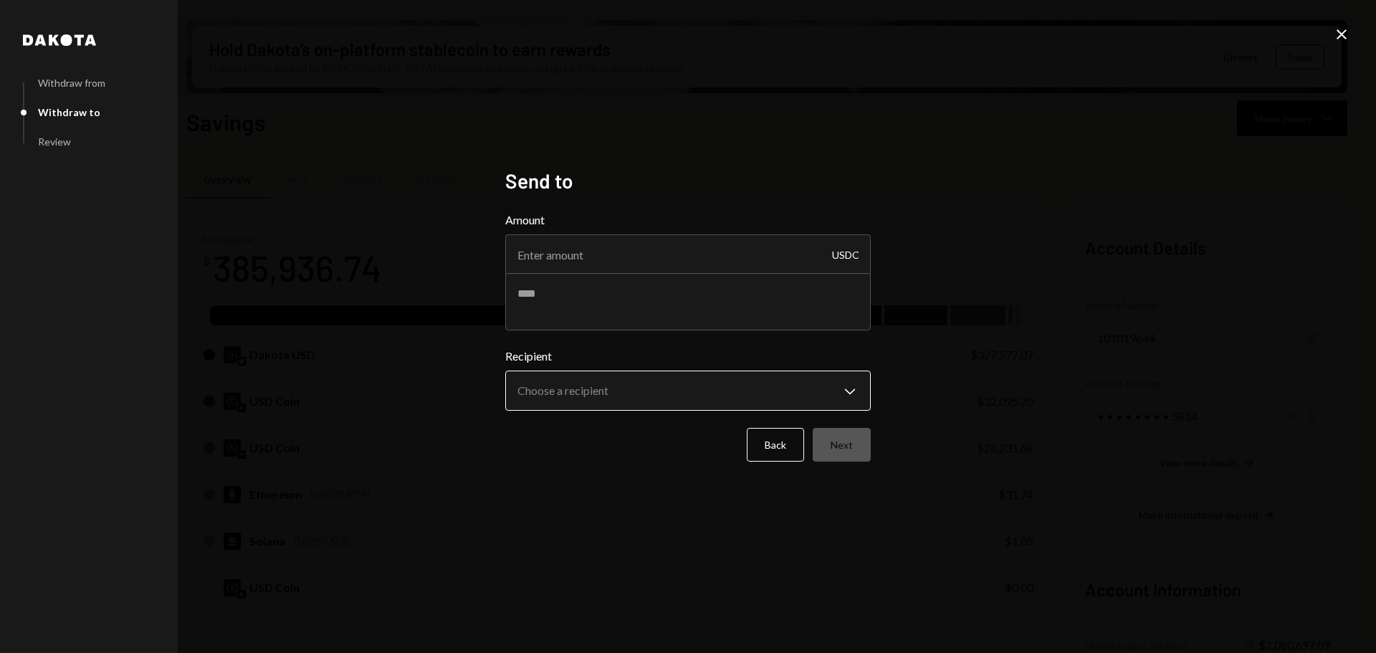
click at [606, 381] on body "M Monad Foundation Caret Down Home Home Inbox Inbox Activities Transactions Acc…" at bounding box center [688, 326] width 1376 height 653
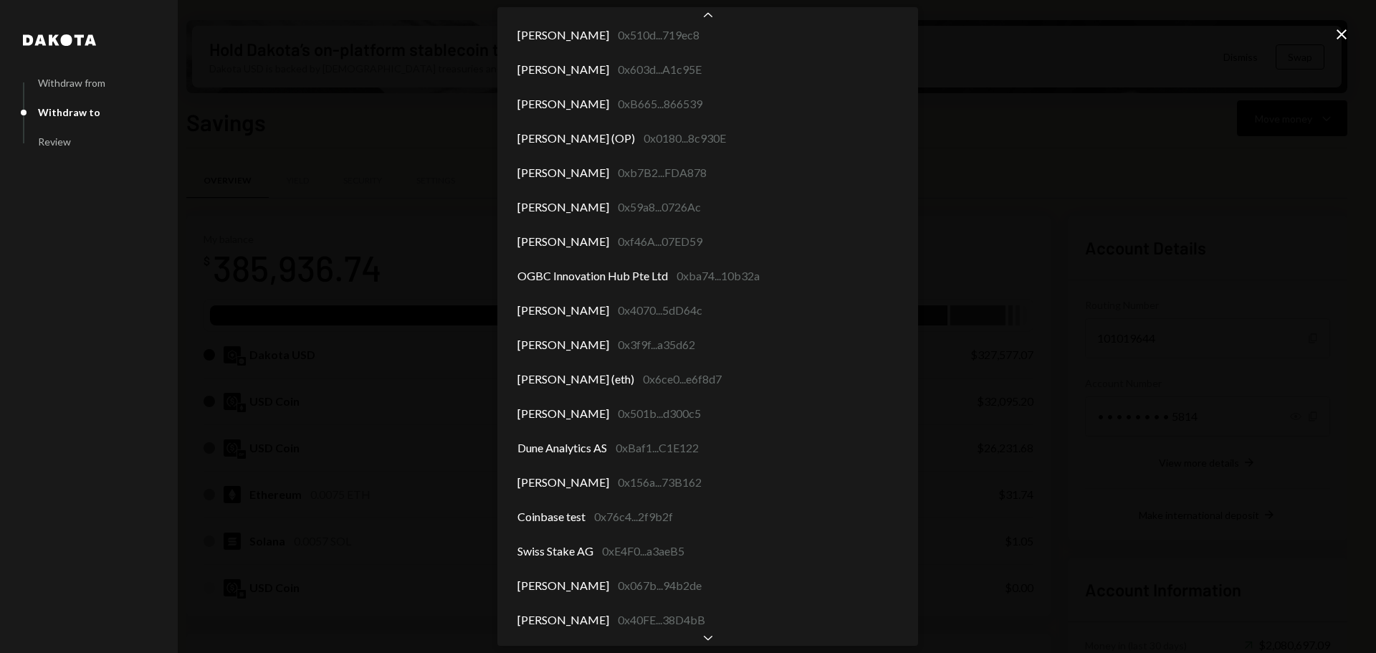
scroll to position [5753, 0]
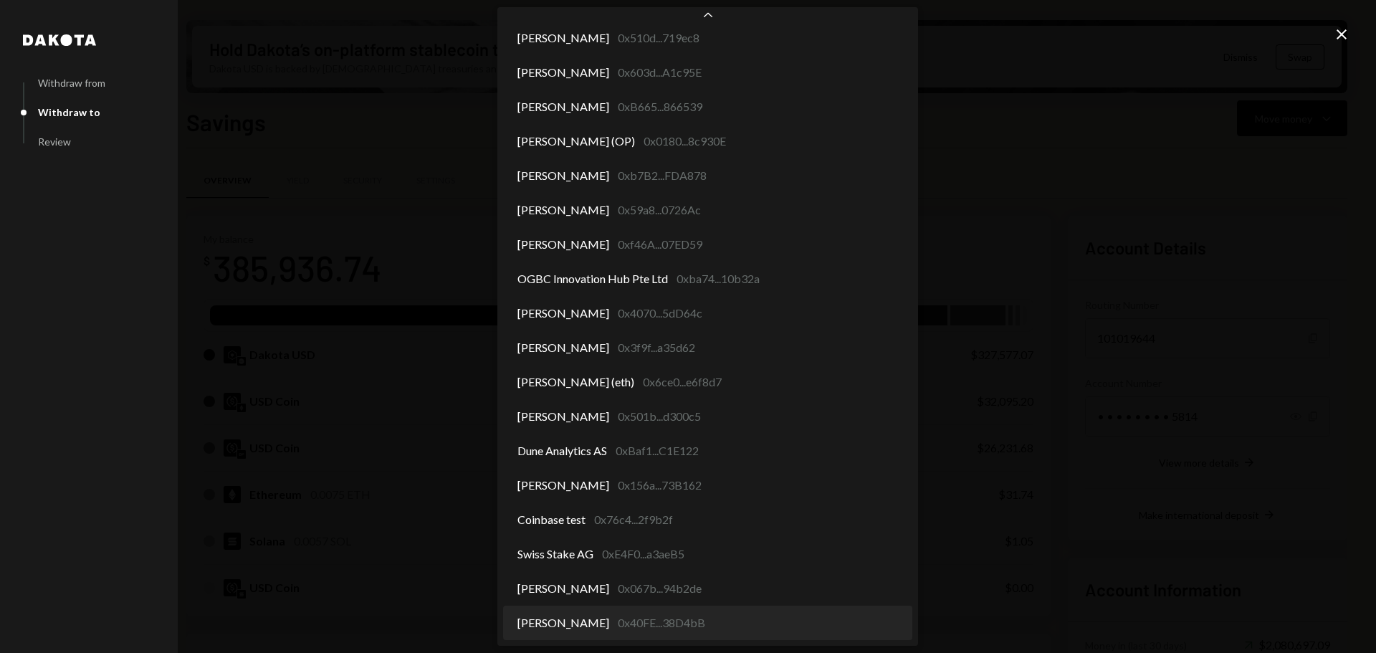
select select "**********"
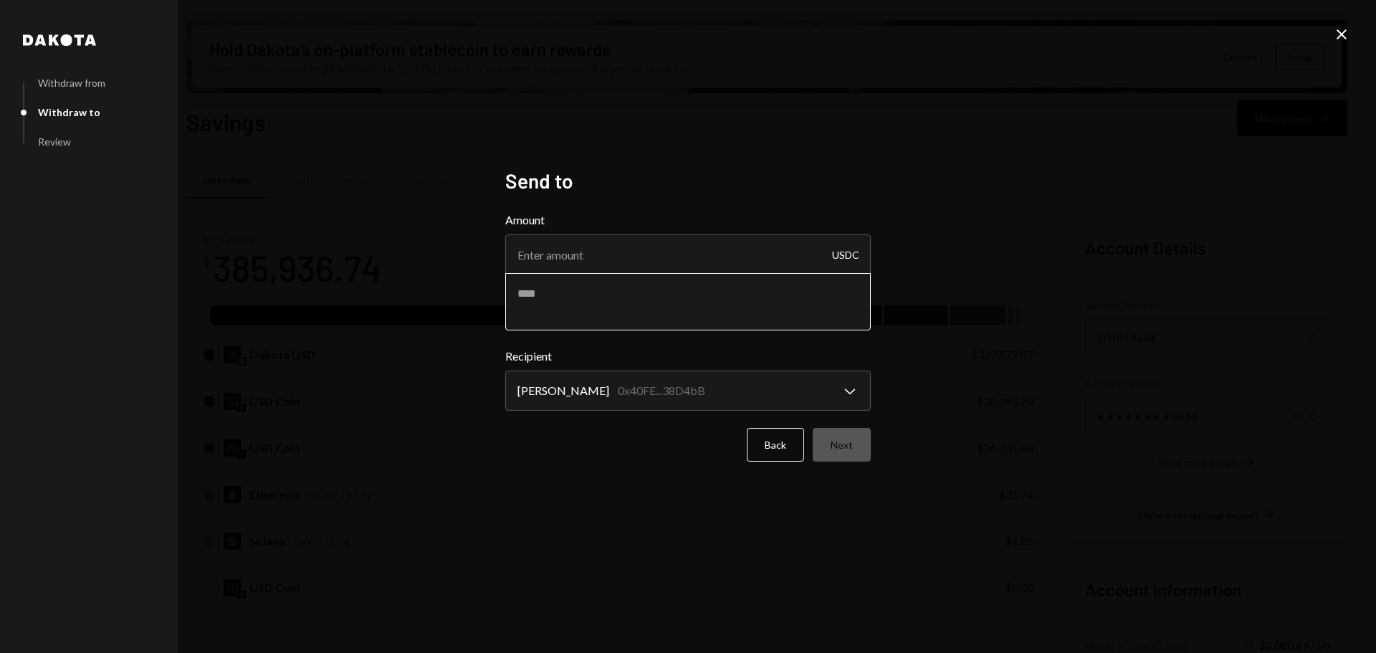
click at [556, 305] on textarea at bounding box center [687, 301] width 365 height 57
type textarea "**********"
click at [583, 250] on input "Amount" at bounding box center [687, 254] width 365 height 40
type input "10"
click at [838, 447] on button "Next" at bounding box center [842, 445] width 58 height 34
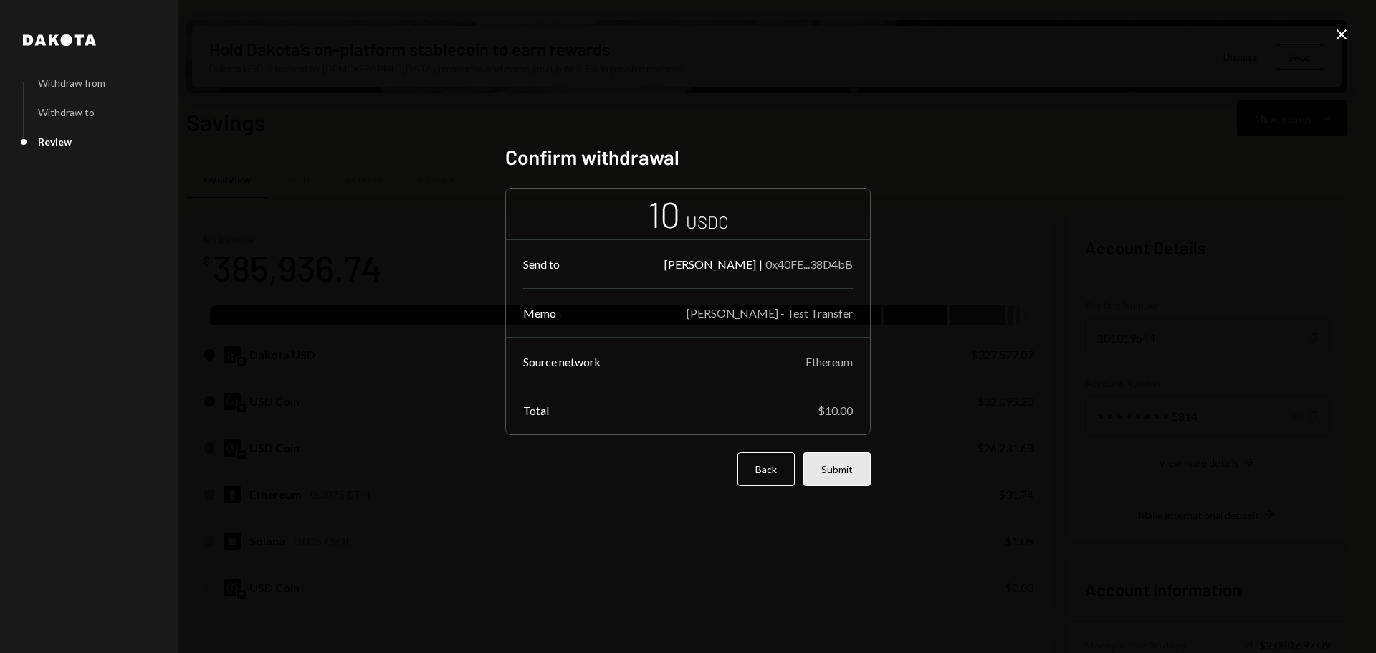
click at [858, 466] on button "Submit" at bounding box center [836, 469] width 67 height 34
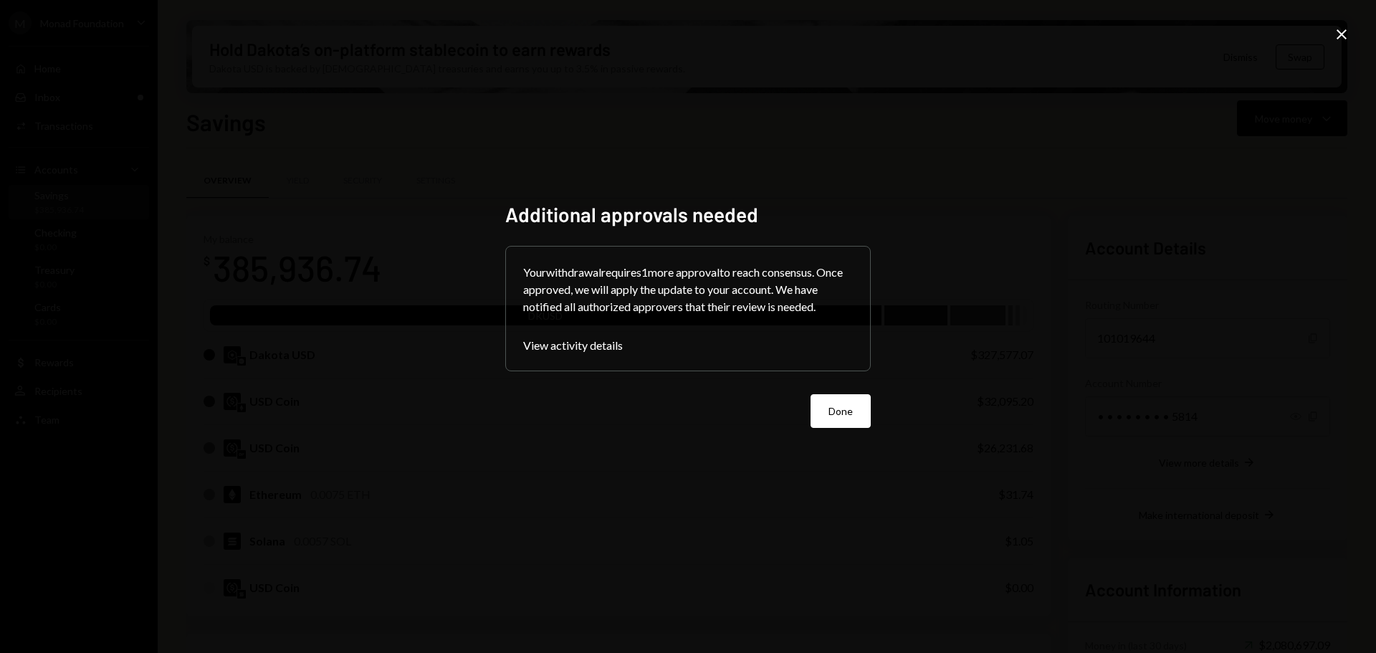
click at [856, 410] on button "Done" at bounding box center [840, 411] width 60 height 34
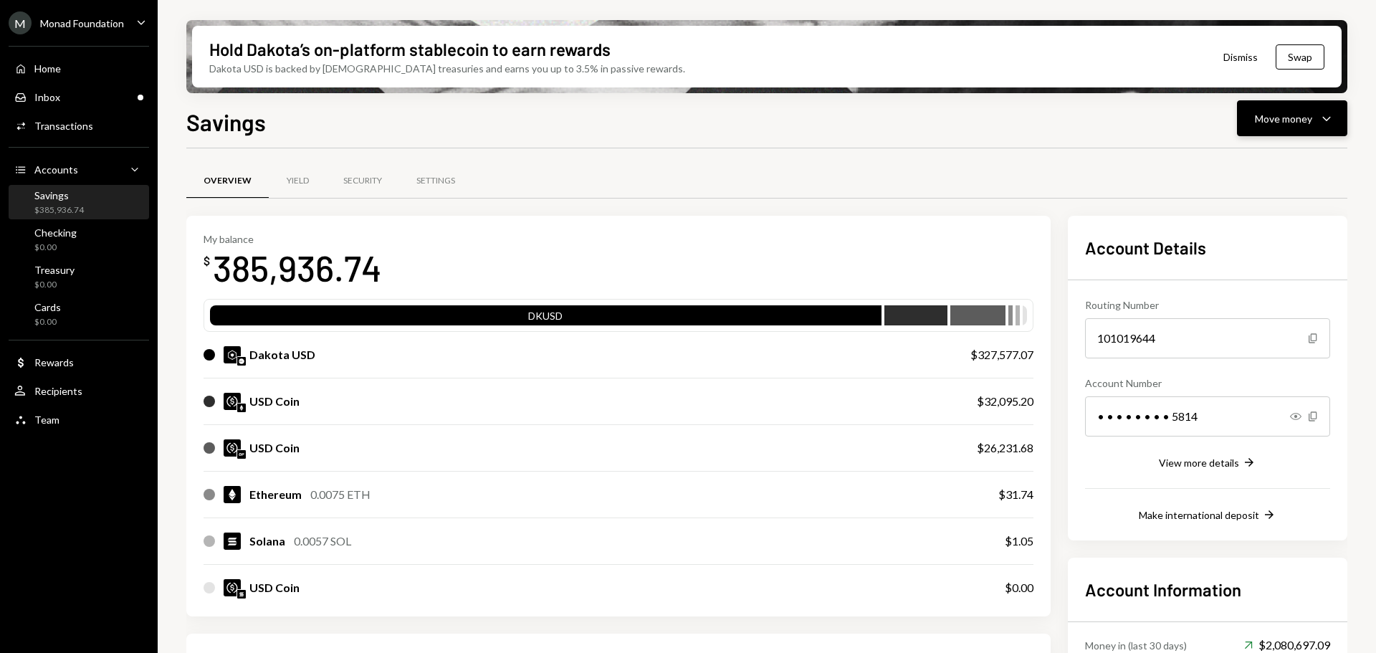
drag, startPoint x: 1328, startPoint y: 97, endPoint x: 1315, endPoint y: 117, distance: 24.2
click at [1327, 102] on div "Hold Dakota’s on-platform stablecoin to earn rewards Dakota USD is backed by U.…" at bounding box center [767, 326] width 1218 height 653
click at [1303, 130] on button "Move money Caret Down" at bounding box center [1292, 118] width 110 height 36
click at [1265, 167] on div "Send" at bounding box center [1280, 161] width 105 height 15
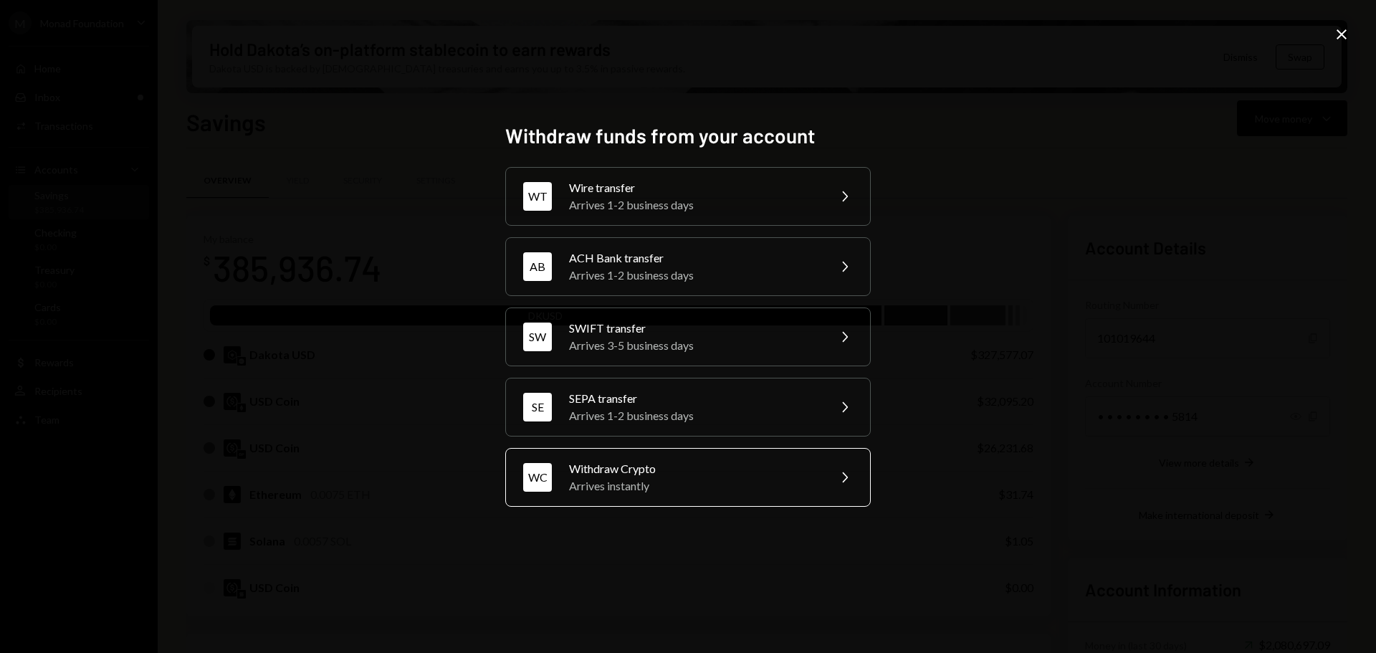
click at [716, 479] on div "Arrives instantly" at bounding box center [693, 485] width 249 height 17
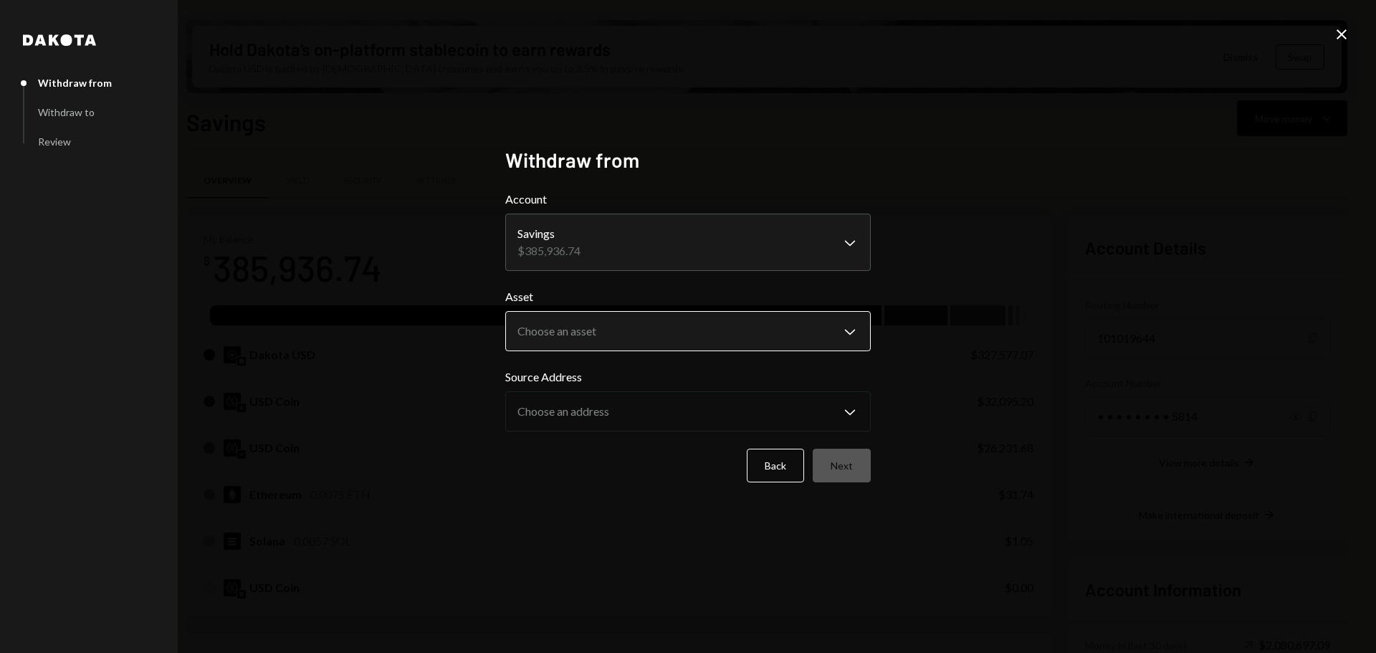
click at [635, 313] on button "Choose an asset Chevron Down" at bounding box center [687, 331] width 365 height 40
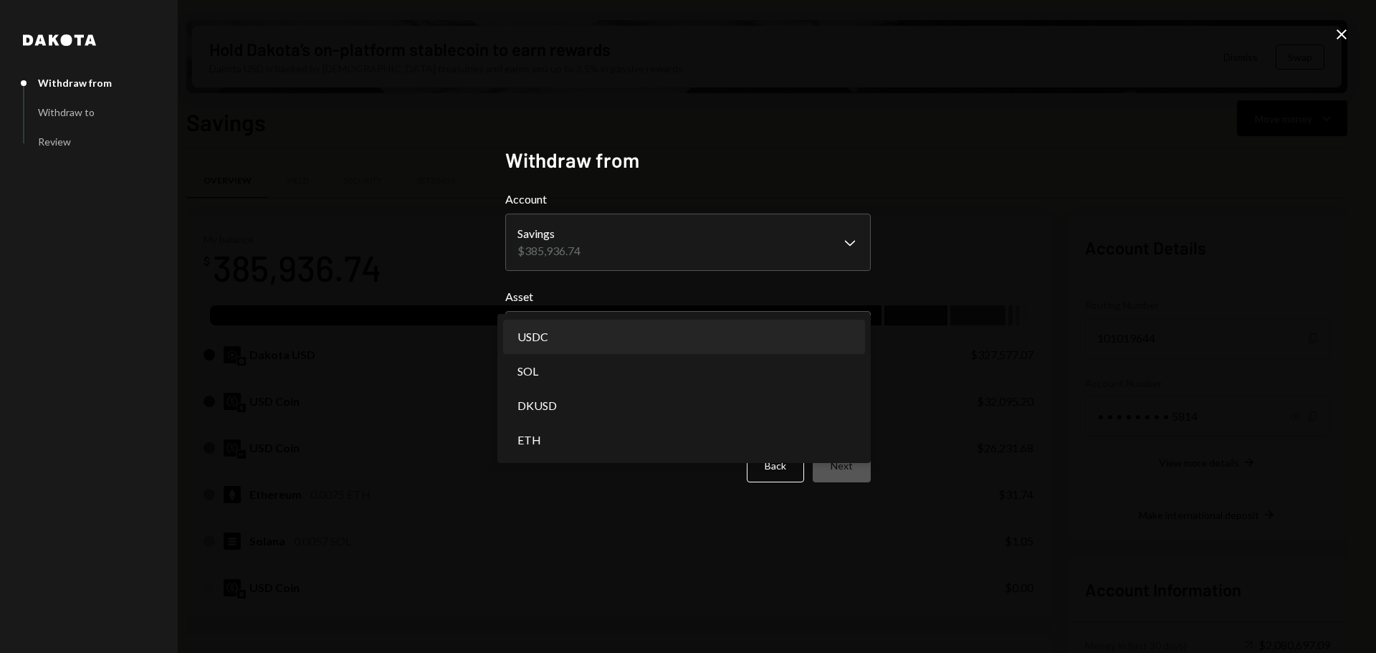
select select "****"
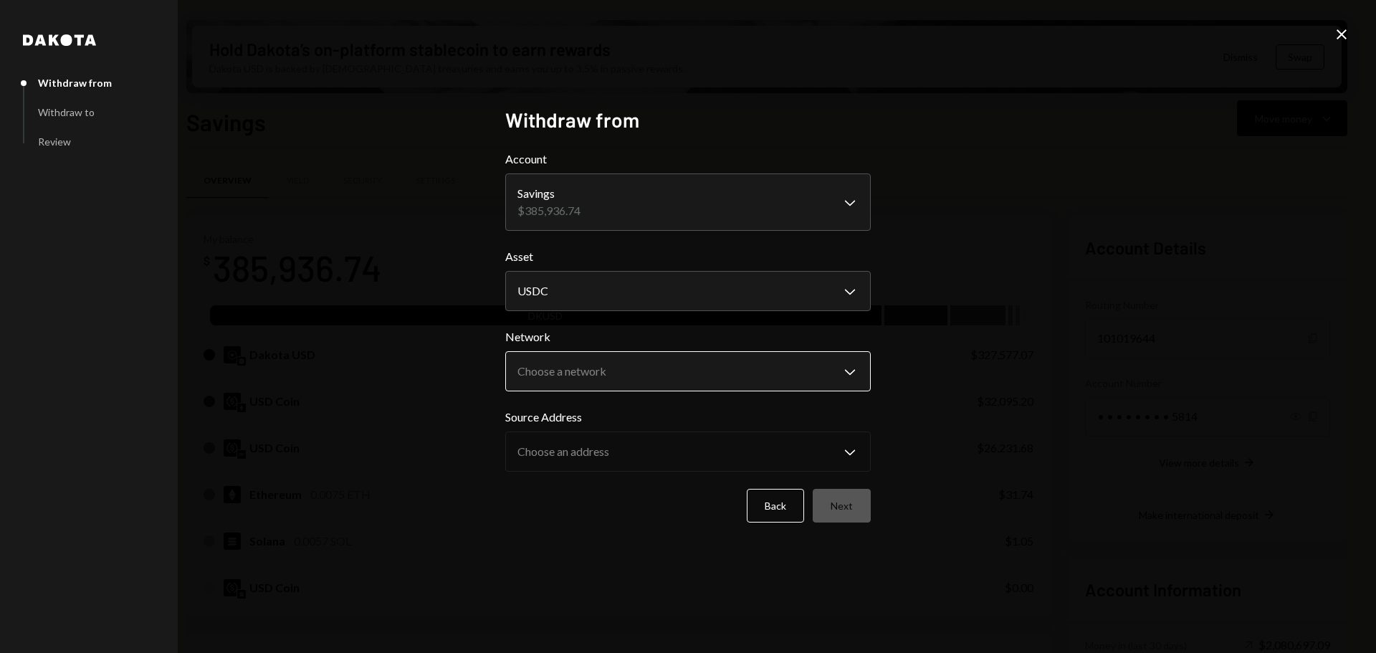
click at [633, 370] on body "M Monad Foundation Caret Down Home Home Inbox Inbox Activities Transactions Acc…" at bounding box center [688, 326] width 1376 height 653
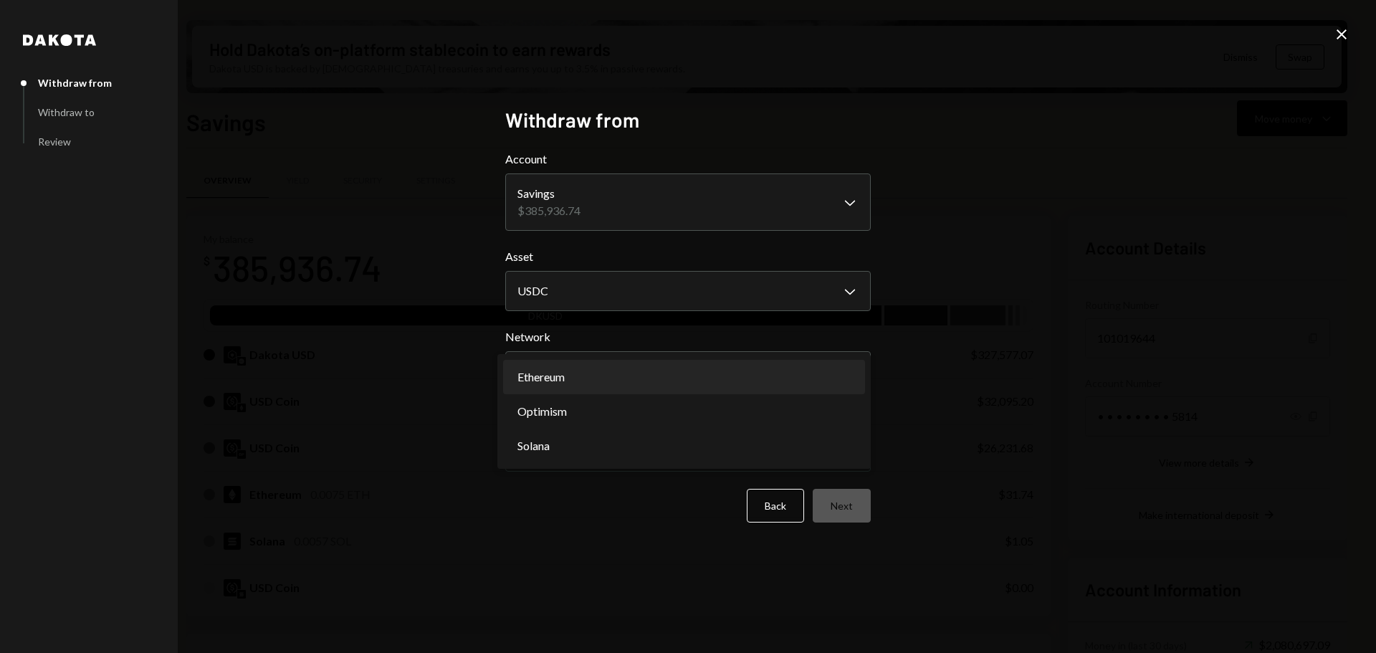
select select "**********"
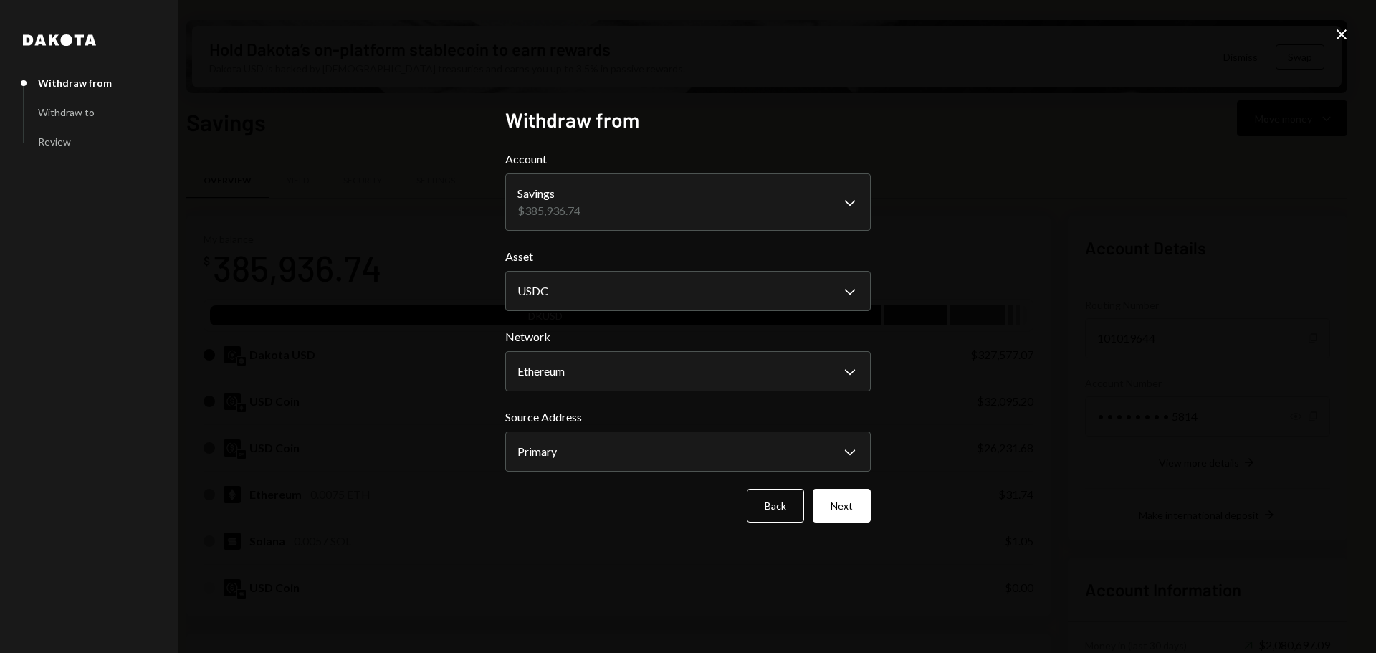
click at [851, 503] on button "Next" at bounding box center [842, 506] width 58 height 34
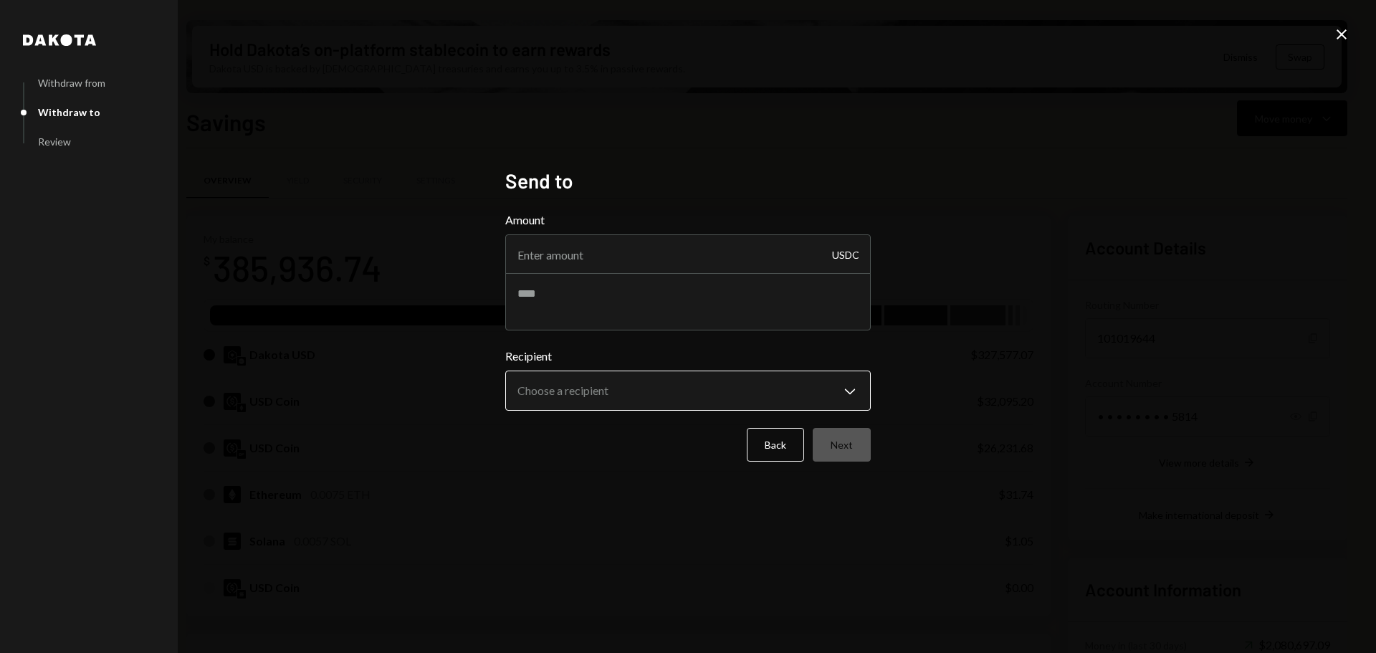
click at [654, 394] on body "M Monad Foundation Caret Down Home Home Inbox Inbox Activities Transactions Acc…" at bounding box center [688, 326] width 1376 height 653
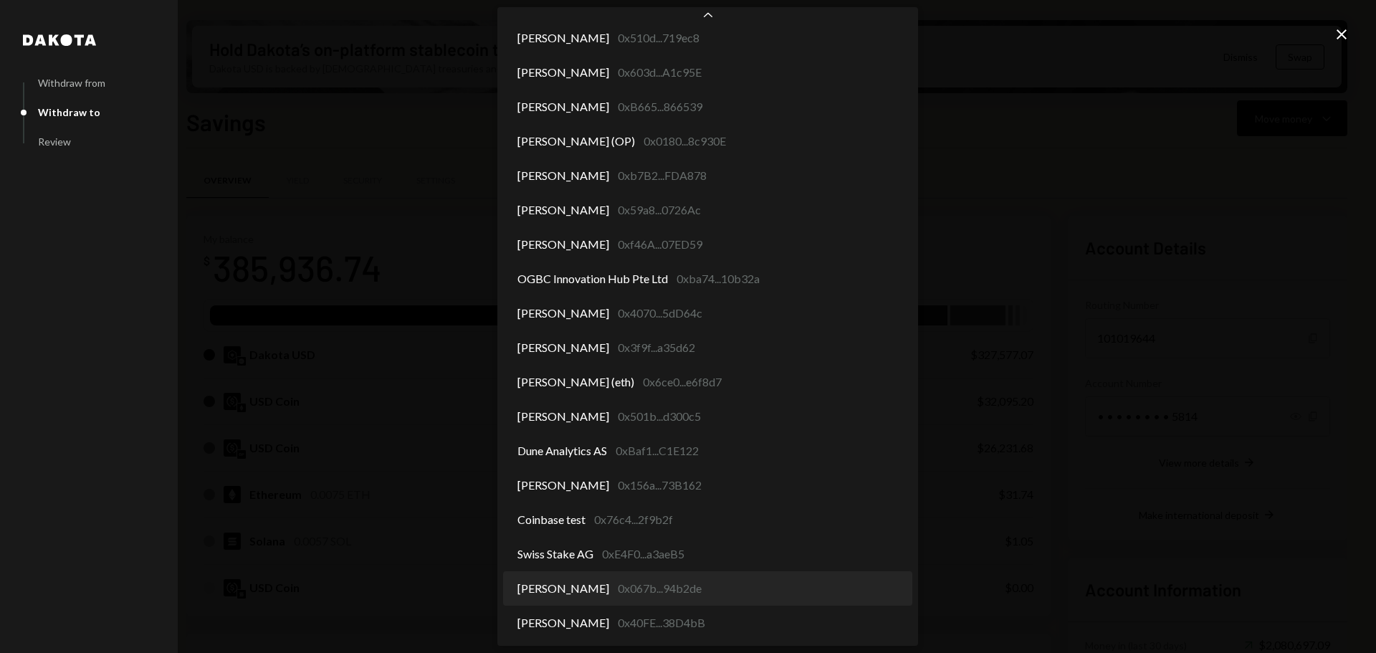
select select "**********"
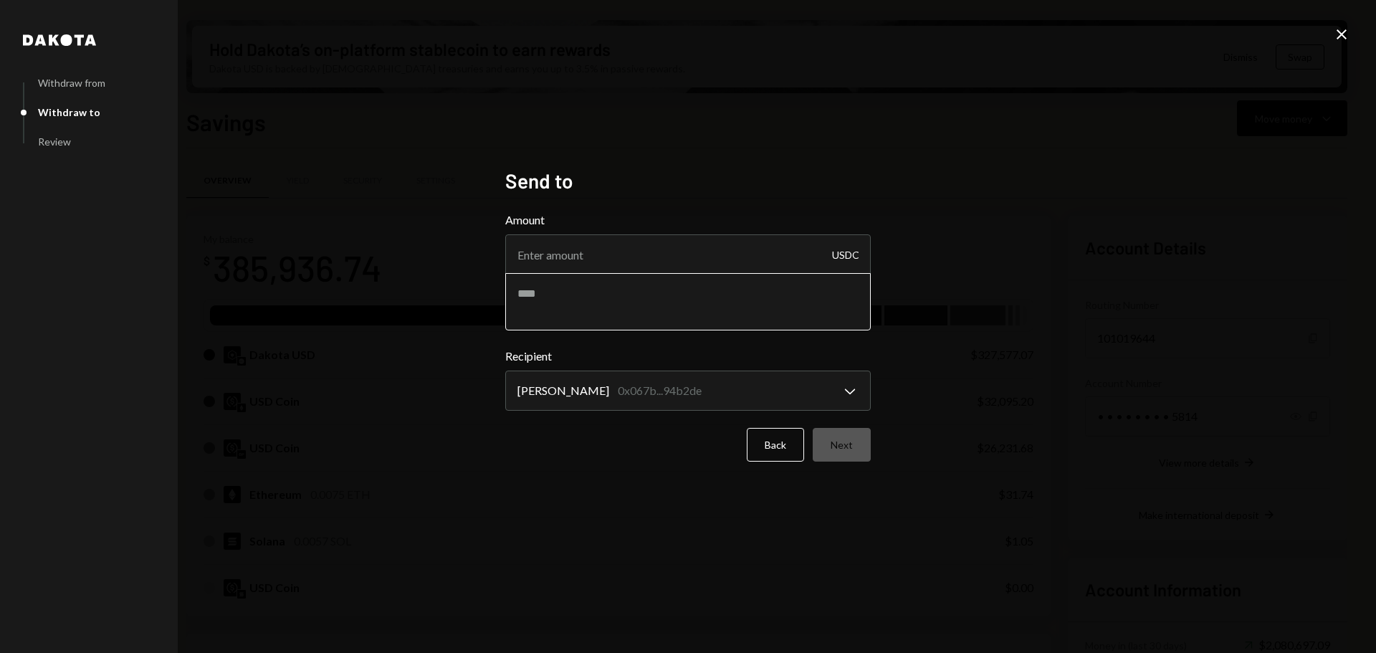
click at [564, 297] on textarea at bounding box center [687, 301] width 365 height 57
type textarea "**********"
click at [624, 263] on input "Amount" at bounding box center [687, 254] width 365 height 40
type input "10"
click at [853, 448] on button "Next" at bounding box center [842, 445] width 58 height 34
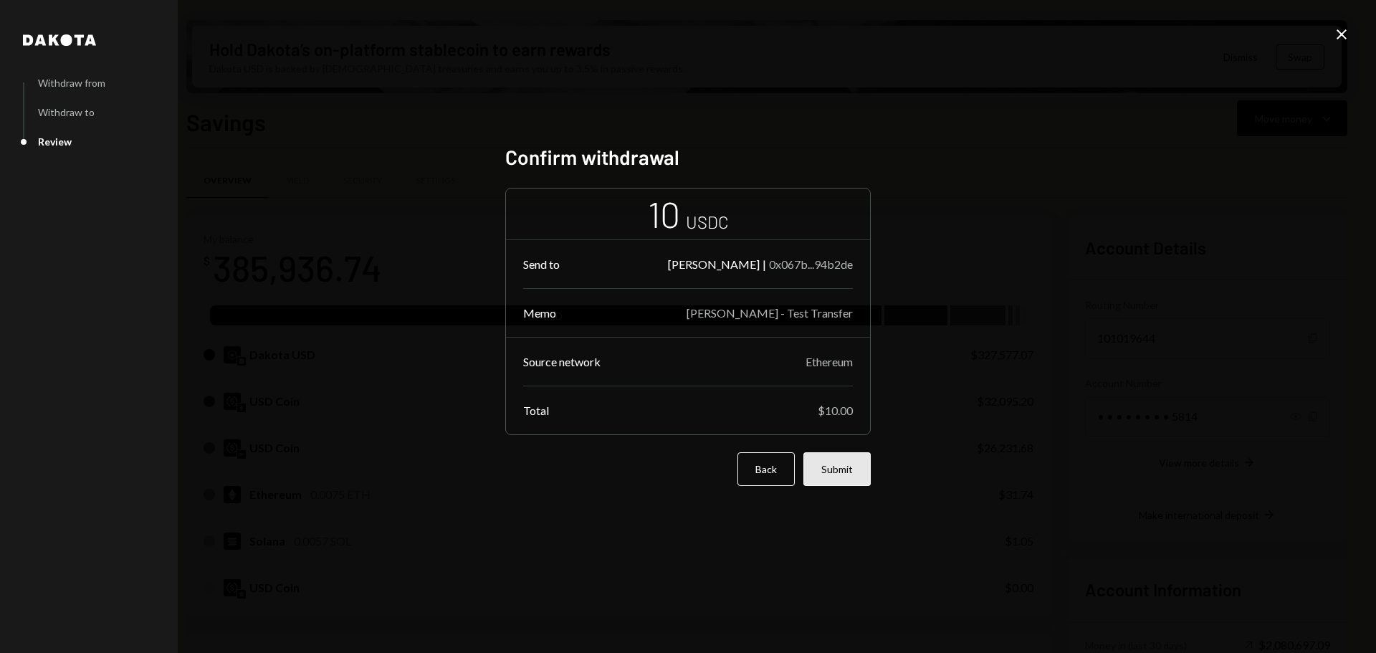
drag, startPoint x: 845, startPoint y: 476, endPoint x: 908, endPoint y: 473, distance: 63.1
click at [846, 477] on button "Submit" at bounding box center [836, 469] width 67 height 34
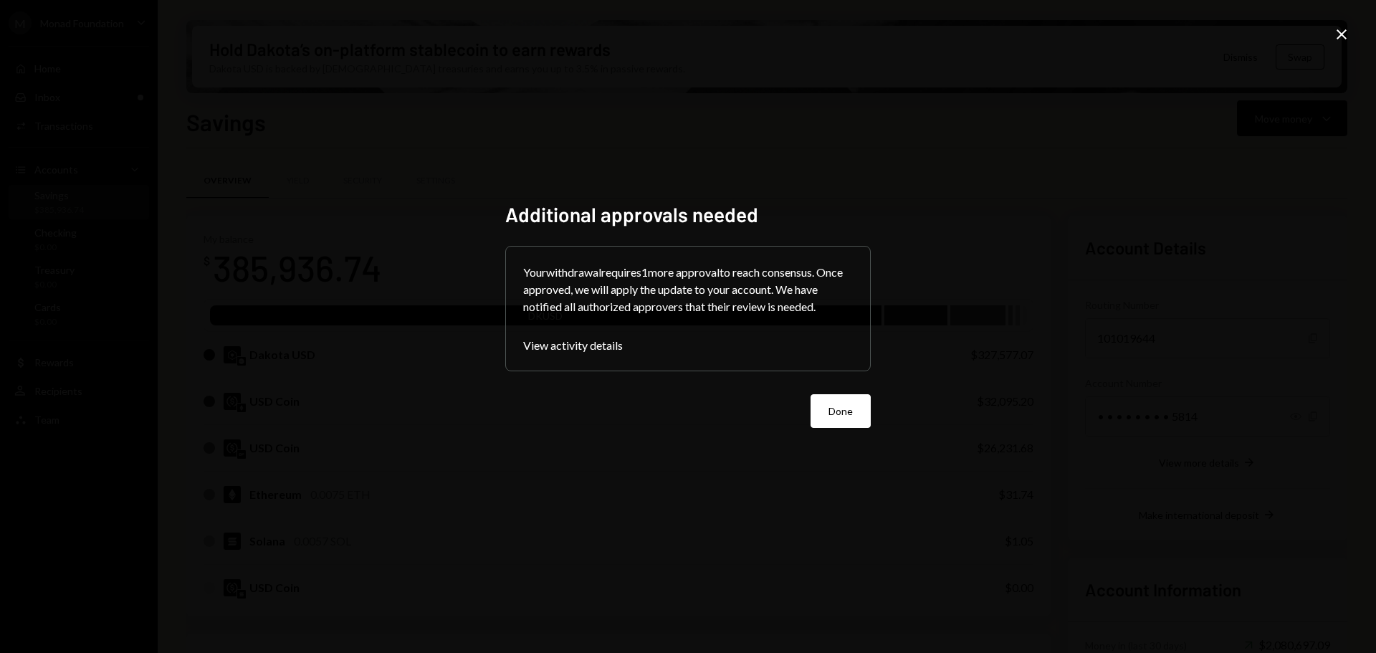
drag, startPoint x: 824, startPoint y: 411, endPoint x: 897, endPoint y: 408, distance: 73.1
click at [824, 411] on button "Done" at bounding box center [840, 411] width 60 height 34
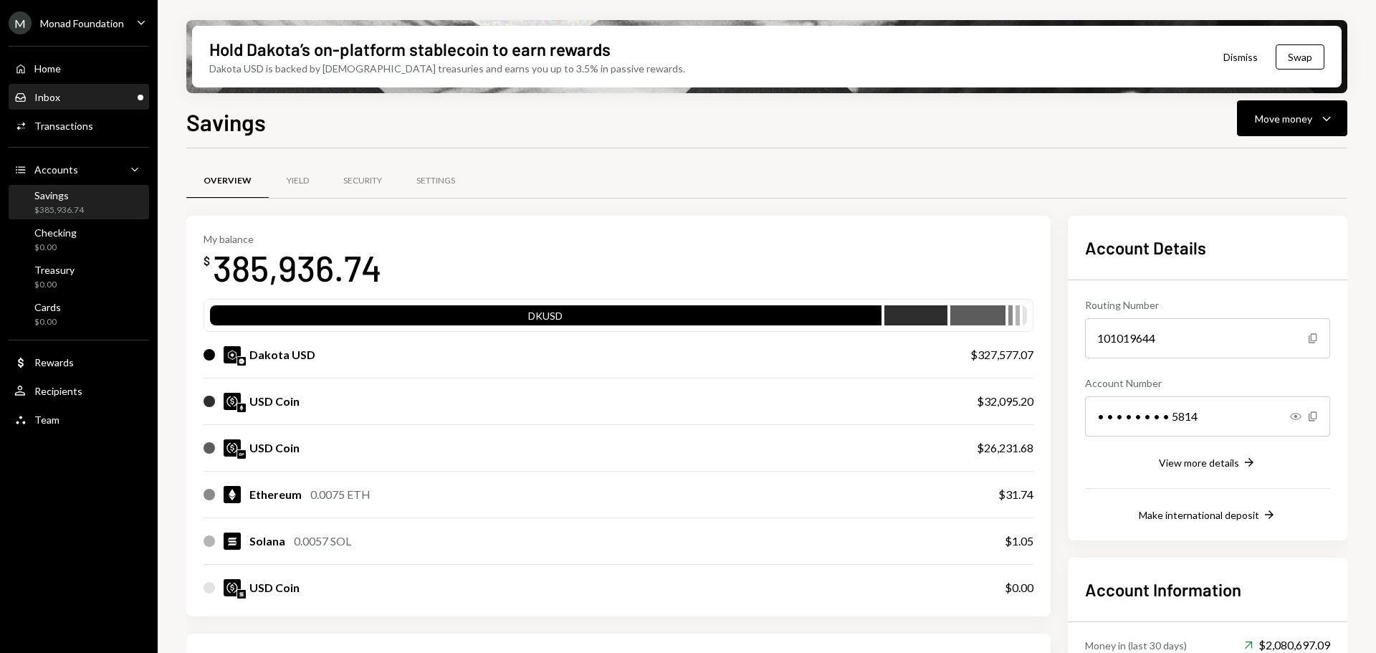
click at [64, 92] on div "Inbox Inbox" at bounding box center [78, 97] width 129 height 13
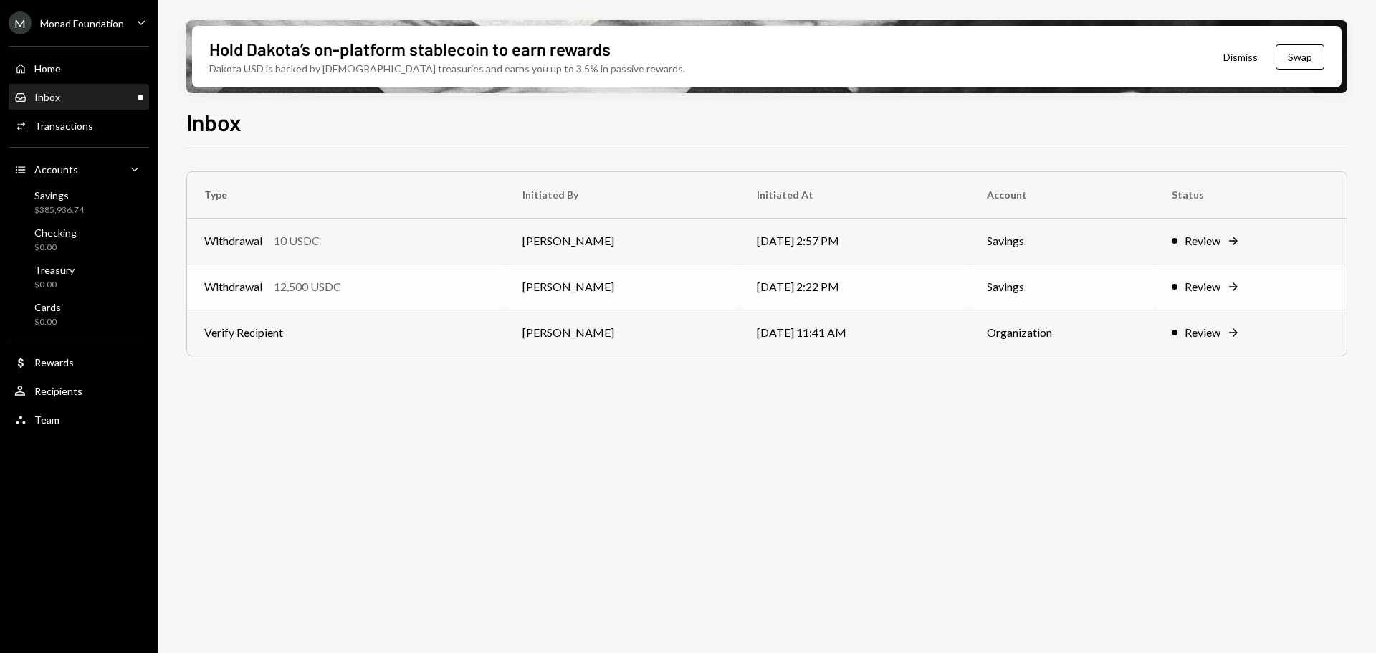
click at [368, 283] on div "Withdrawal 12,500 USDC" at bounding box center [346, 286] width 284 height 17
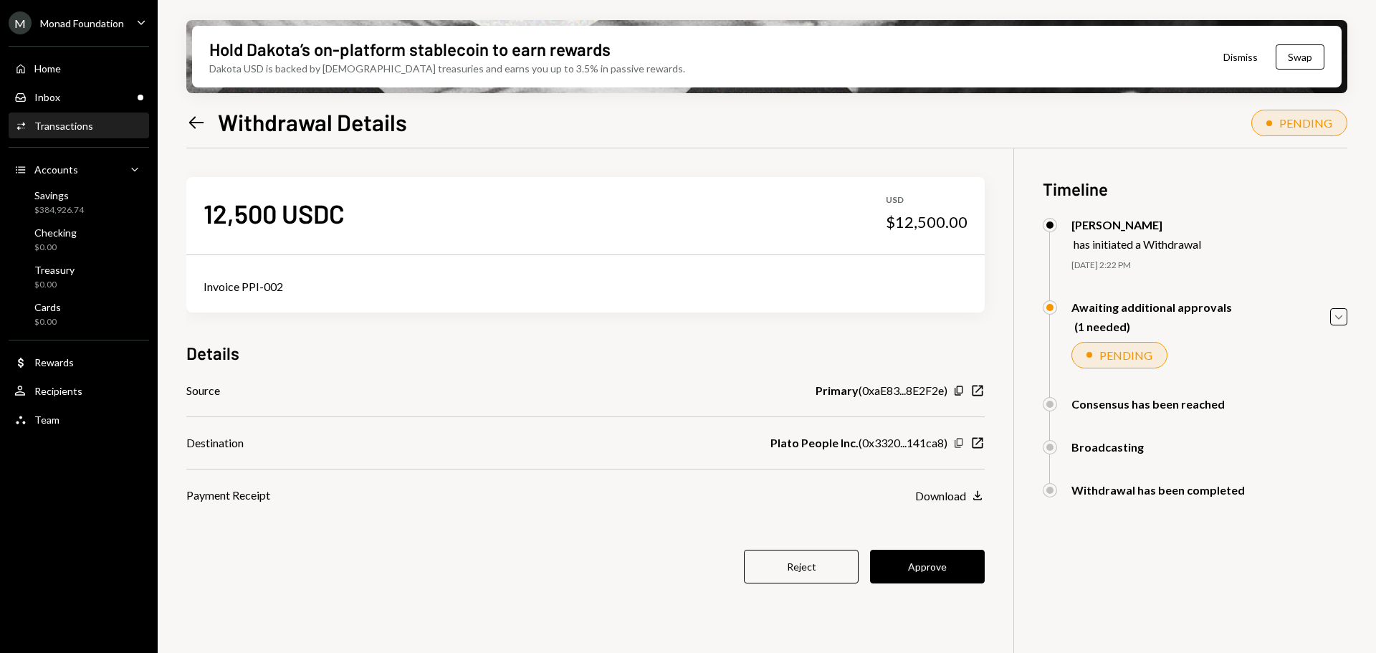
click at [960, 444] on icon "Copy" at bounding box center [958, 442] width 11 height 11
click at [102, 95] on div "Inbox Inbox" at bounding box center [78, 97] width 129 height 13
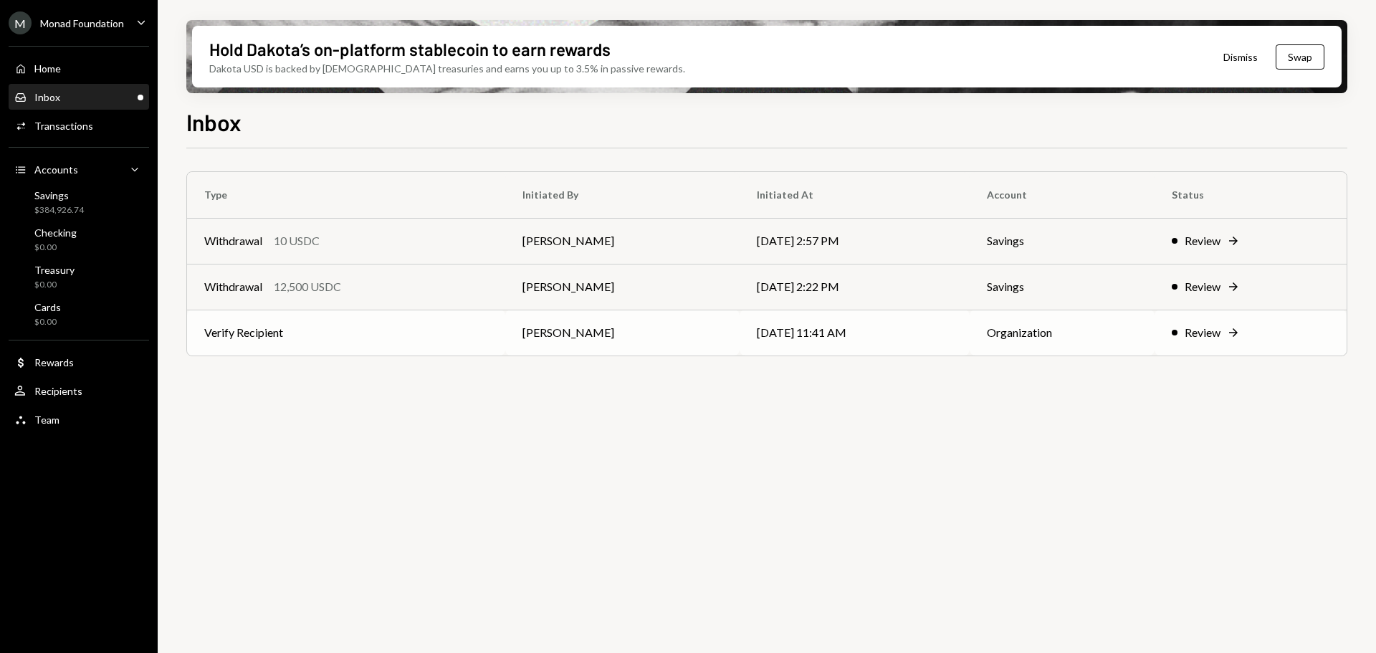
click at [346, 334] on td "Verify Recipient" at bounding box center [346, 333] width 318 height 46
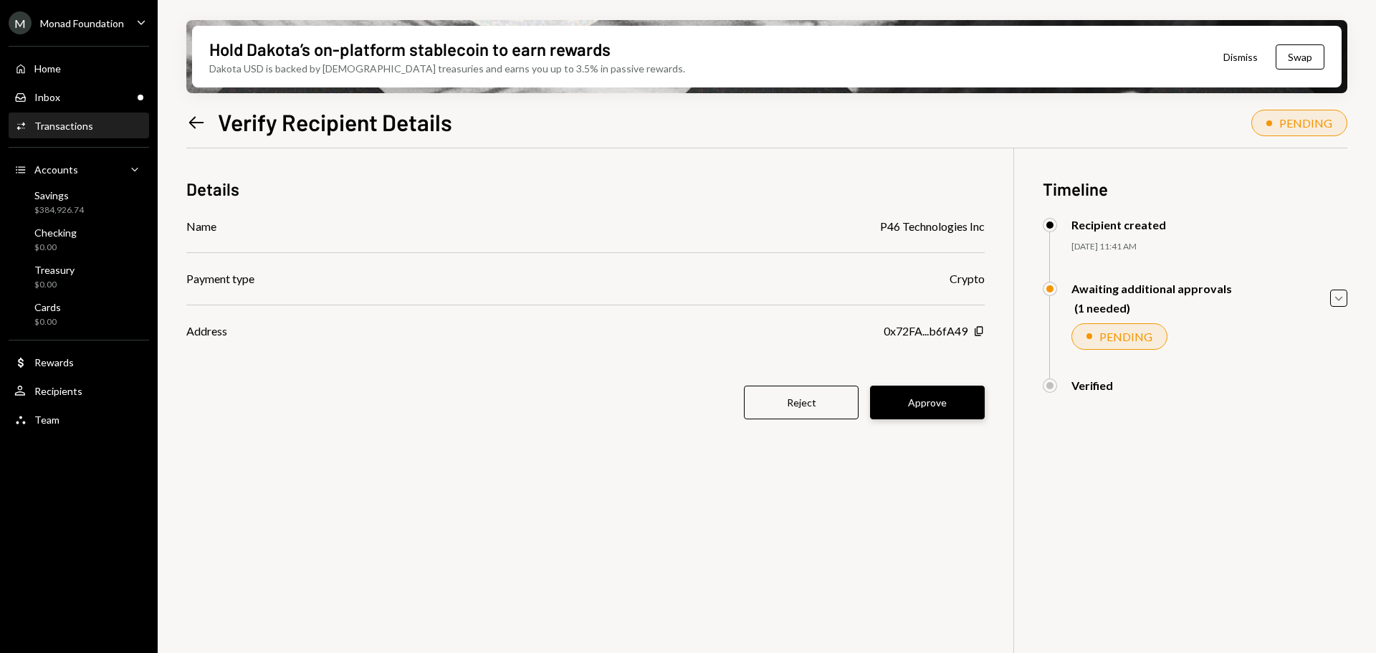
click at [952, 408] on button "Approve" at bounding box center [927, 403] width 115 height 34
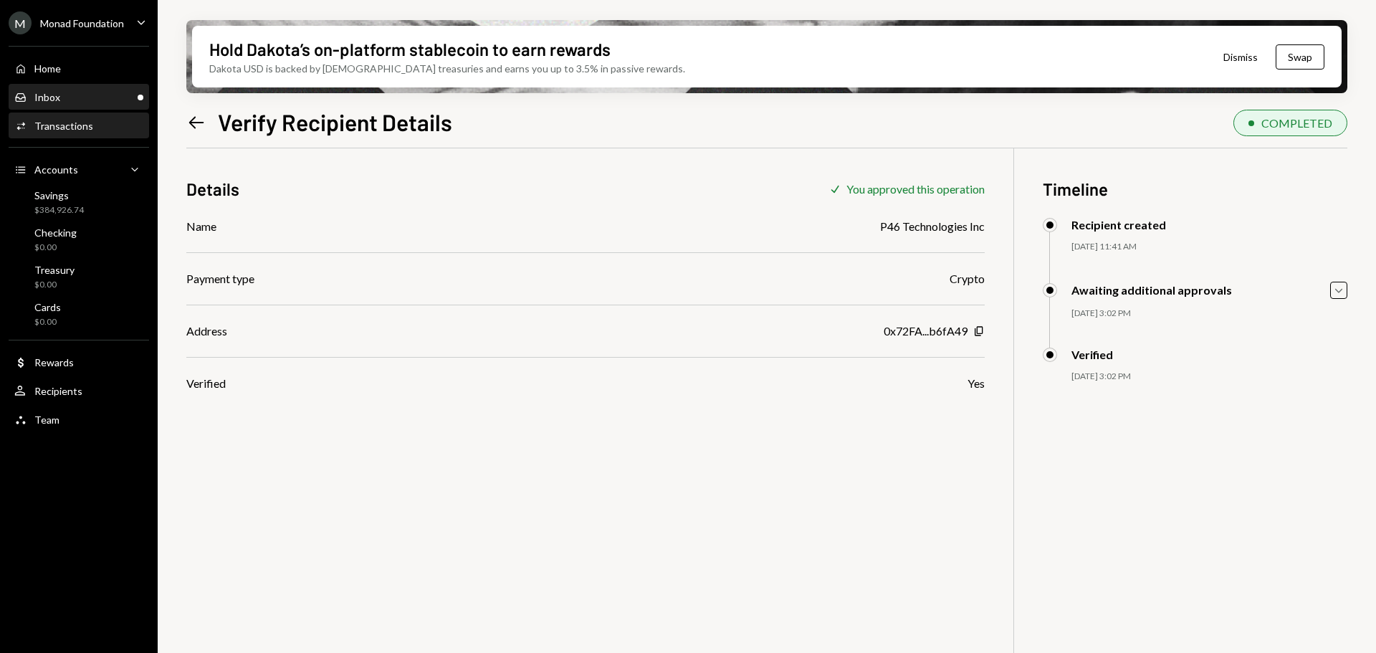
click at [55, 102] on div "Inbox" at bounding box center [47, 97] width 26 height 12
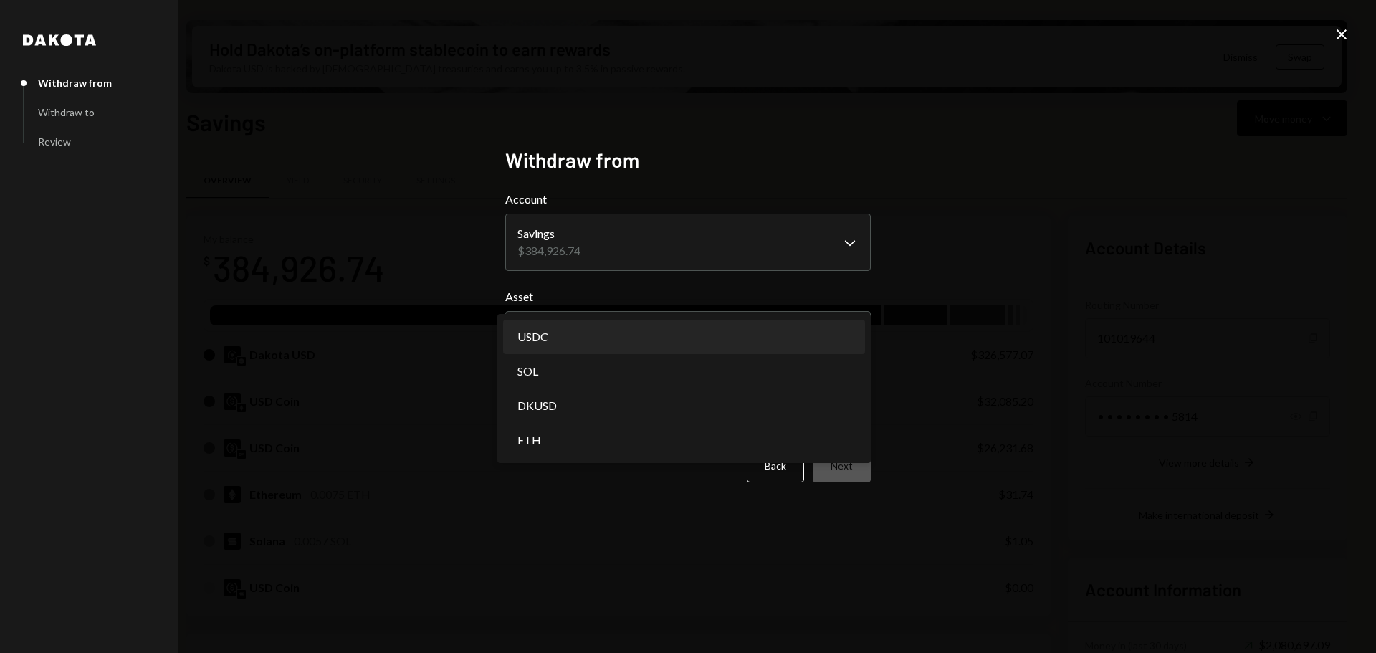
select select "****"
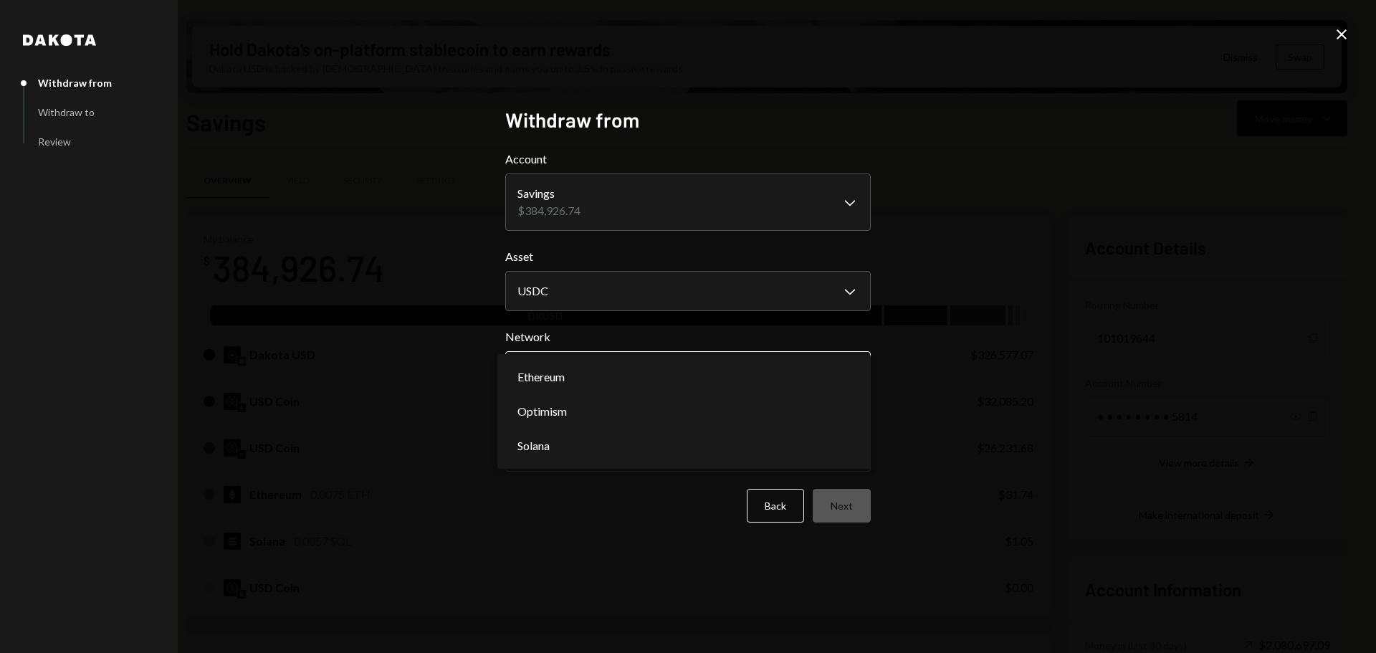
click at [678, 365] on body "M Monad Foundation Caret Down Home Home Inbox Inbox Activities Transactions Acc…" at bounding box center [688, 326] width 1376 height 653
select select "**********"
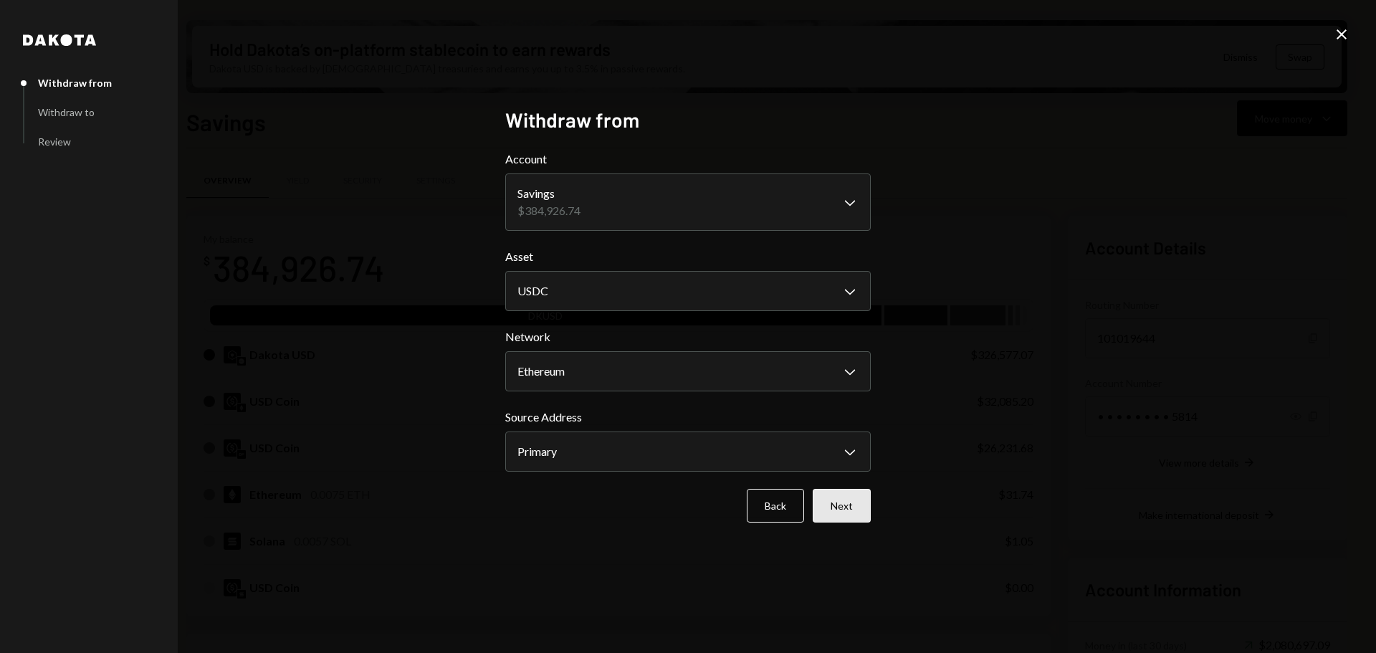
click at [849, 507] on button "Next" at bounding box center [842, 506] width 58 height 34
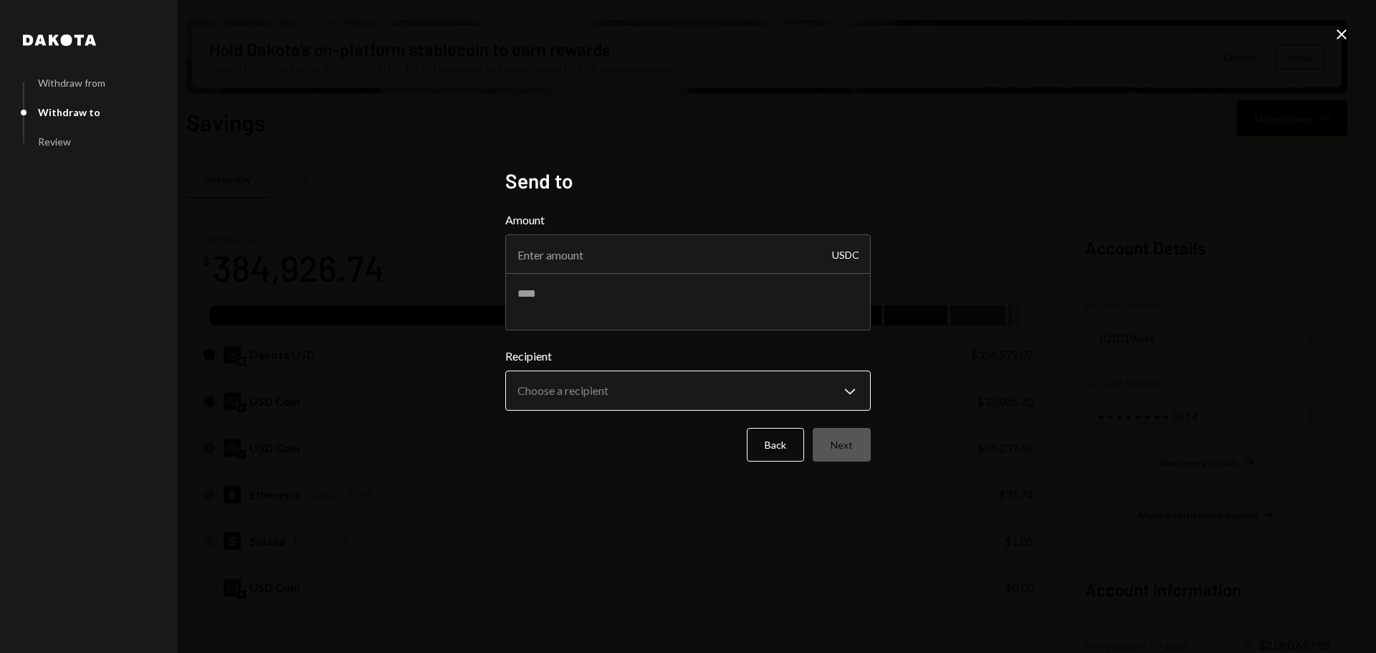
click at [647, 396] on body "M Monad Foundation Caret Down Home Home Inbox Inbox Activities Transactions Acc…" at bounding box center [688, 326] width 1376 height 653
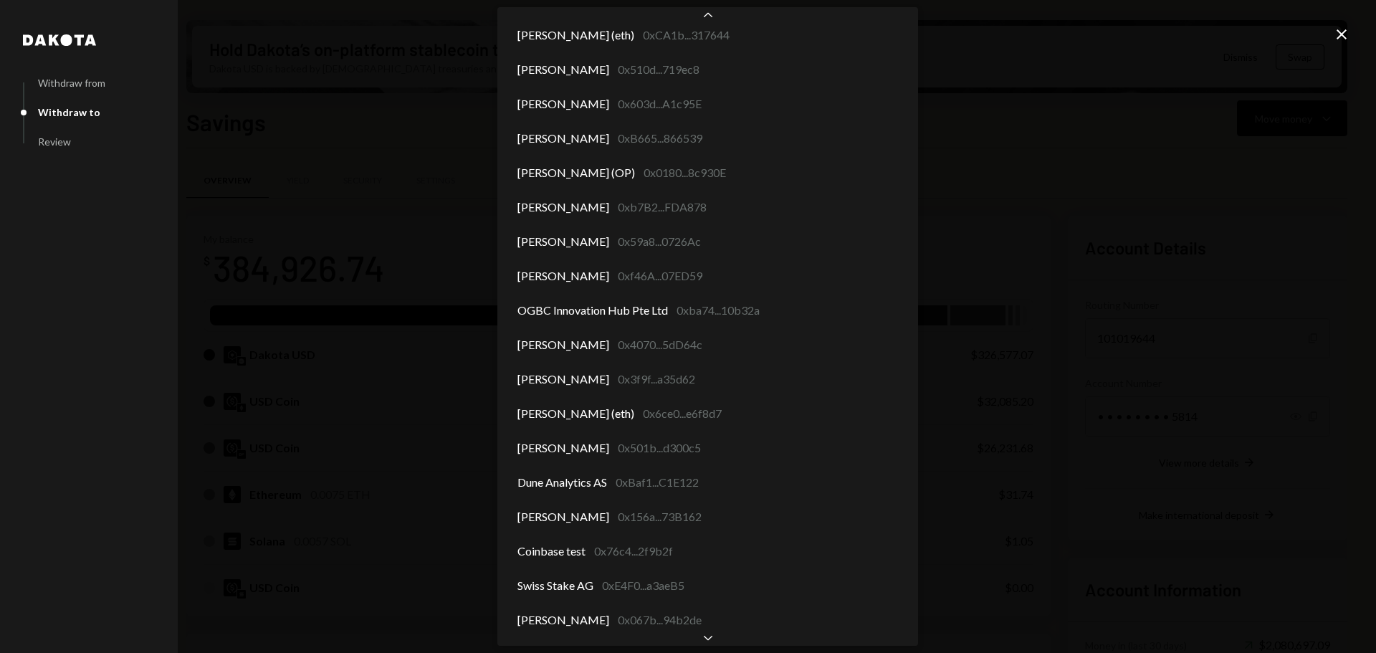
scroll to position [5788, 0]
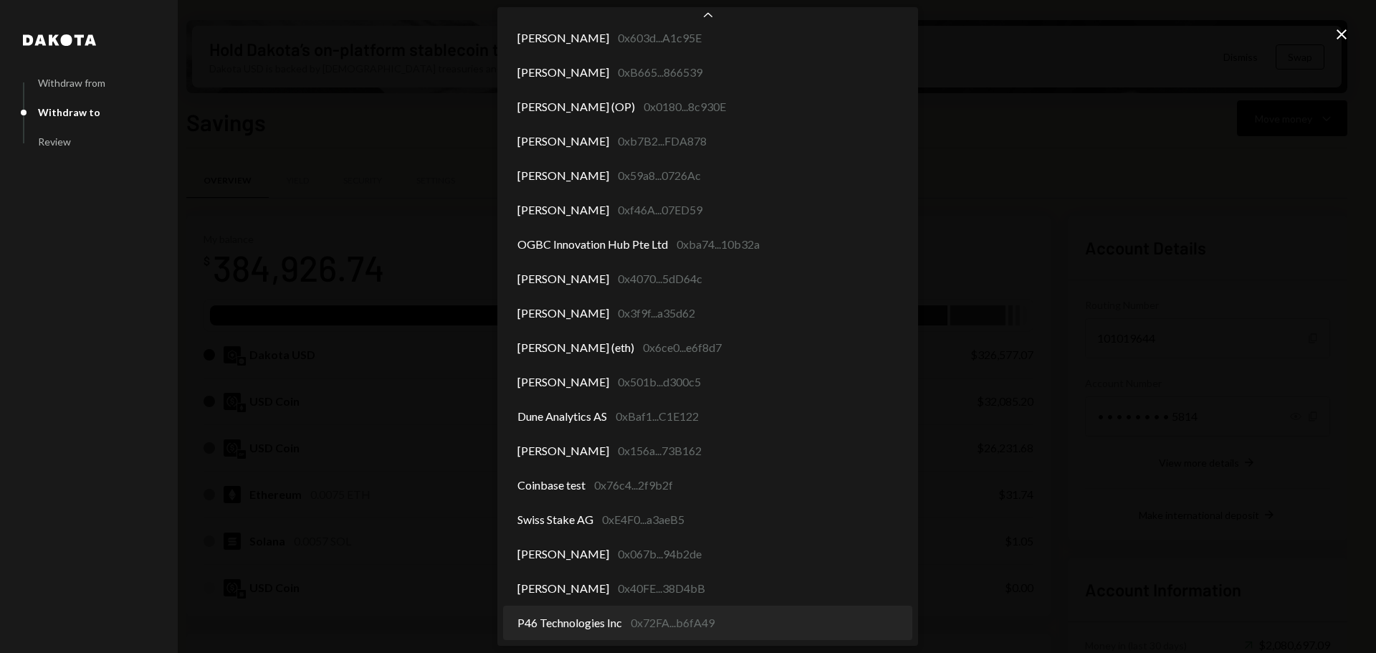
select select "**********"
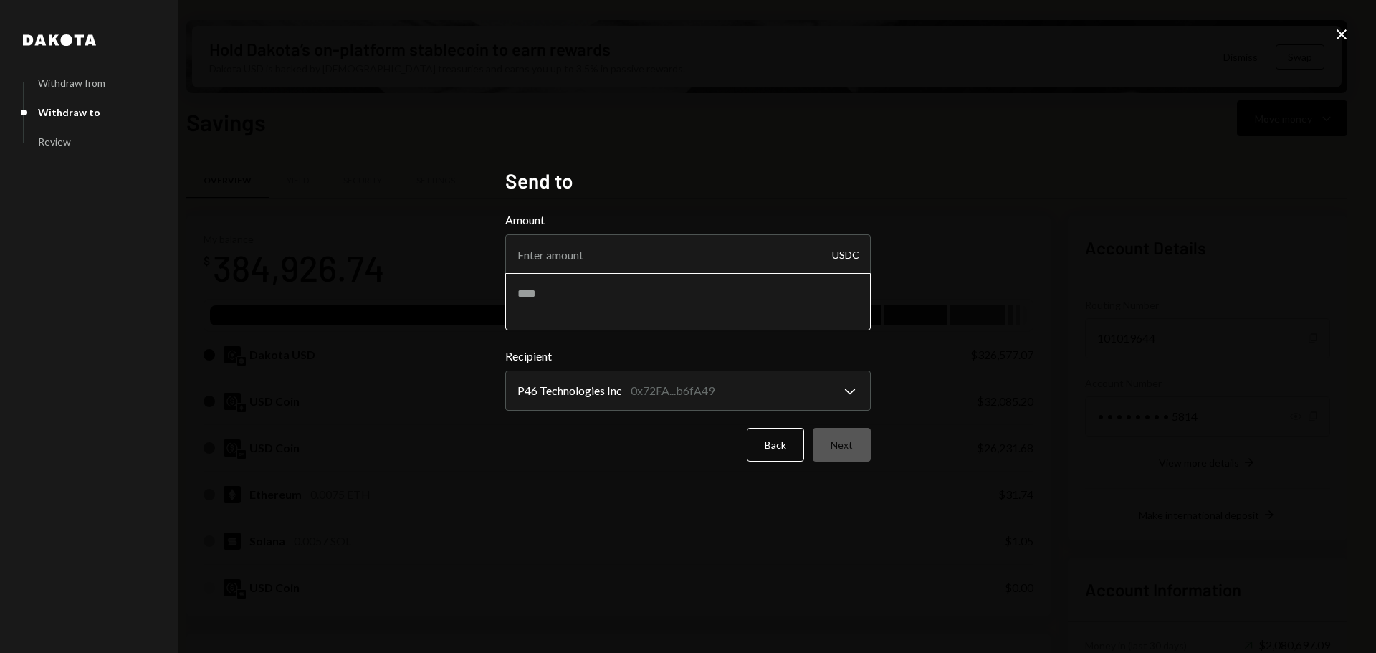
click at [599, 315] on textarea at bounding box center [687, 301] width 365 height 57
type textarea "**********"
click at [658, 263] on input "Amount" at bounding box center [687, 254] width 365 height 40
type input "10"
click at [845, 444] on button "Next" at bounding box center [842, 445] width 58 height 34
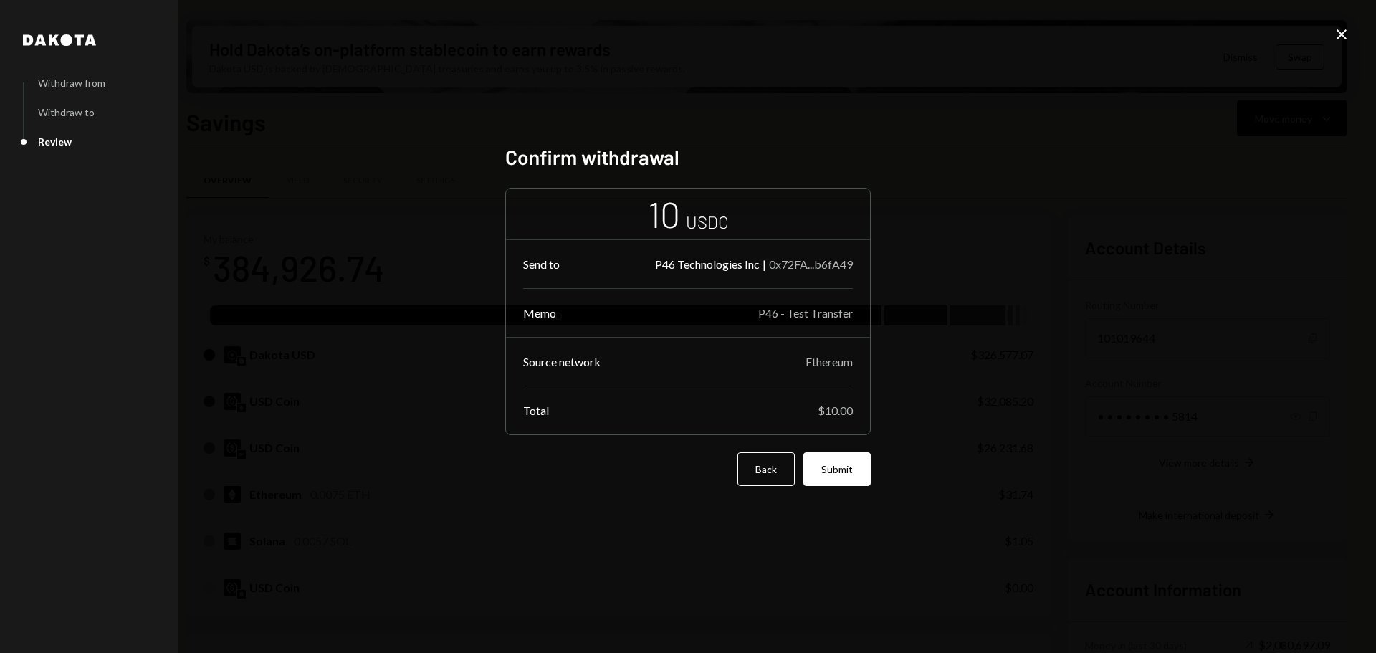
drag, startPoint x: 851, startPoint y: 467, endPoint x: 934, endPoint y: 380, distance: 120.6
click at [851, 466] on button "Submit" at bounding box center [836, 469] width 67 height 34
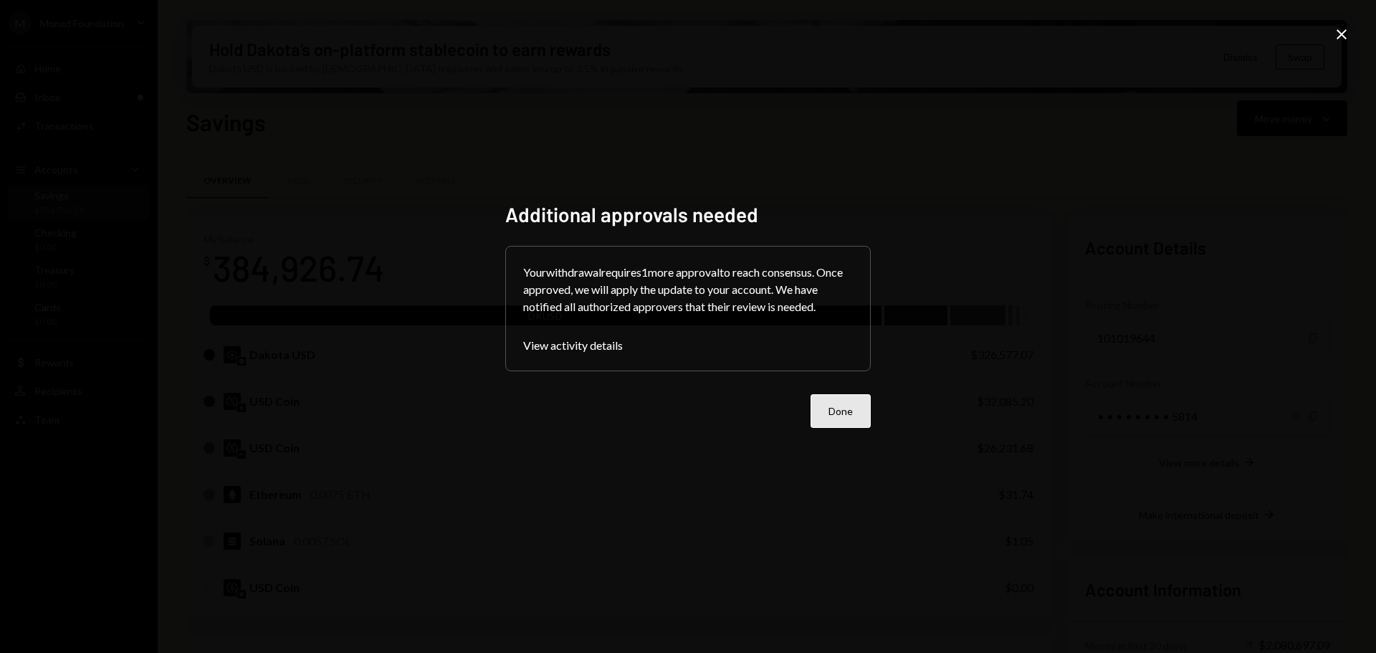
click at [853, 411] on button "Done" at bounding box center [840, 411] width 60 height 34
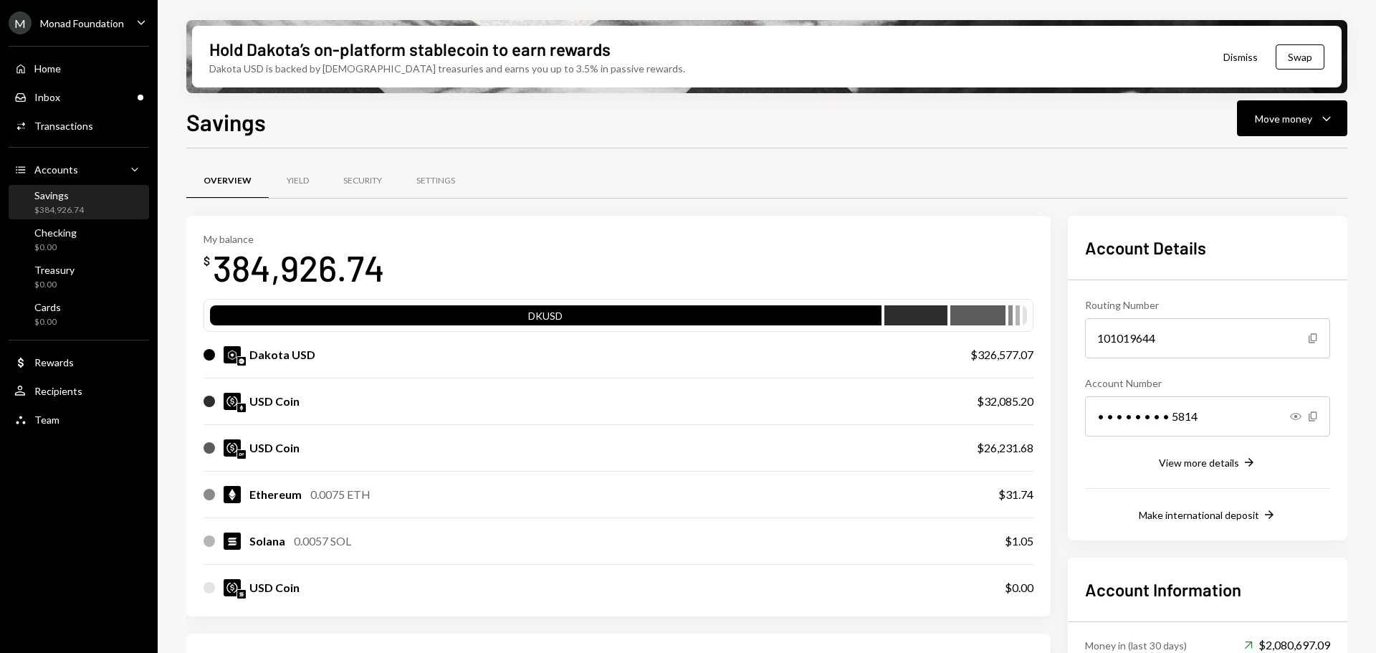
click at [39, 82] on div "Home Home Inbox Inbox Activities Transactions Accounts Accounts Caret Down Savi…" at bounding box center [79, 236] width 158 height 398
click at [71, 101] on div "Inbox Inbox" at bounding box center [78, 97] width 129 height 13
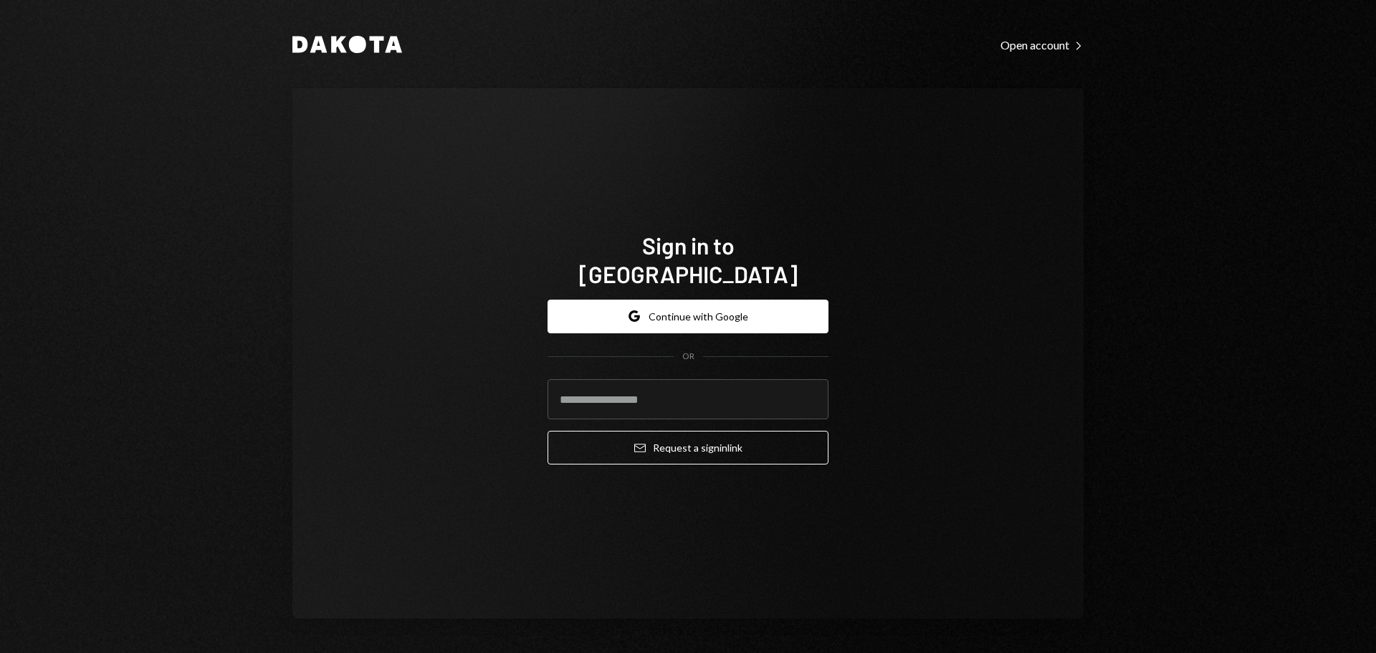
type input "**********"
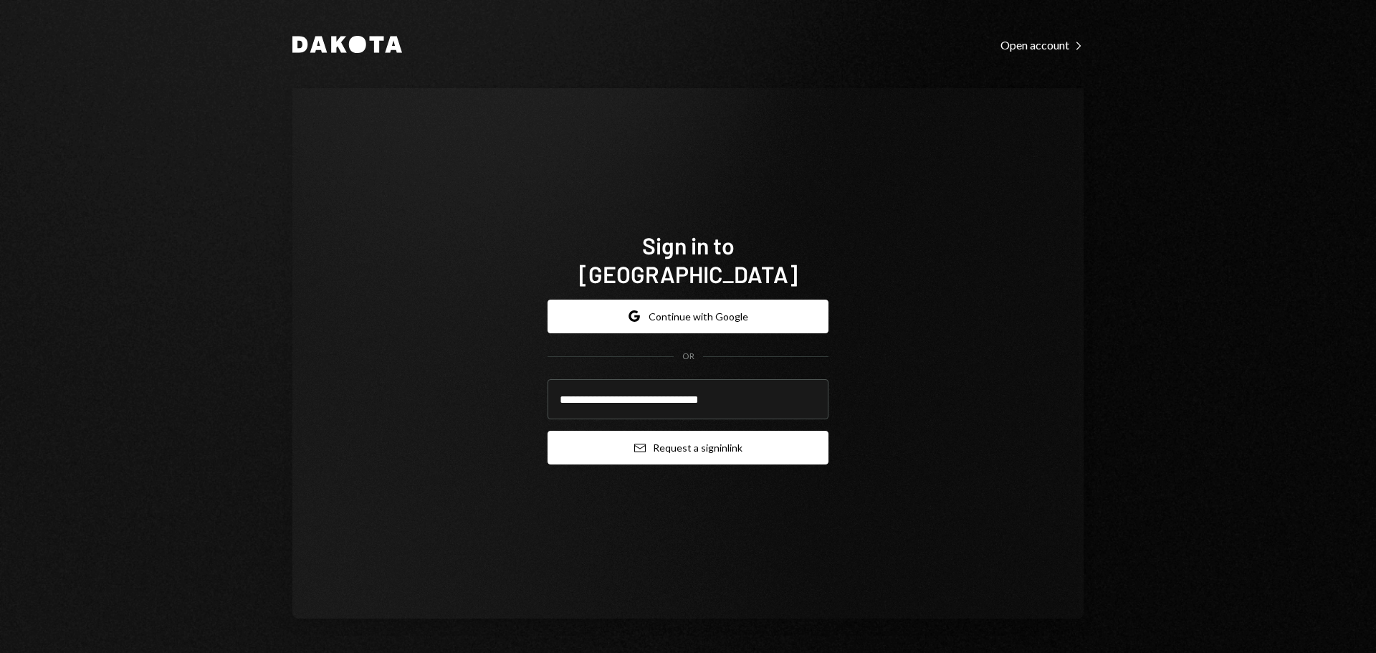
click at [687, 434] on button "Email Request a sign in link" at bounding box center [687, 448] width 281 height 34
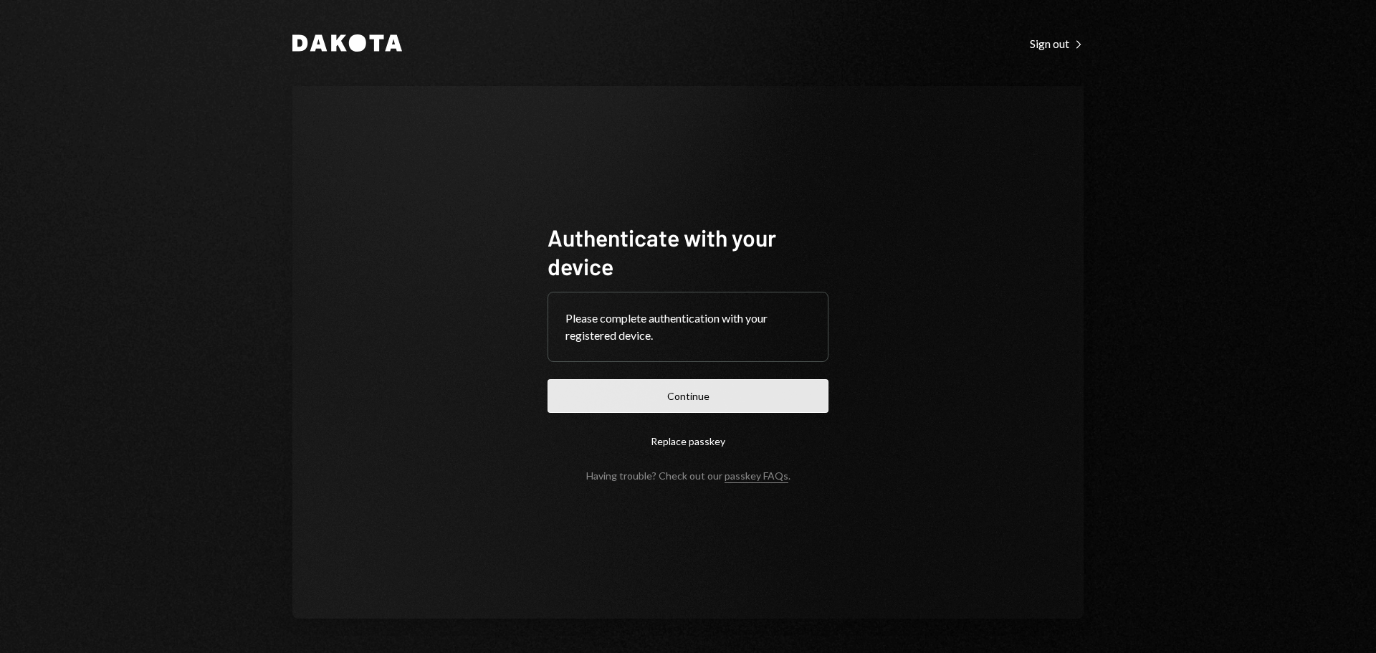
click at [716, 398] on button "Continue" at bounding box center [687, 396] width 281 height 34
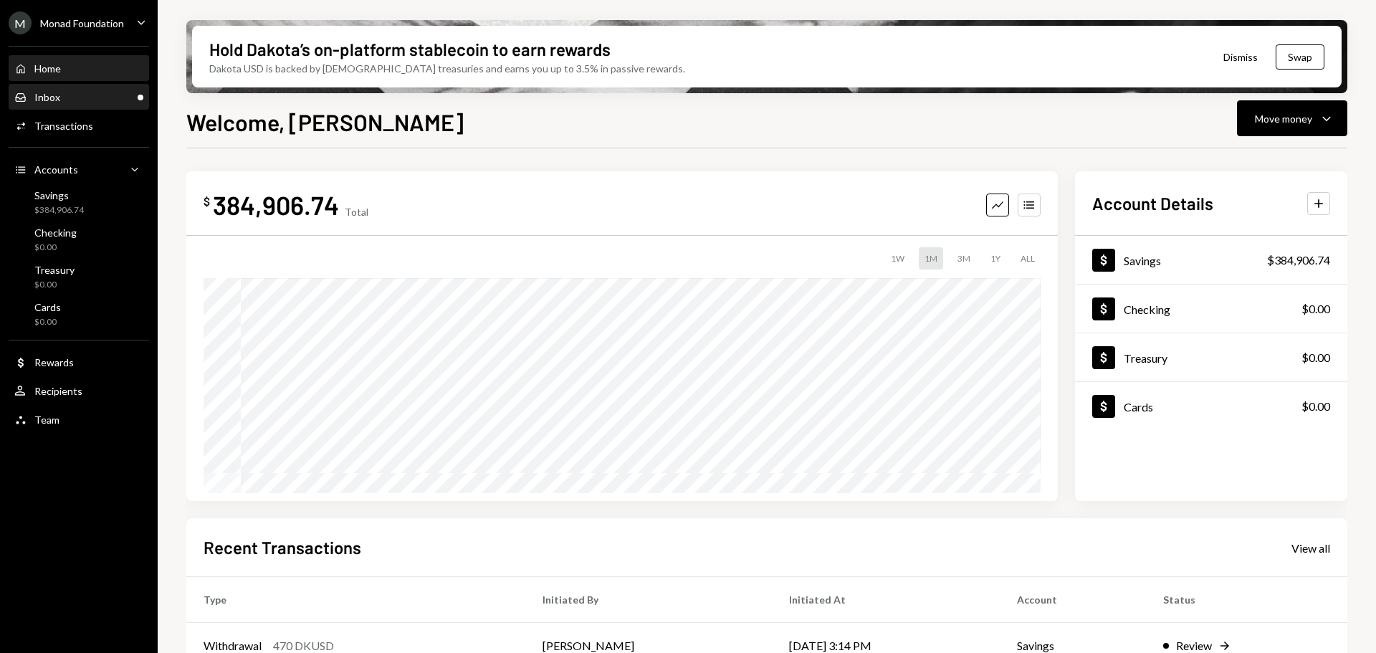
click at [80, 91] on div "Inbox Inbox" at bounding box center [78, 97] width 129 height 13
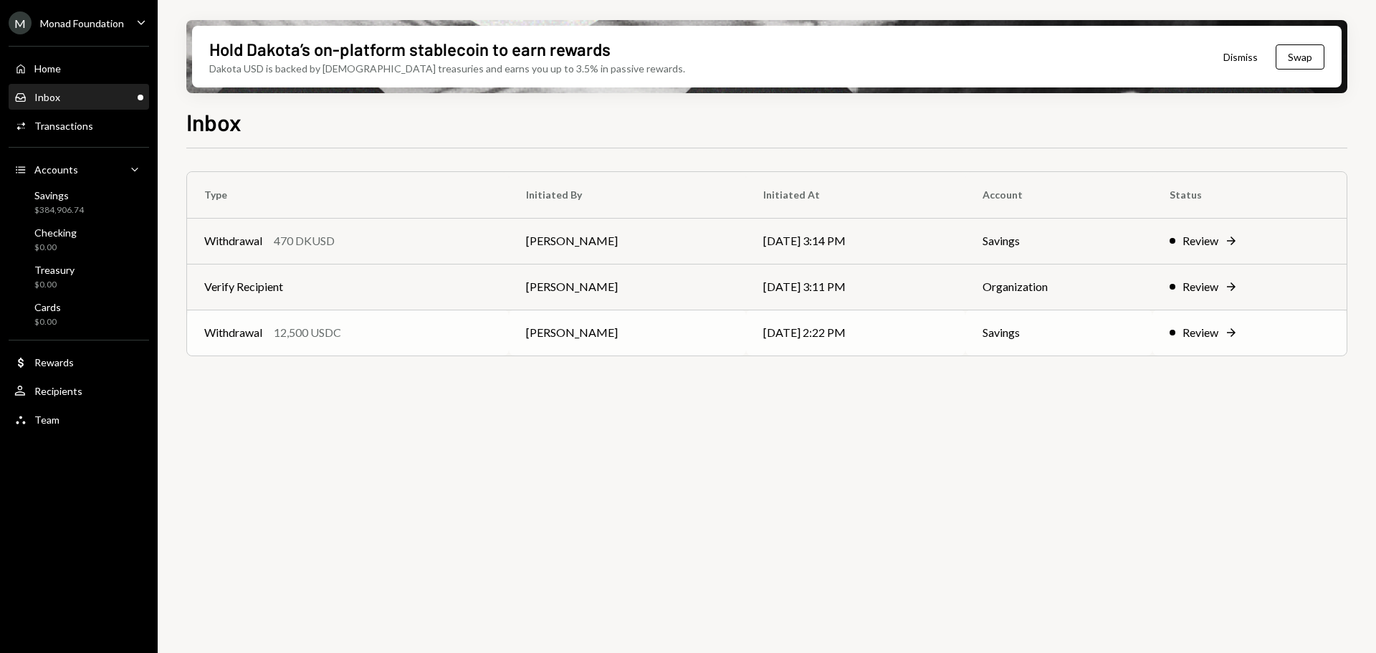
click at [392, 330] on div "Withdrawal 12,500 USDC" at bounding box center [347, 332] width 287 height 17
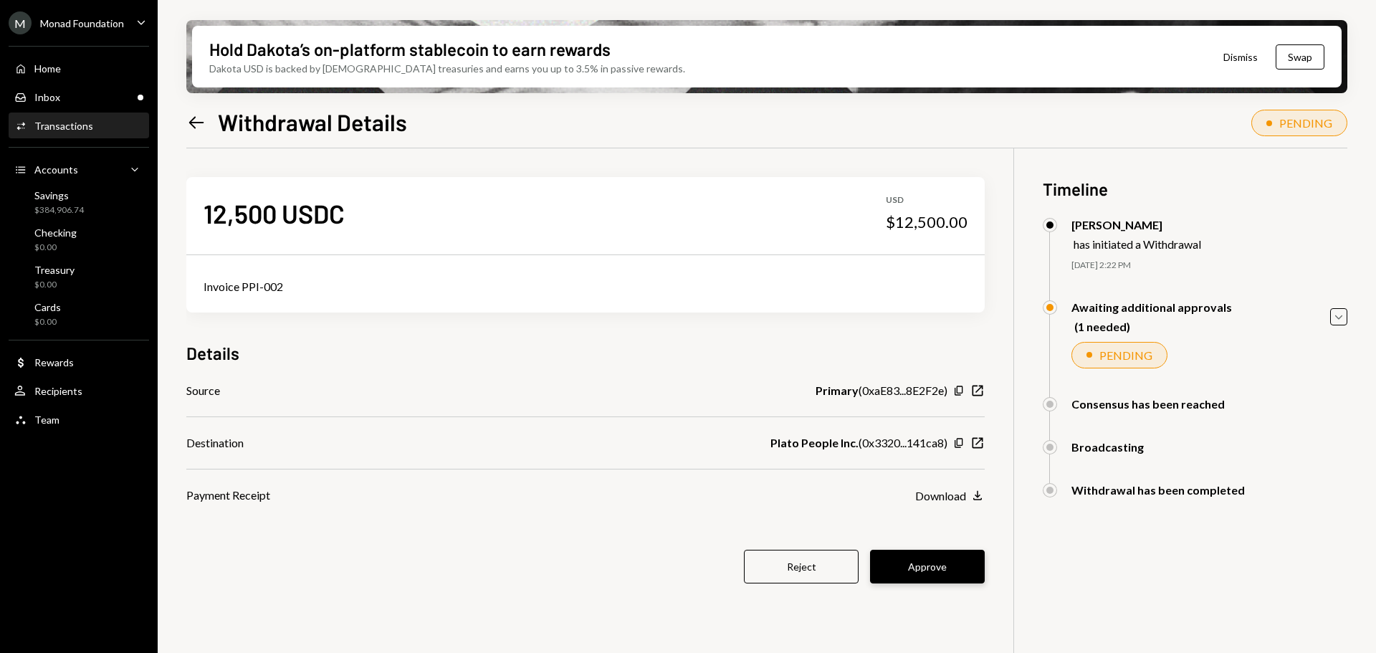
click at [929, 570] on button "Approve" at bounding box center [927, 567] width 115 height 34
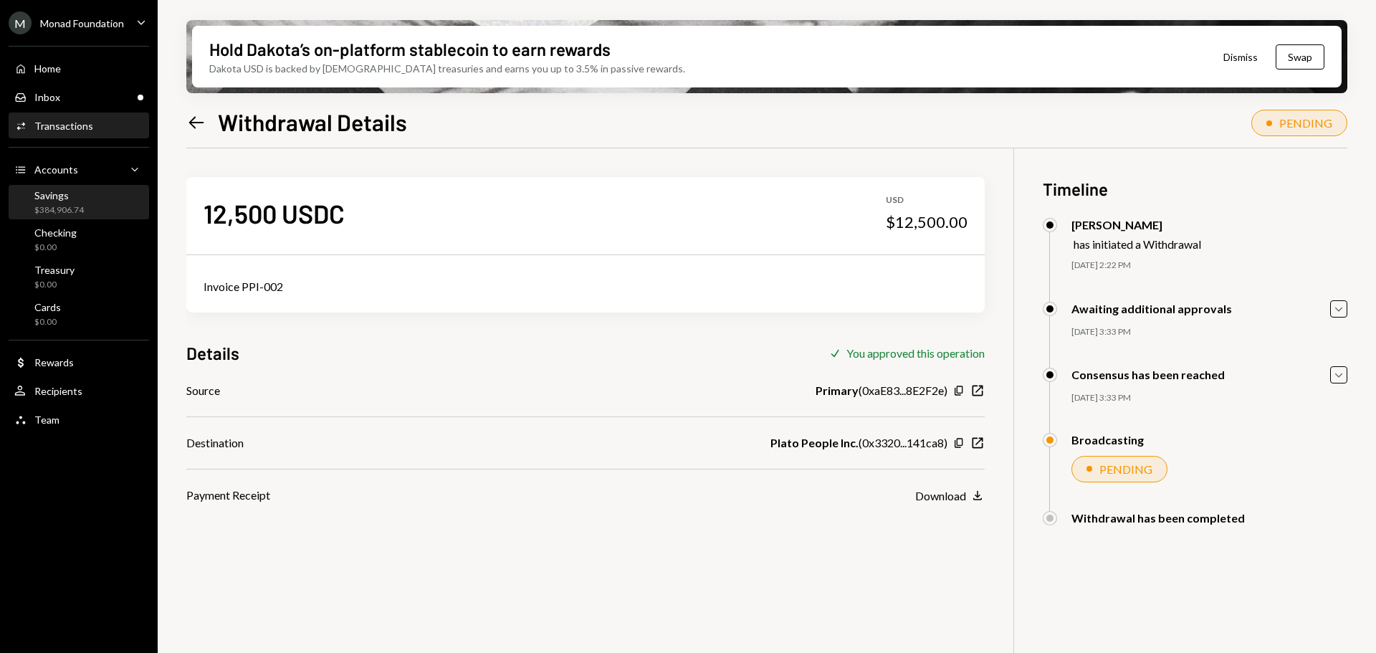
click at [80, 209] on div "$384,906.74" at bounding box center [58, 210] width 49 height 12
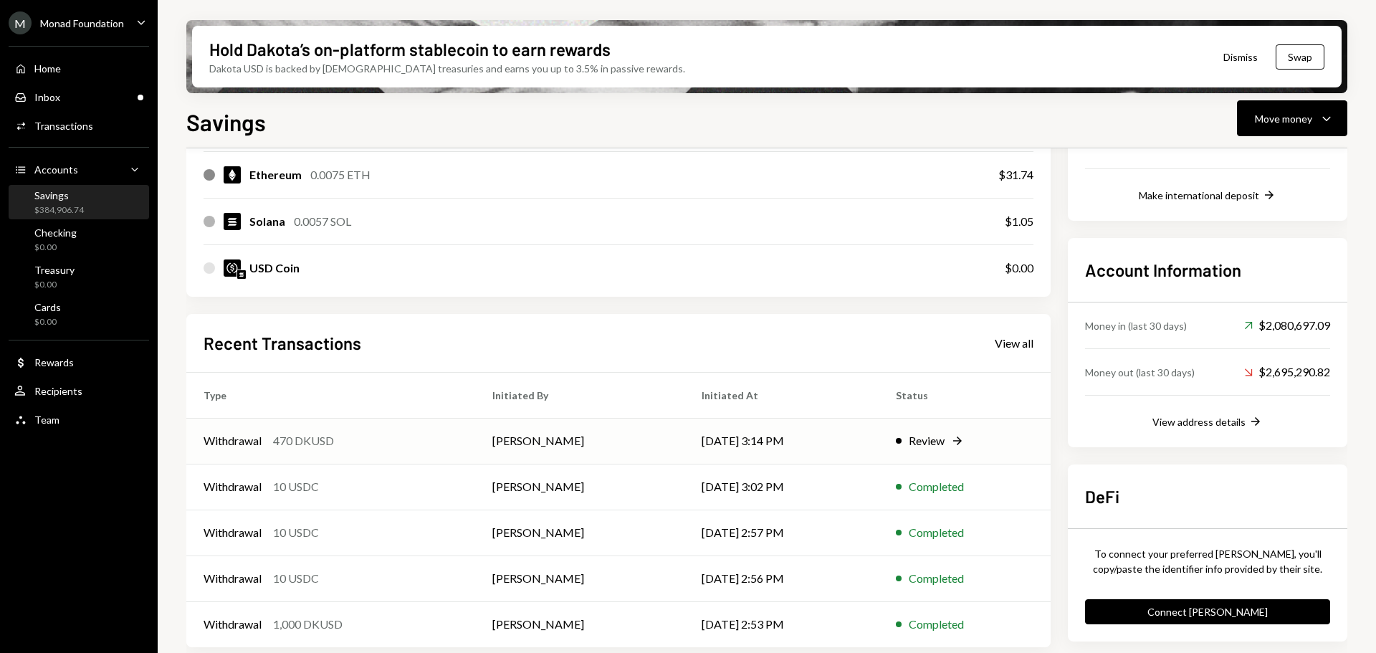
scroll to position [326, 0]
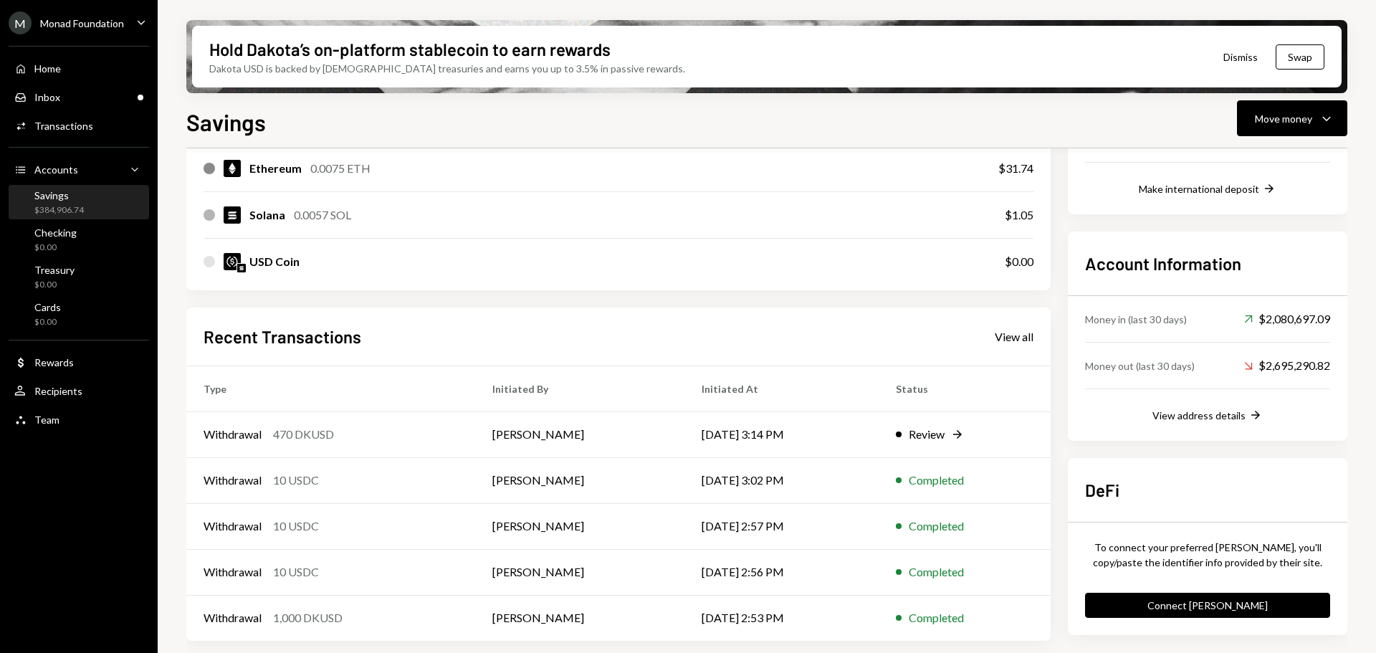
click at [1007, 329] on link "View all" at bounding box center [1014, 336] width 39 height 16
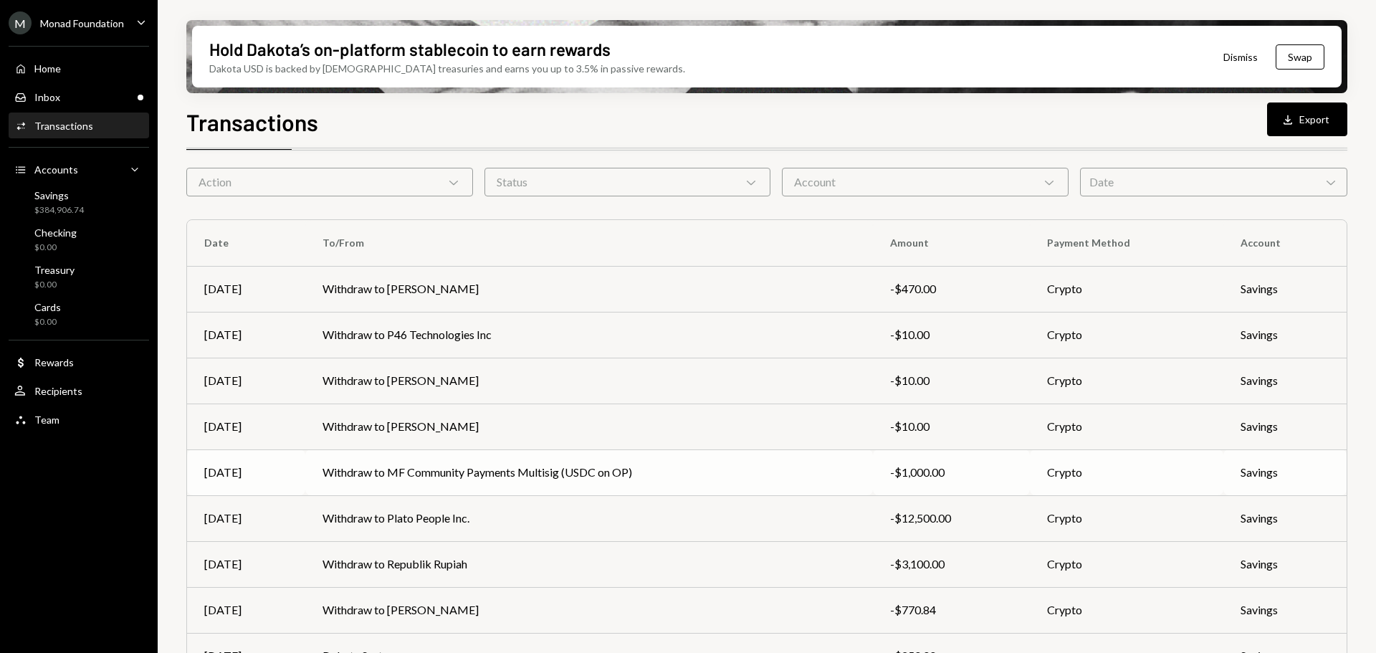
scroll to position [72, 0]
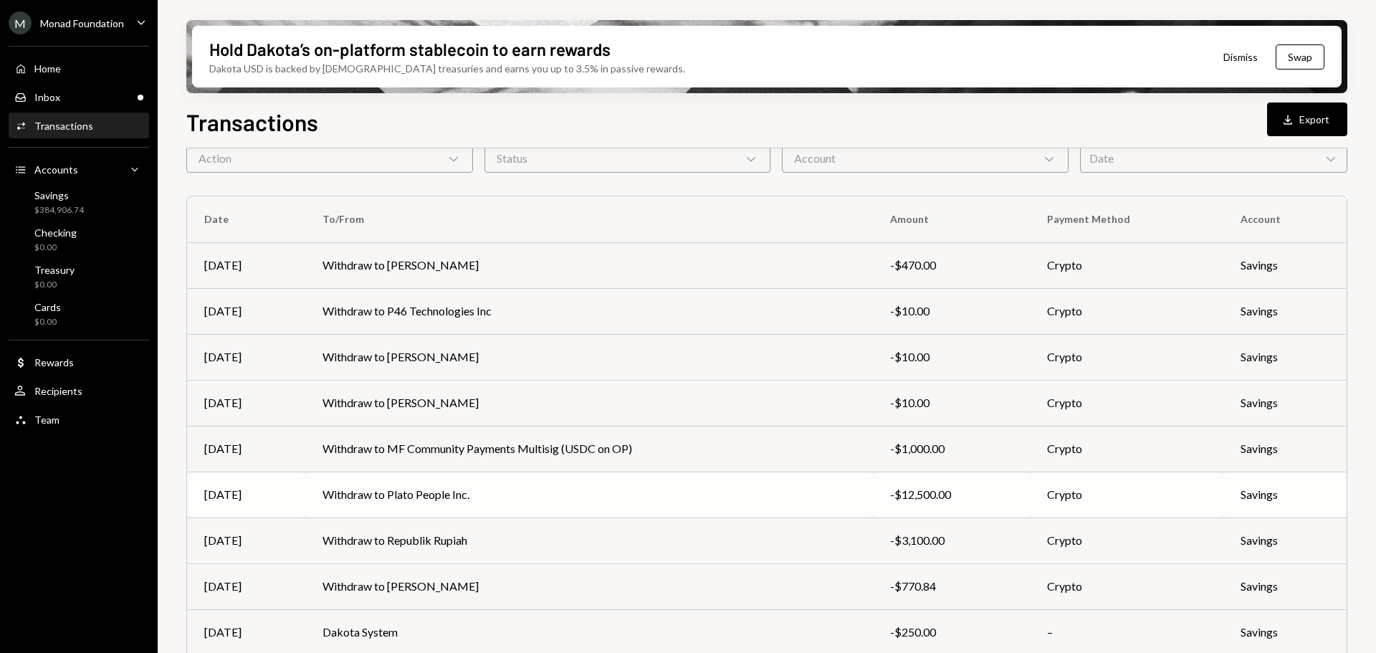
click at [456, 501] on td "Withdraw to Plato People Inc." at bounding box center [589, 494] width 568 height 46
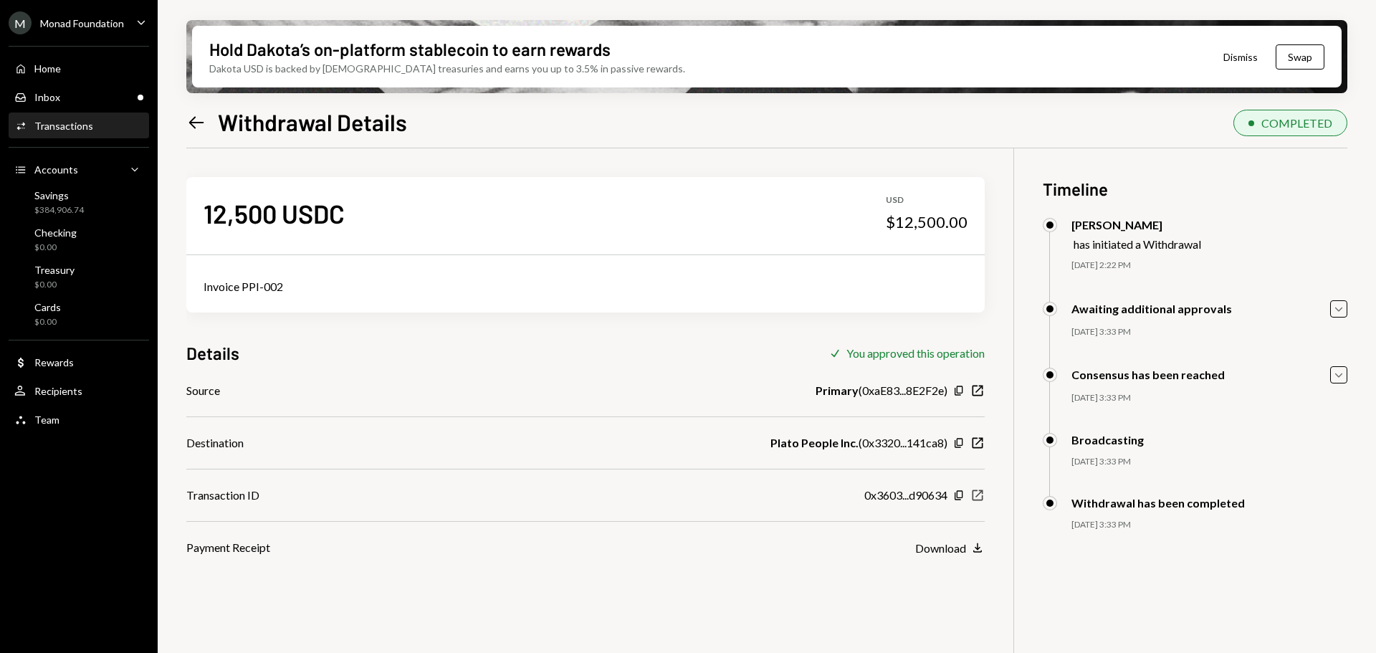
click at [979, 497] on icon "New Window" at bounding box center [977, 495] width 14 height 14
click at [82, 102] on div "Inbox Inbox" at bounding box center [78, 97] width 129 height 13
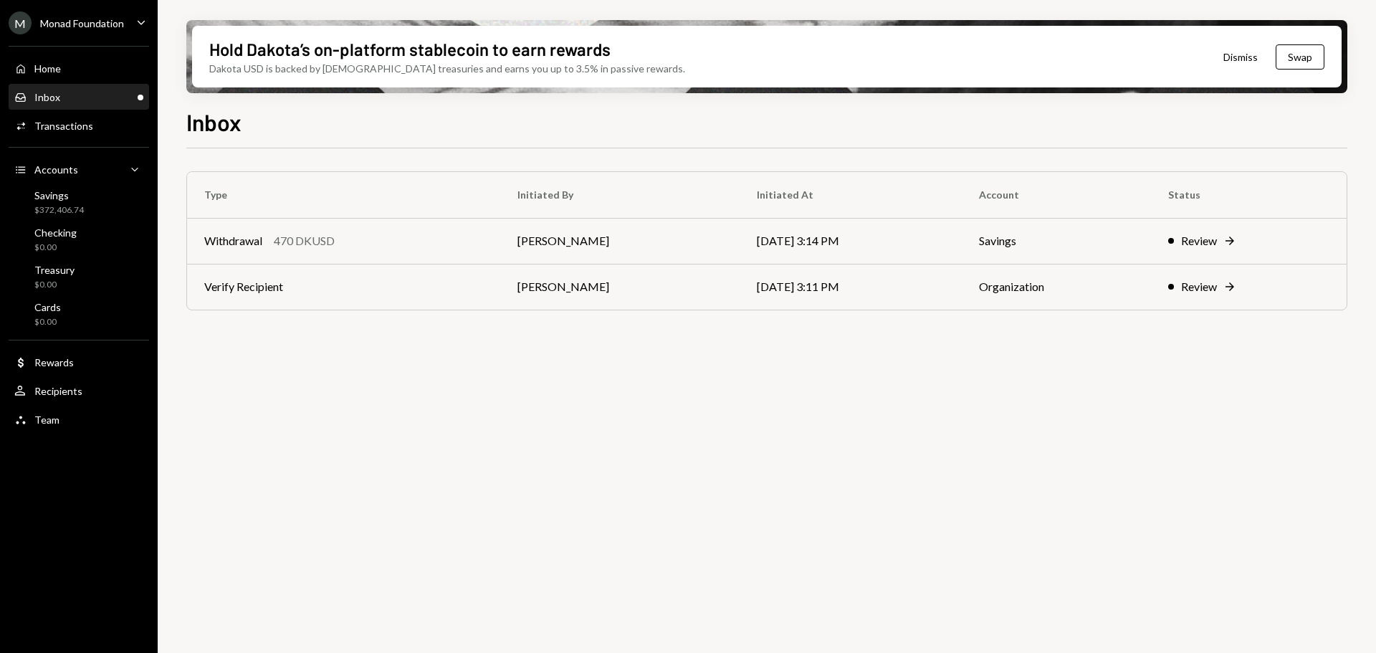
click at [87, 23] on div "Monad Foundation" at bounding box center [82, 23] width 84 height 12
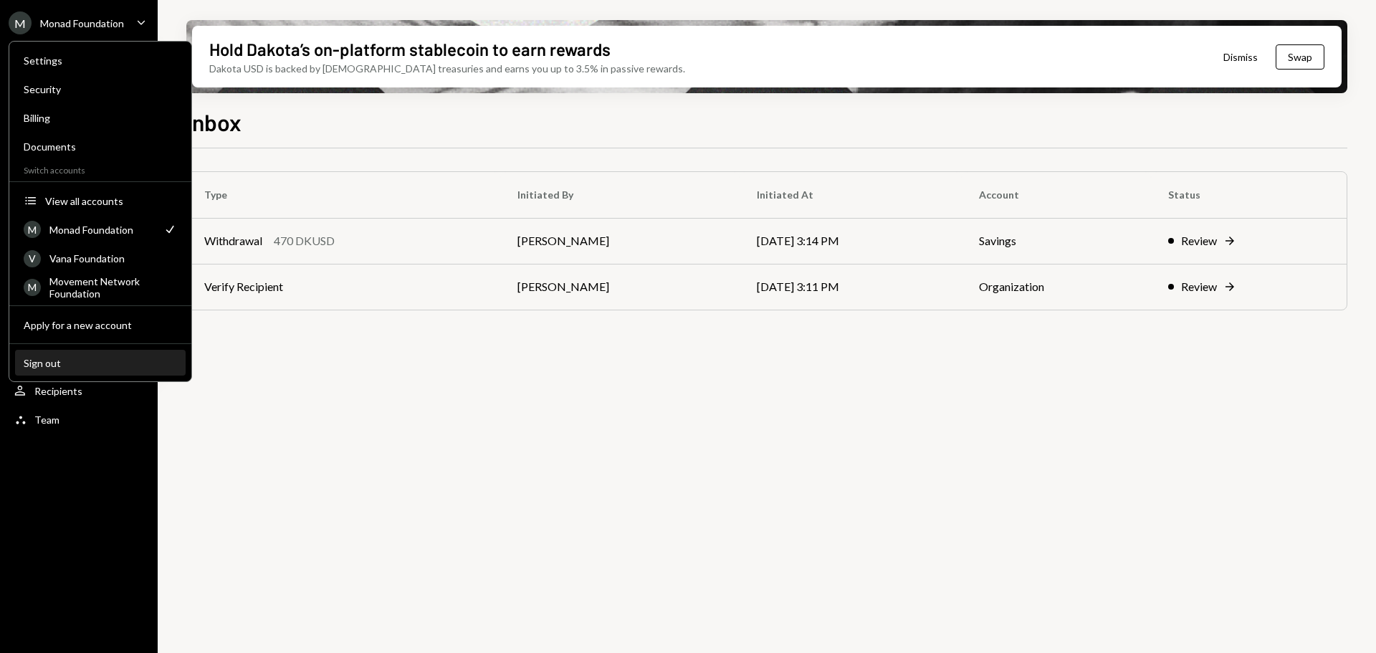
click at [75, 360] on div "Sign out" at bounding box center [100, 363] width 153 height 12
